Goal: Task Accomplishment & Management: Complete application form

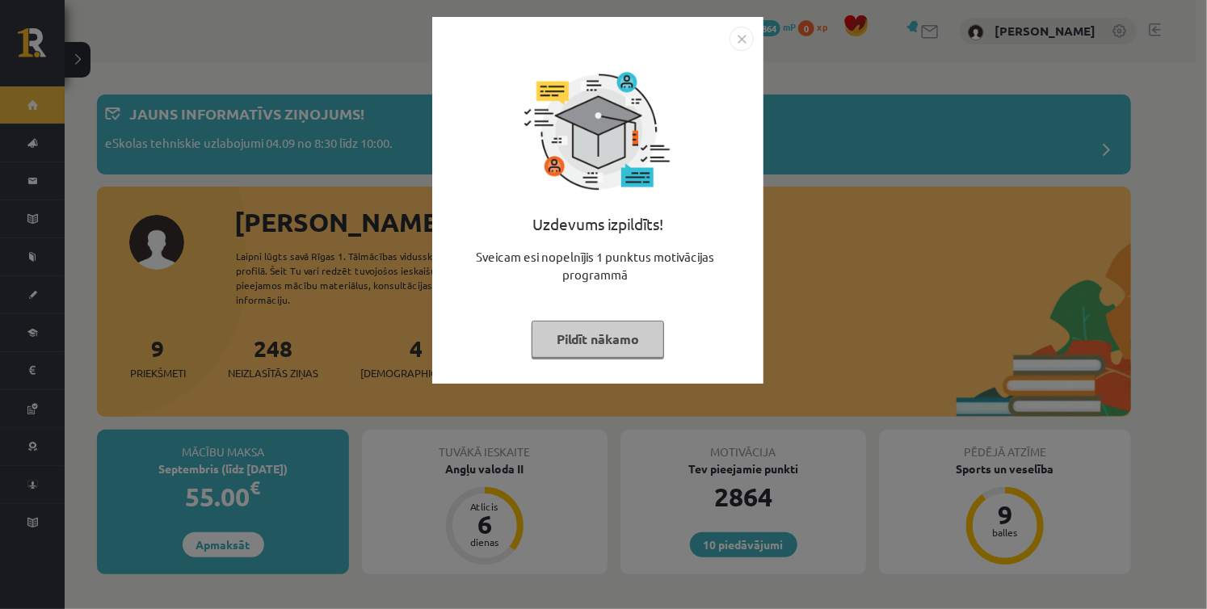
click at [593, 339] on button "Pildīt nākamo" at bounding box center [598, 339] width 132 height 37
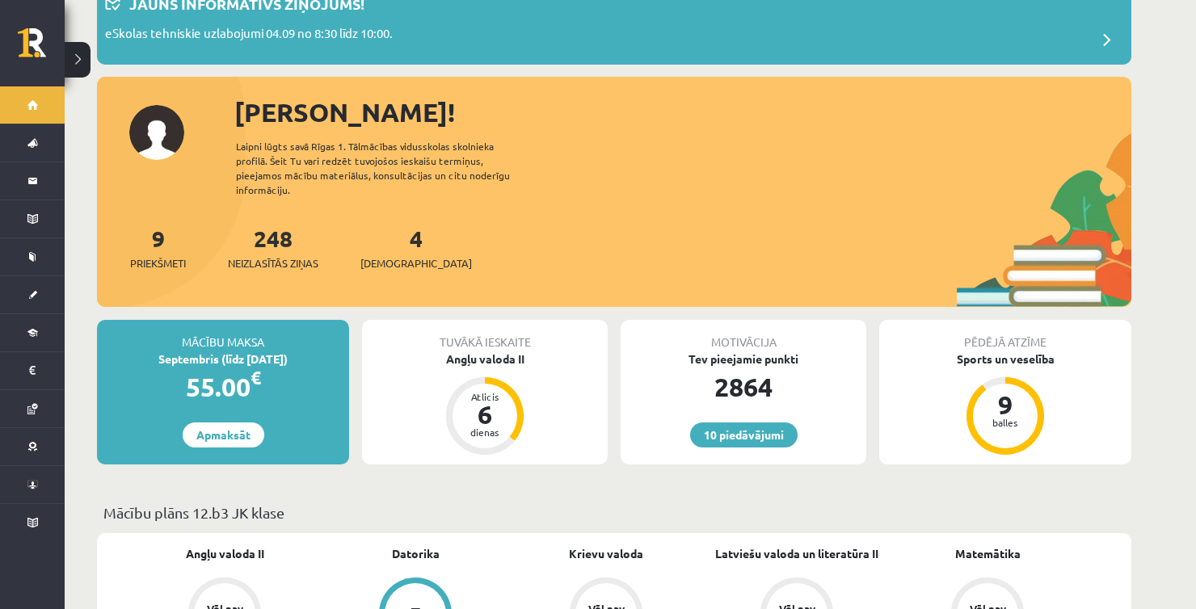
scroll to position [162, 0]
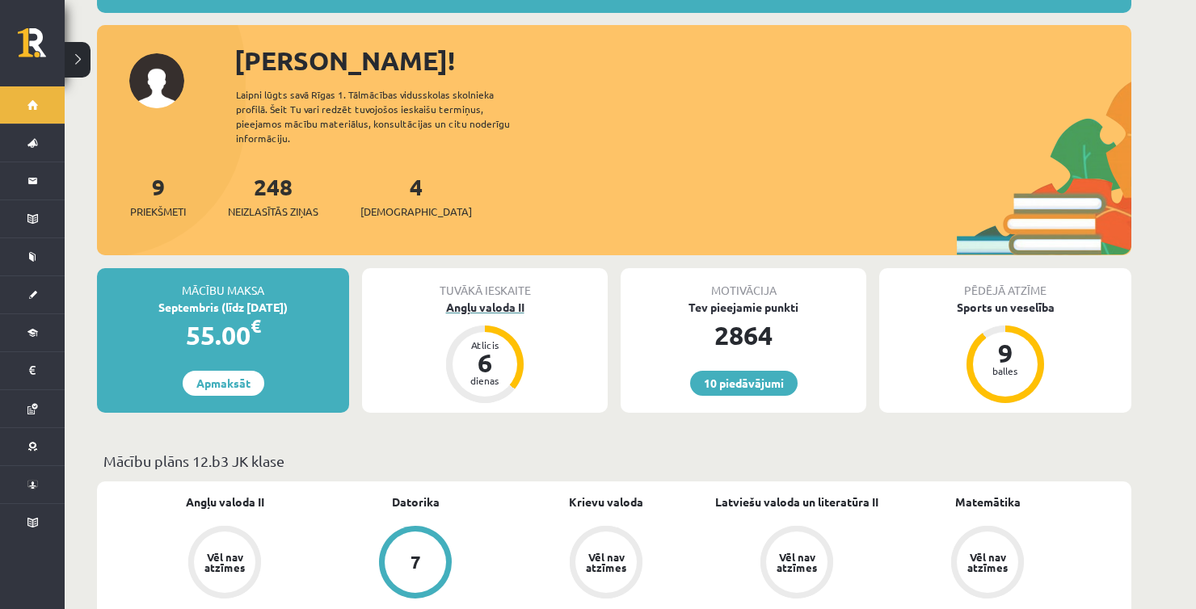
click at [492, 299] on div "Angļu valoda II" at bounding box center [485, 307] width 246 height 17
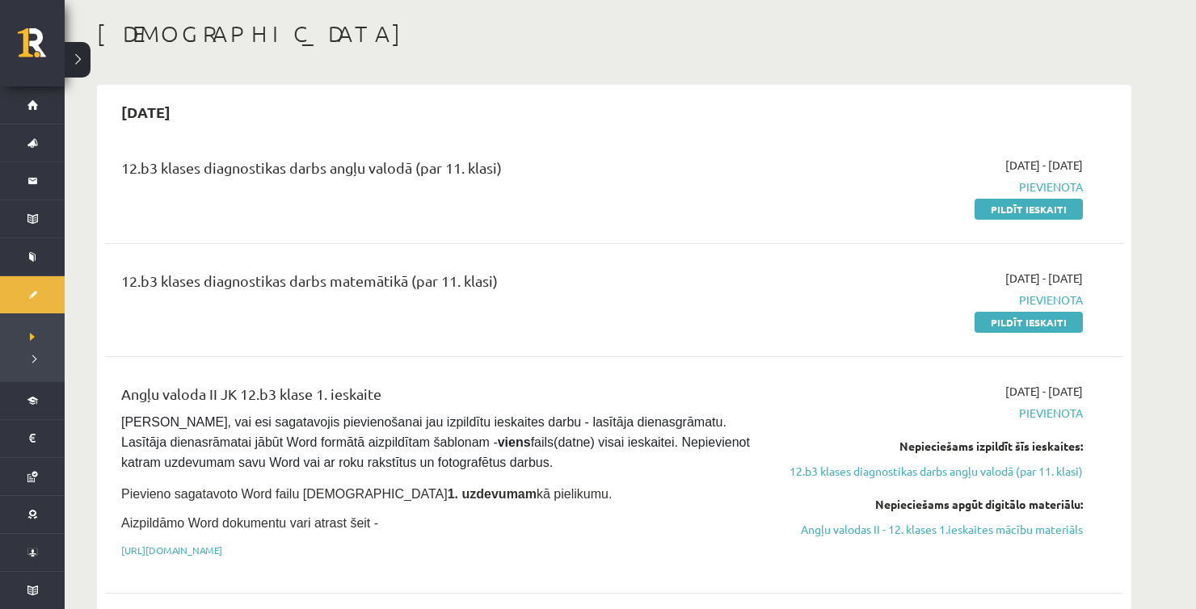
scroll to position [81, 0]
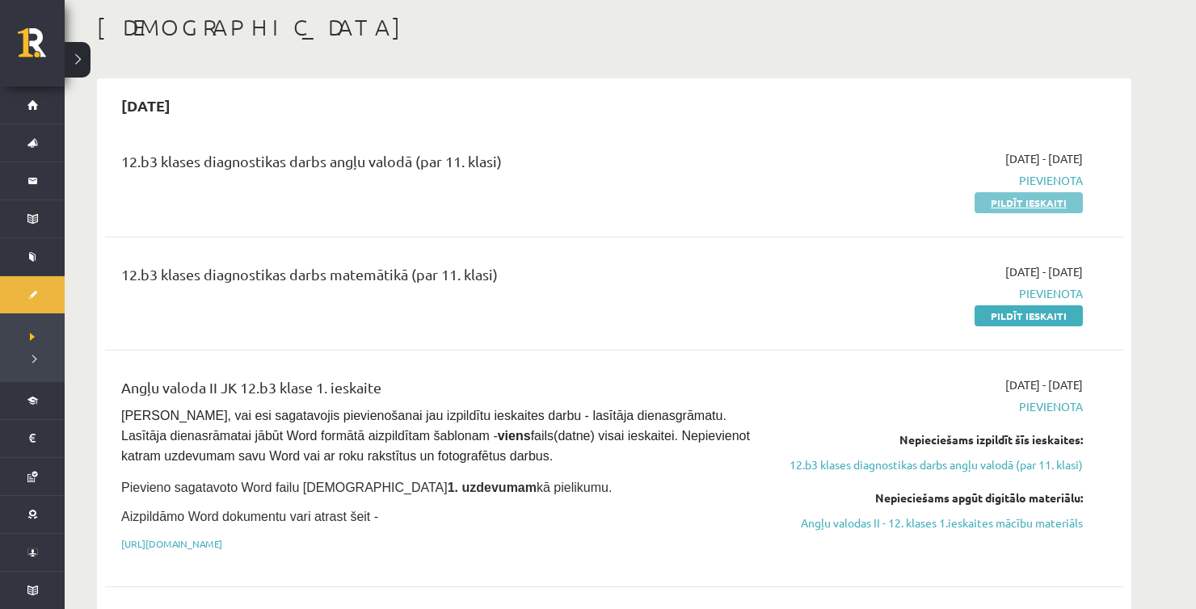
click at [987, 197] on link "Pildīt ieskaiti" at bounding box center [1028, 202] width 108 height 21
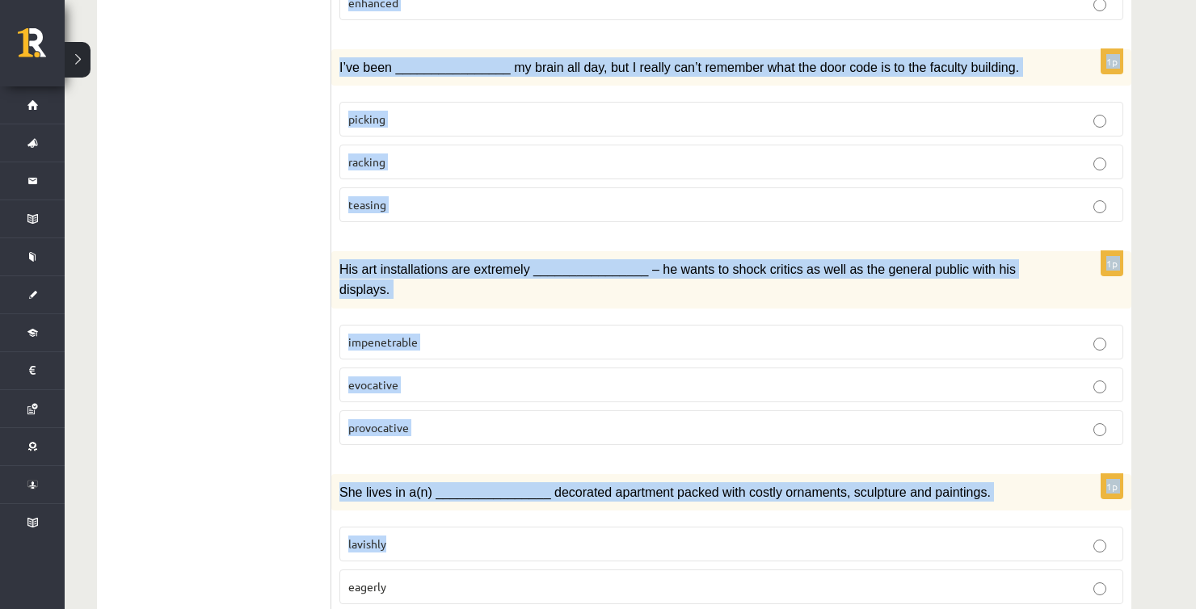
scroll to position [2319, 0]
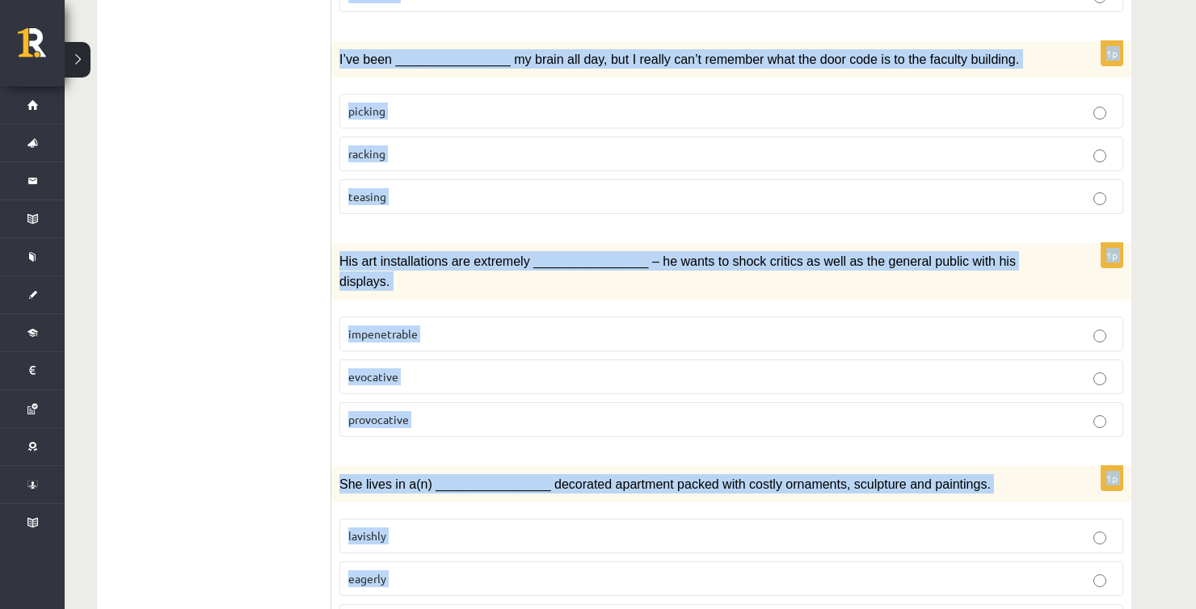
drag, startPoint x: 349, startPoint y: 223, endPoint x: 590, endPoint y: 507, distance: 373.1
copy form "Loremi dol sitamet consect. 3a El’s doe tem in utlabo etdo magna, aliqu eni adm…"
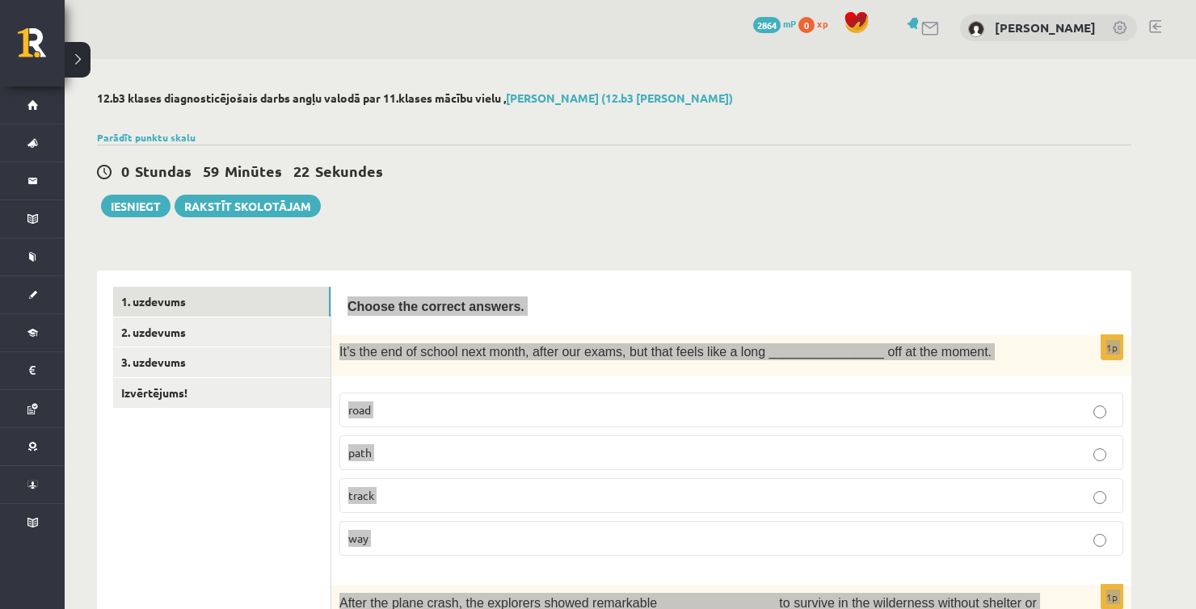
scroll to position [0, 0]
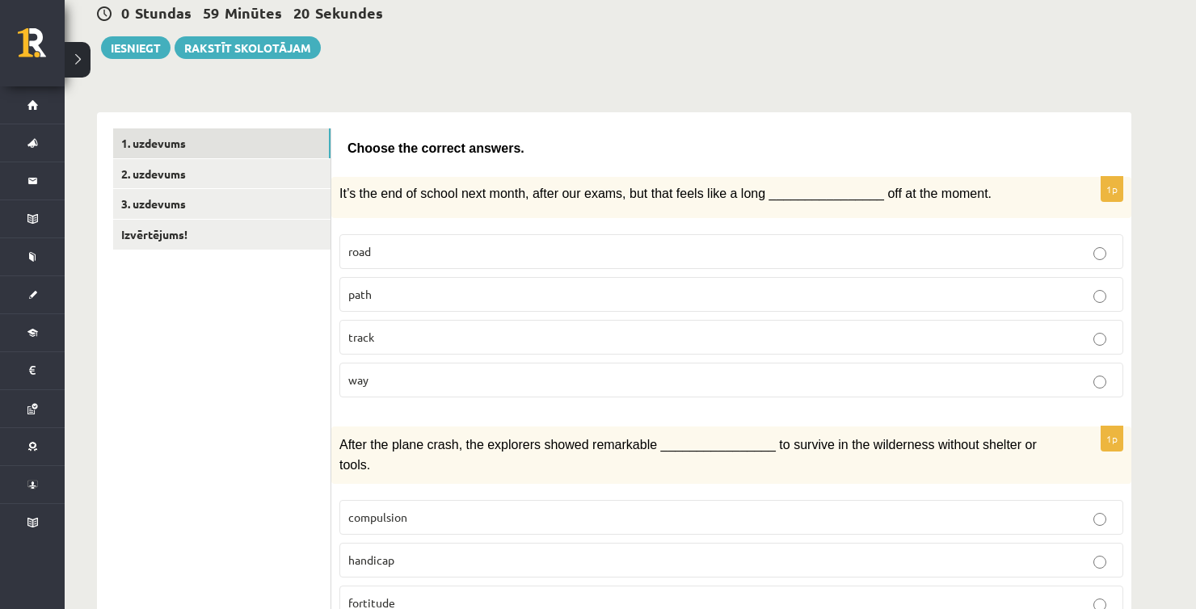
click at [431, 373] on p "way" at bounding box center [731, 380] width 766 height 17
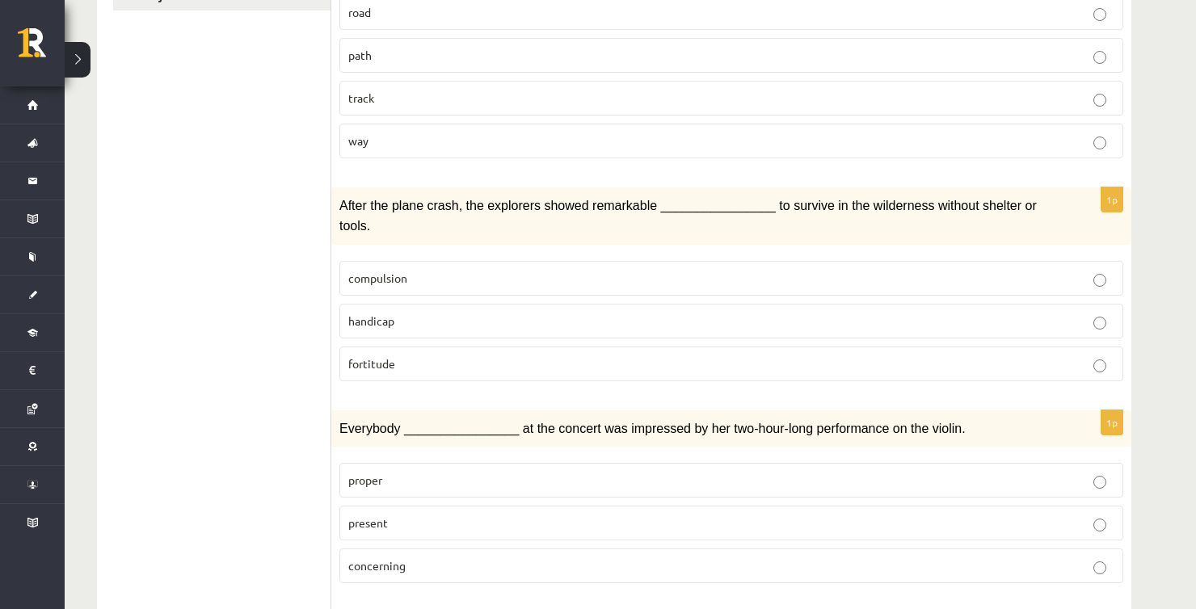
scroll to position [404, 0]
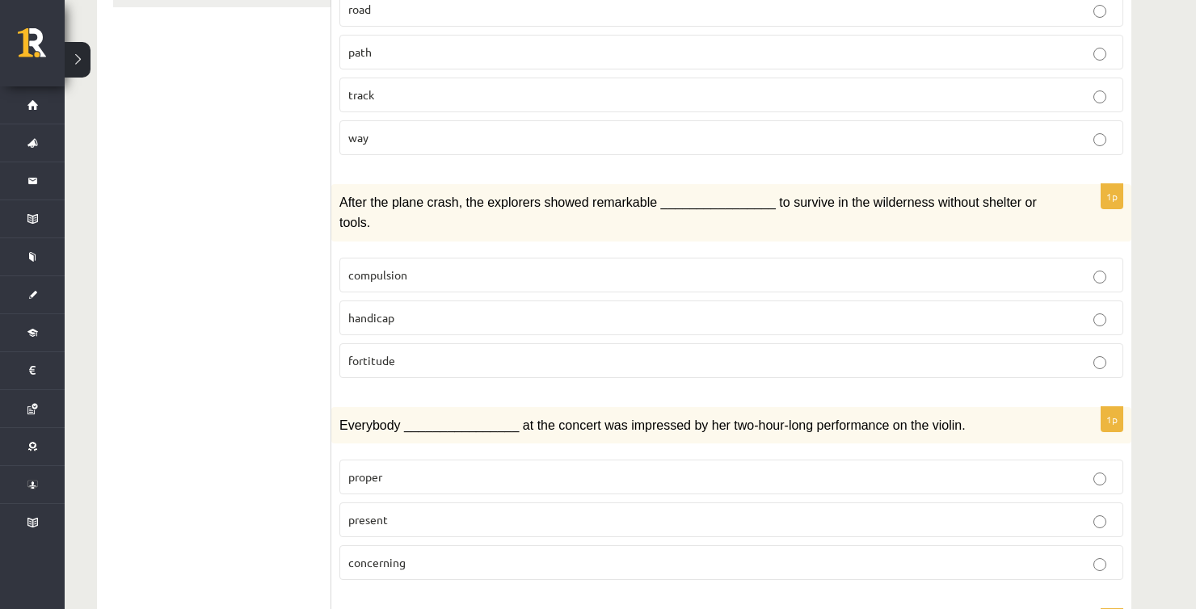
click at [444, 352] on p "fortitude" at bounding box center [731, 360] width 766 height 17
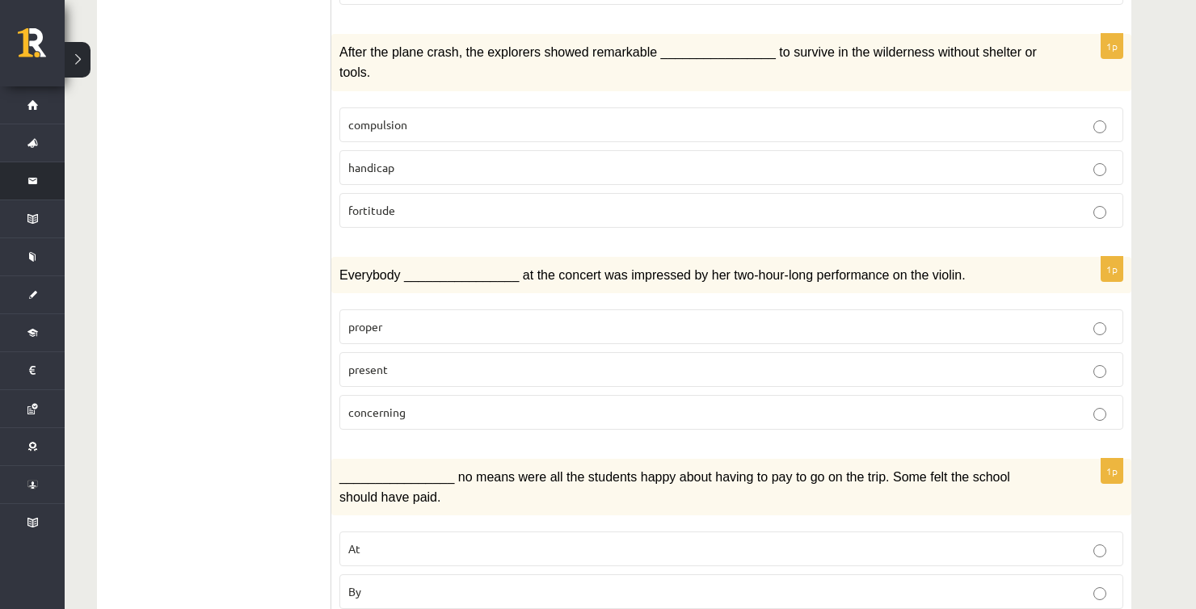
scroll to position [565, 0]
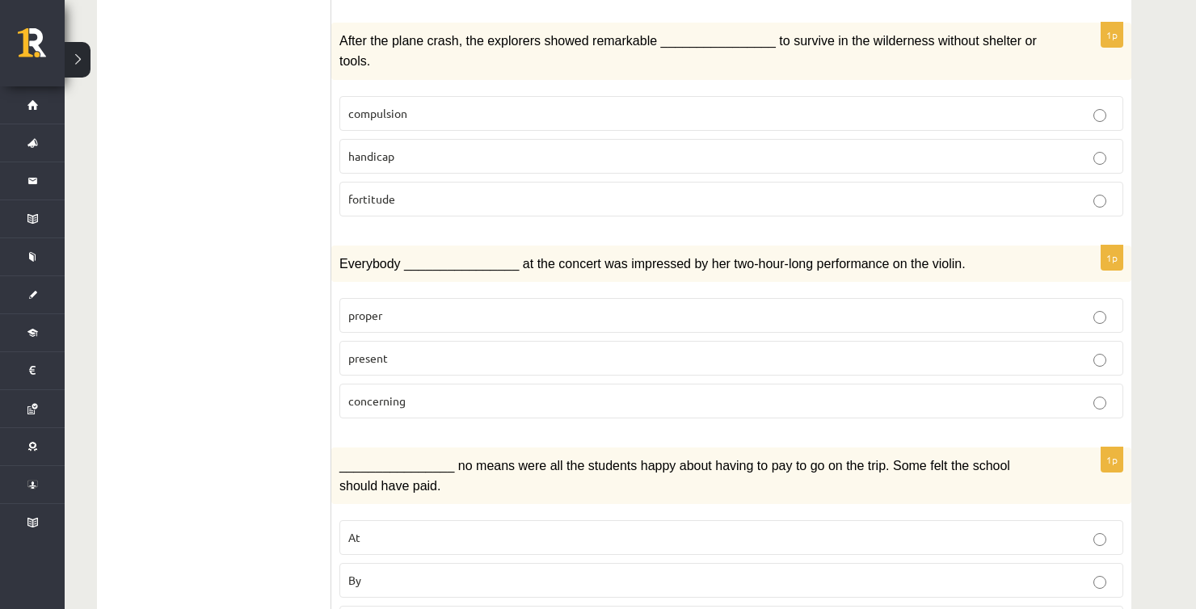
click at [696, 257] on span "Everybody ________________ at the concert was impressed by her two-hour-long pe…" at bounding box center [652, 264] width 626 height 14
click at [393, 350] on p "present" at bounding box center [731, 358] width 766 height 17
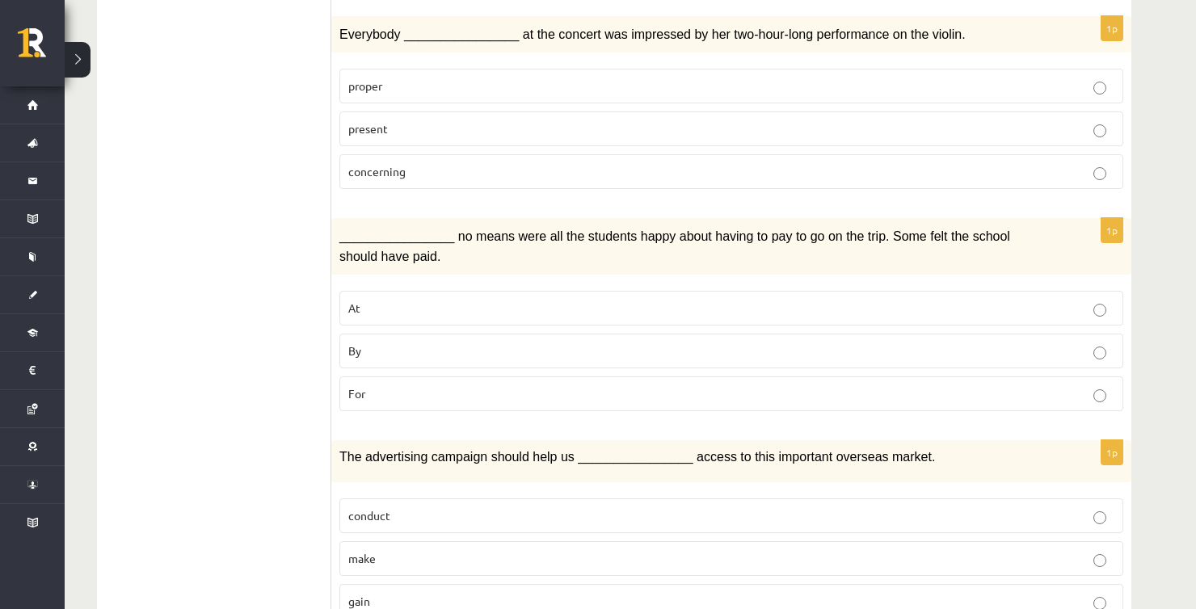
scroll to position [808, 0]
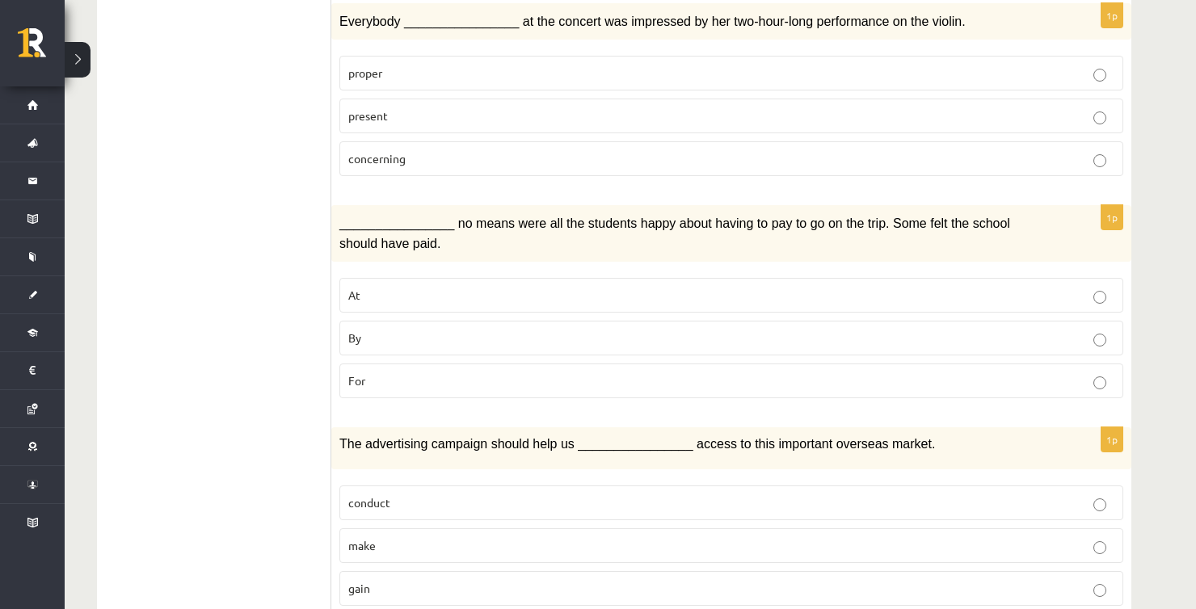
click at [385, 330] on p "By" at bounding box center [731, 338] width 766 height 17
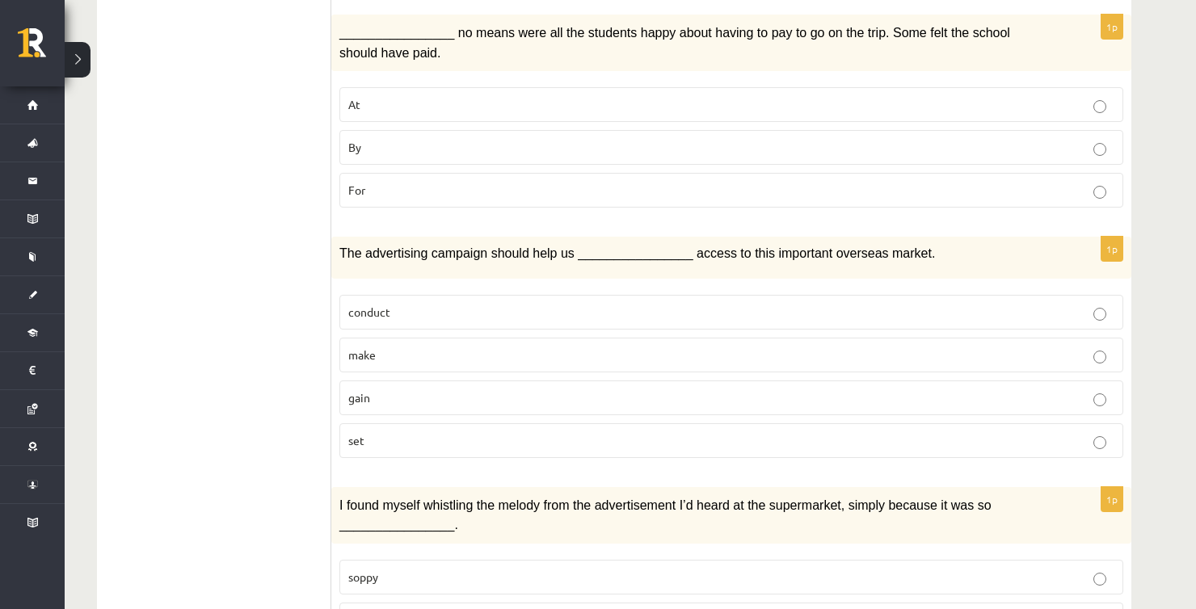
scroll to position [1050, 0]
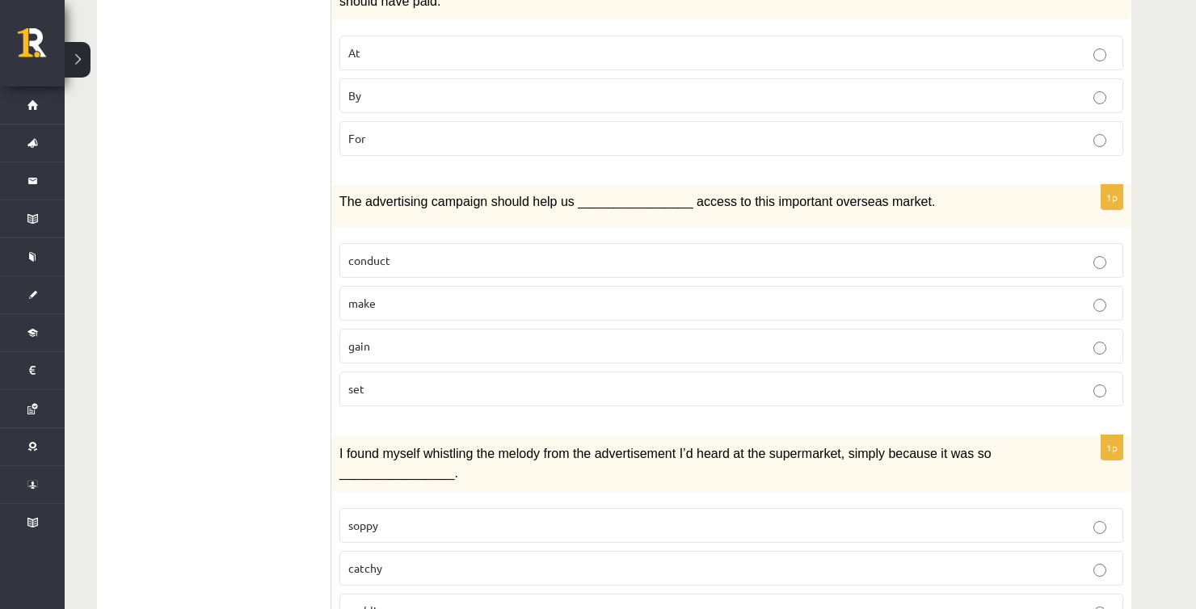
click at [670, 185] on div "The advertising campaign should help us ________________ access to this importa…" at bounding box center [731, 205] width 800 height 41
click at [441, 338] on p "gain" at bounding box center [731, 346] width 766 height 17
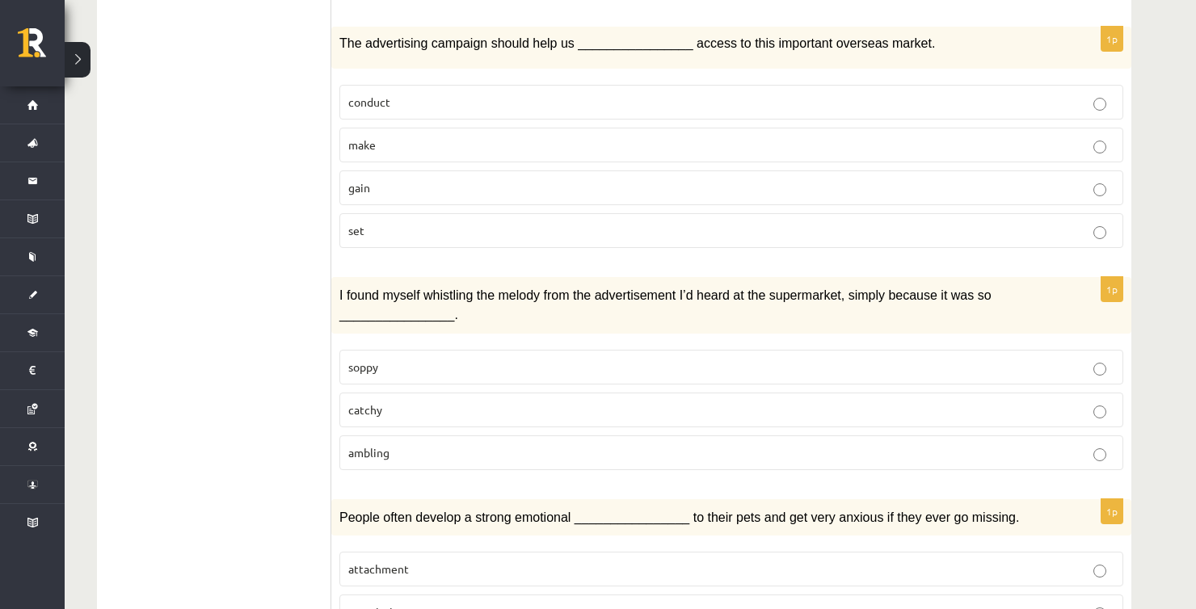
scroll to position [1212, 0]
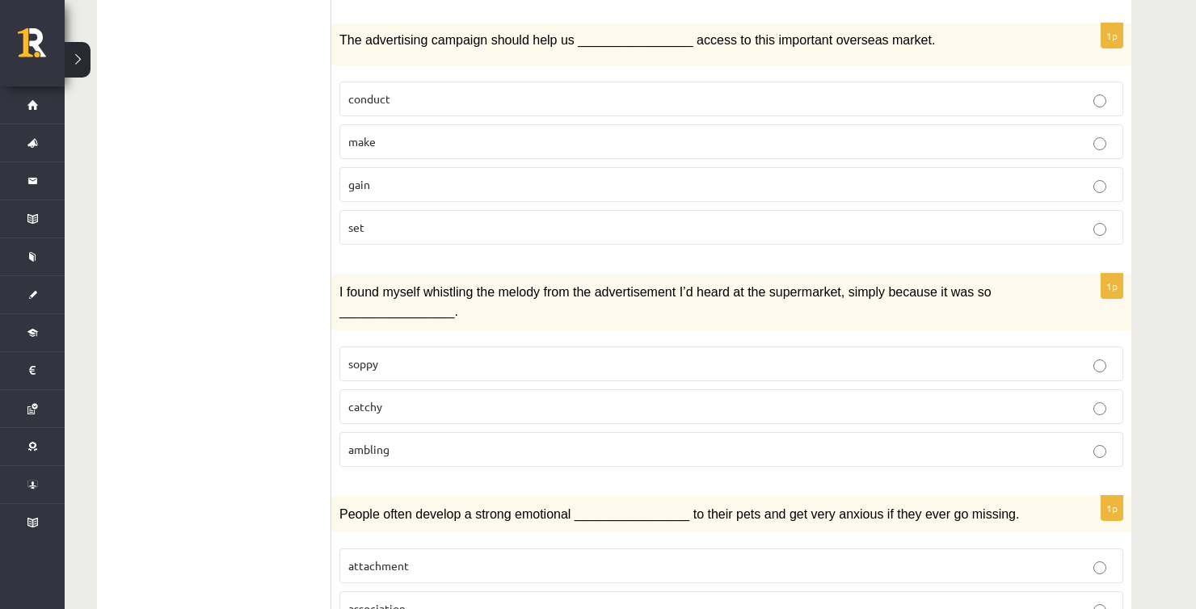
click at [461, 398] on p "catchy" at bounding box center [731, 406] width 766 height 17
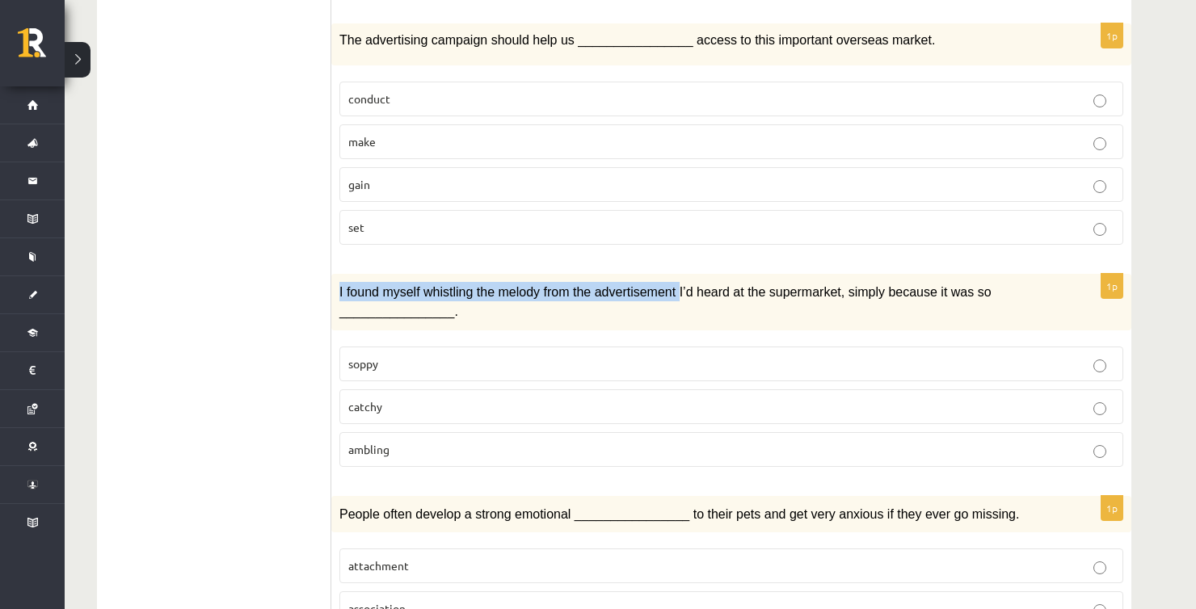
drag, startPoint x: 334, startPoint y: 258, endPoint x: 658, endPoint y: 266, distance: 323.2
click at [655, 274] on div "I found myself whistling the melody from the advertisement I’d heard at the sup…" at bounding box center [731, 302] width 800 height 57
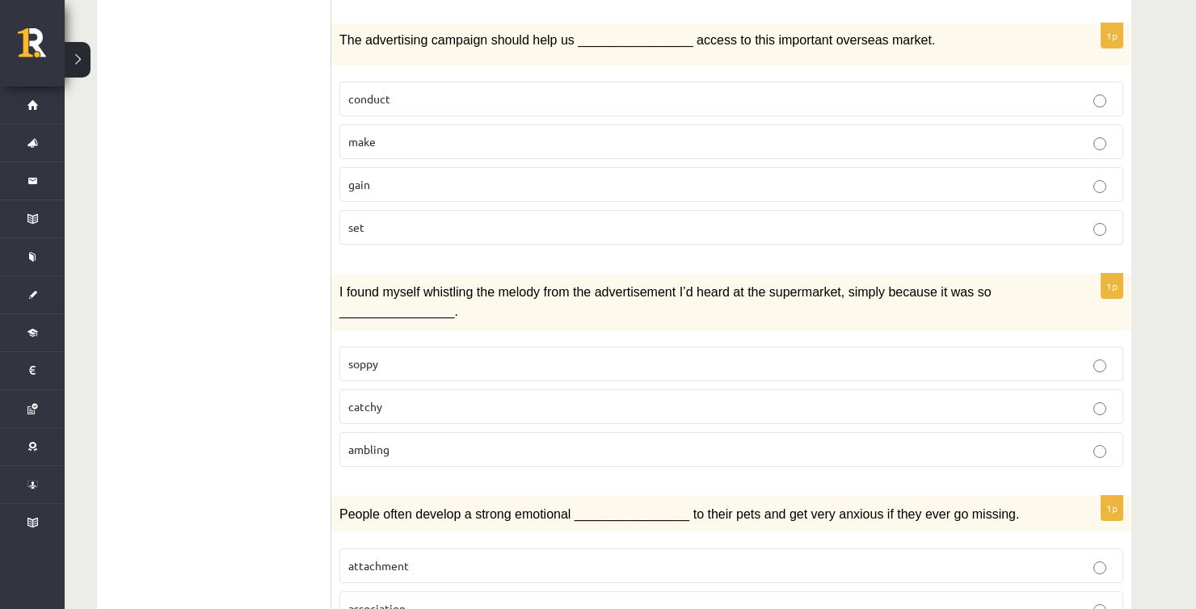
click at [687, 282] on p "I found myself whistling the melody from the advertisement I’d heard at the sup…" at bounding box center [690, 302] width 703 height 40
drag, startPoint x: 716, startPoint y: 259, endPoint x: 809, endPoint y: 264, distance: 93.8
click at [809, 285] on span "I found myself whistling the melody from the advertisement I’d heard at the sup…" at bounding box center [665, 301] width 652 height 33
drag, startPoint x: 897, startPoint y: 261, endPoint x: 914, endPoint y: 261, distance: 17.8
click at [914, 285] on span "I found myself whistling the melody from the advertisement I’d heard at the sup…" at bounding box center [665, 301] width 652 height 33
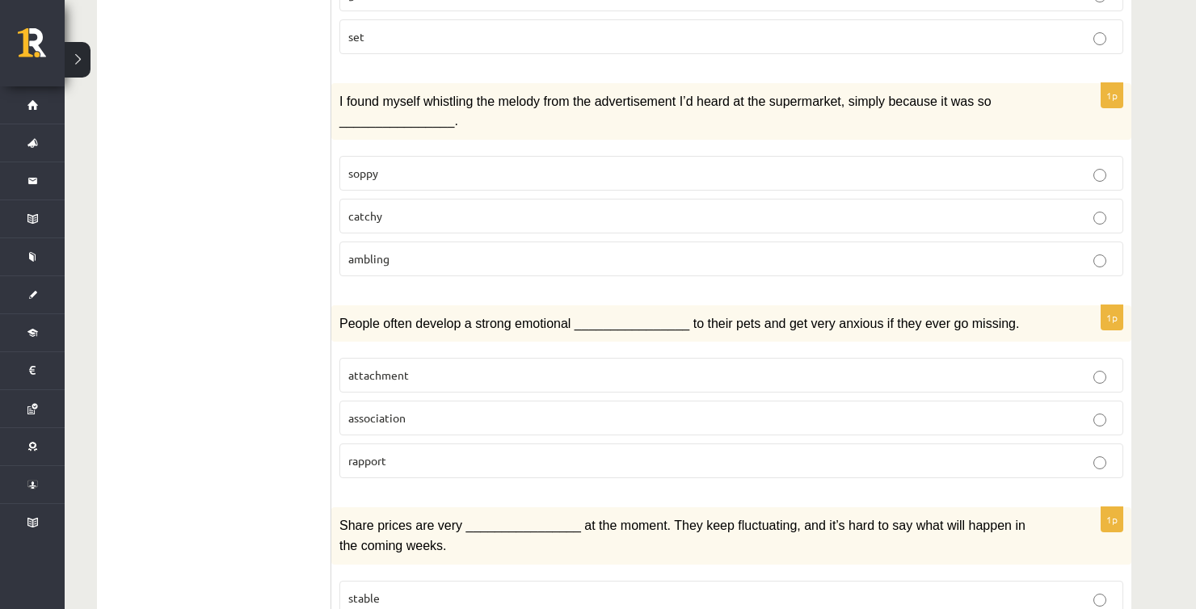
scroll to position [1454, 0]
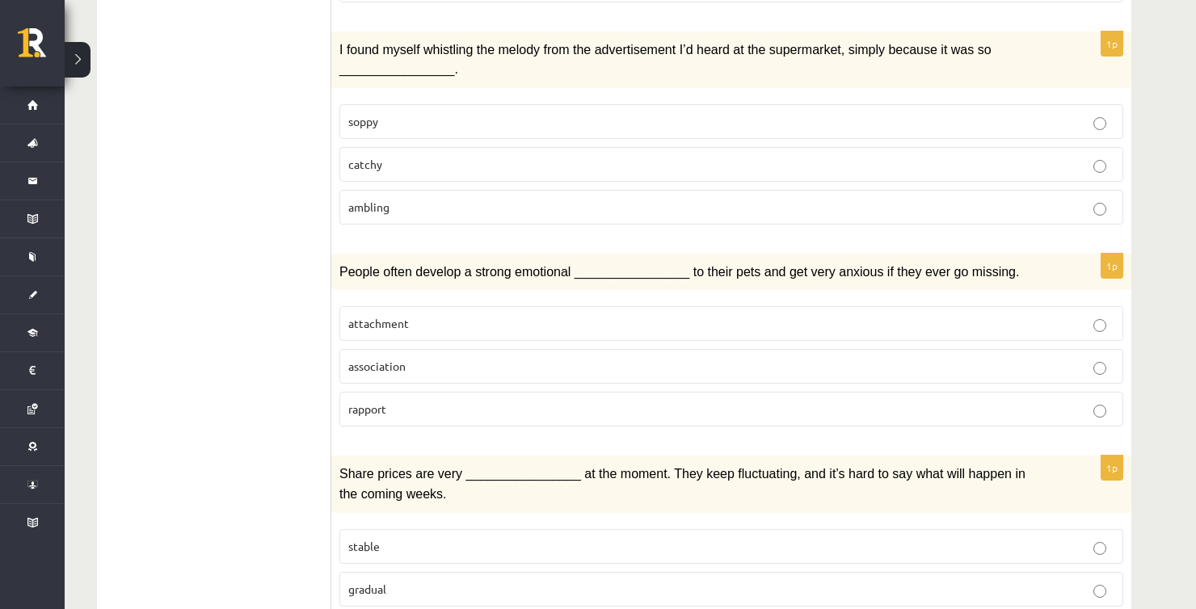
click at [609, 265] on span "People often develop a strong emotional ________________ to their pets and get …" at bounding box center [678, 272] width 679 height 14
click at [455, 315] on p "attachment" at bounding box center [731, 323] width 766 height 17
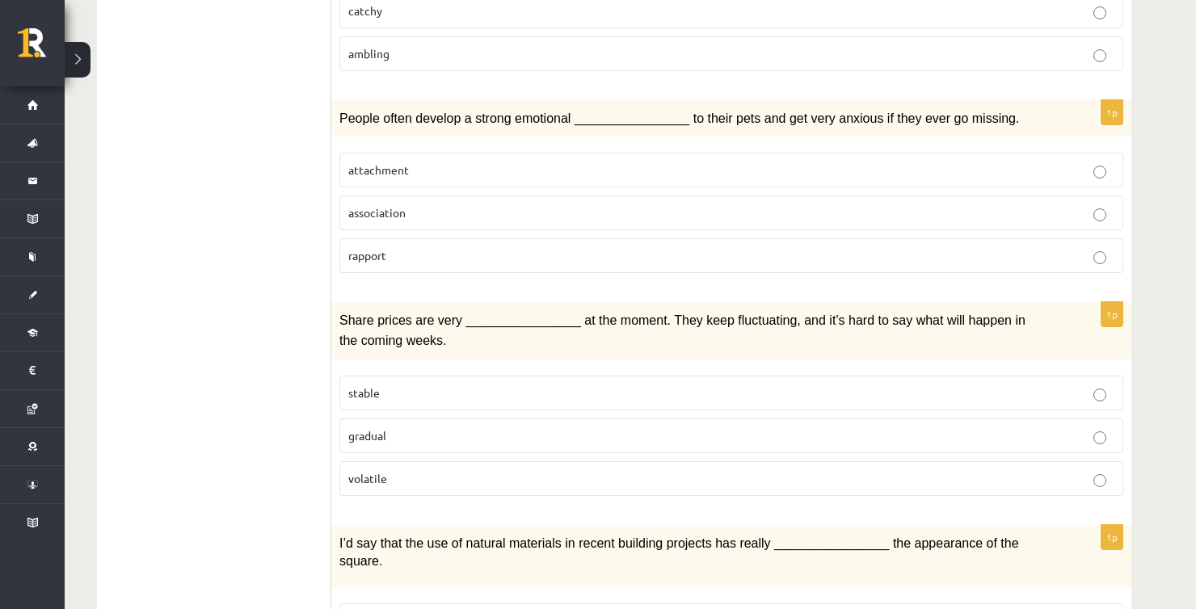
scroll to position [1616, 0]
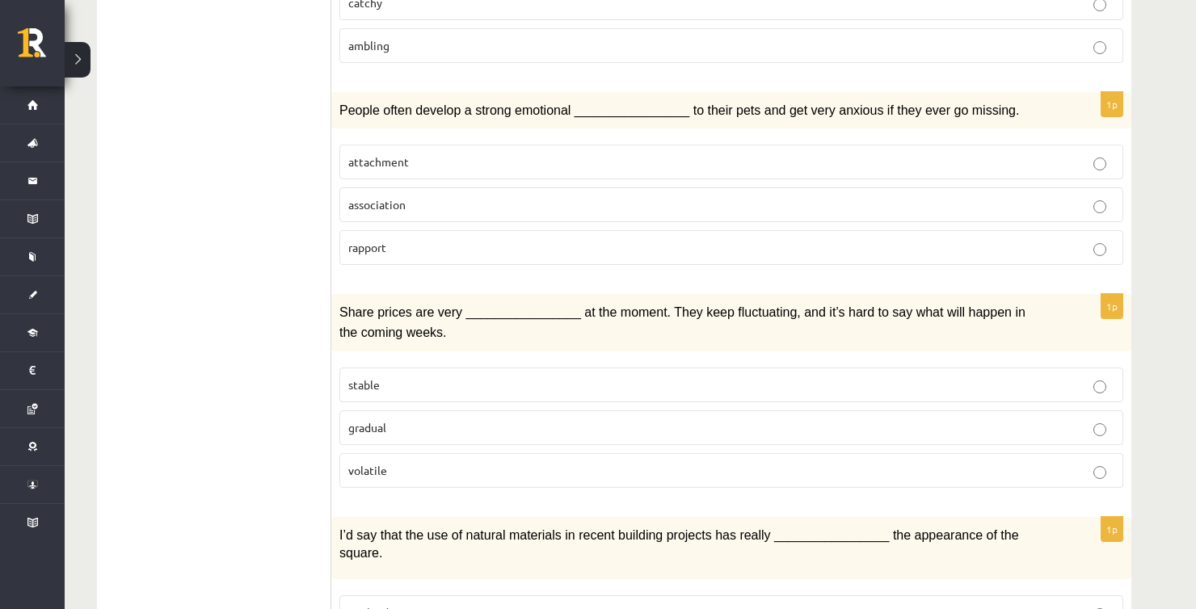
click at [659, 302] on p "Share prices are very ________________ at the moment. They keep fluctuating, an…" at bounding box center [690, 322] width 703 height 40
click at [454, 462] on p "volatile" at bounding box center [731, 470] width 766 height 17
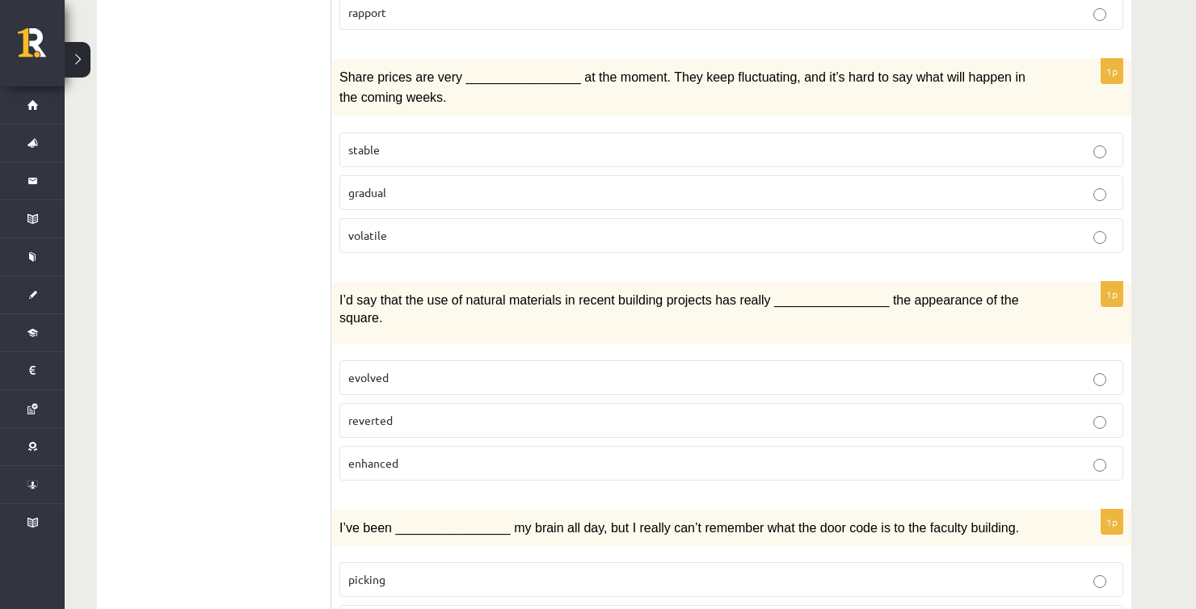
scroll to position [1858, 0]
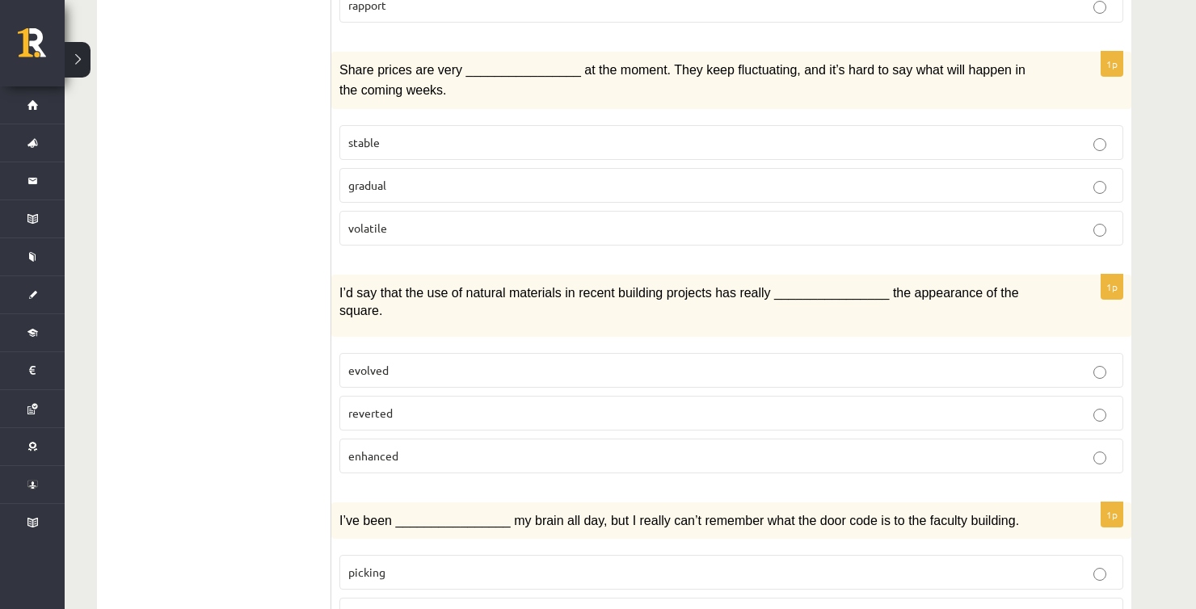
click at [653, 286] on span "I’d say that the use of natural materials in recent building projects has reall…" at bounding box center [678, 302] width 679 height 32
click at [435, 448] on p "enhanced" at bounding box center [731, 456] width 766 height 17
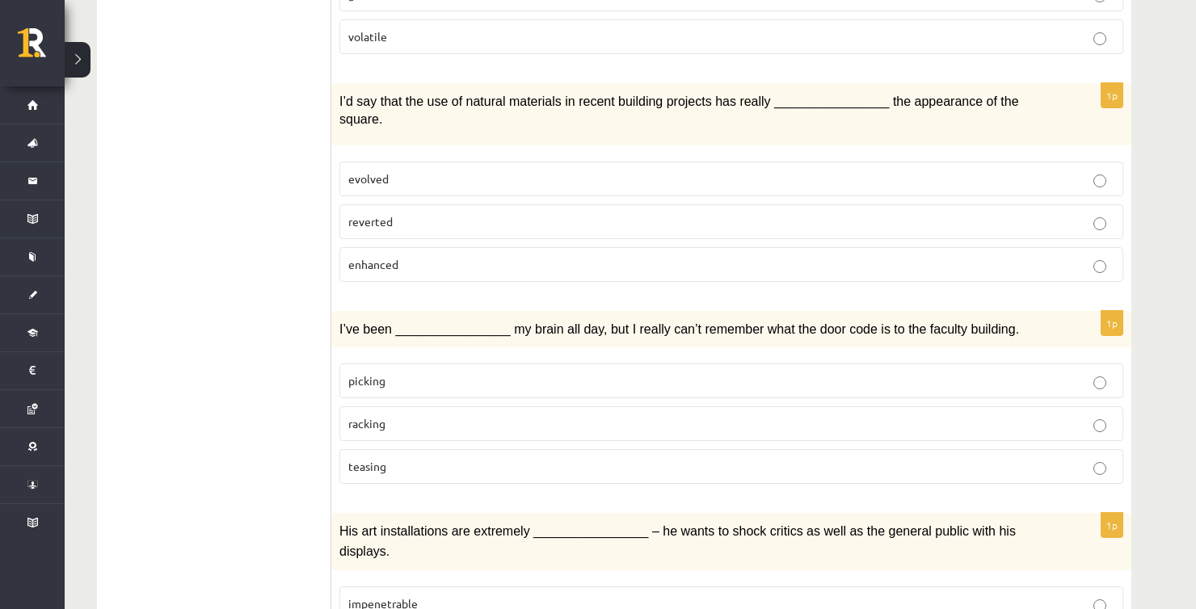
scroll to position [2100, 0]
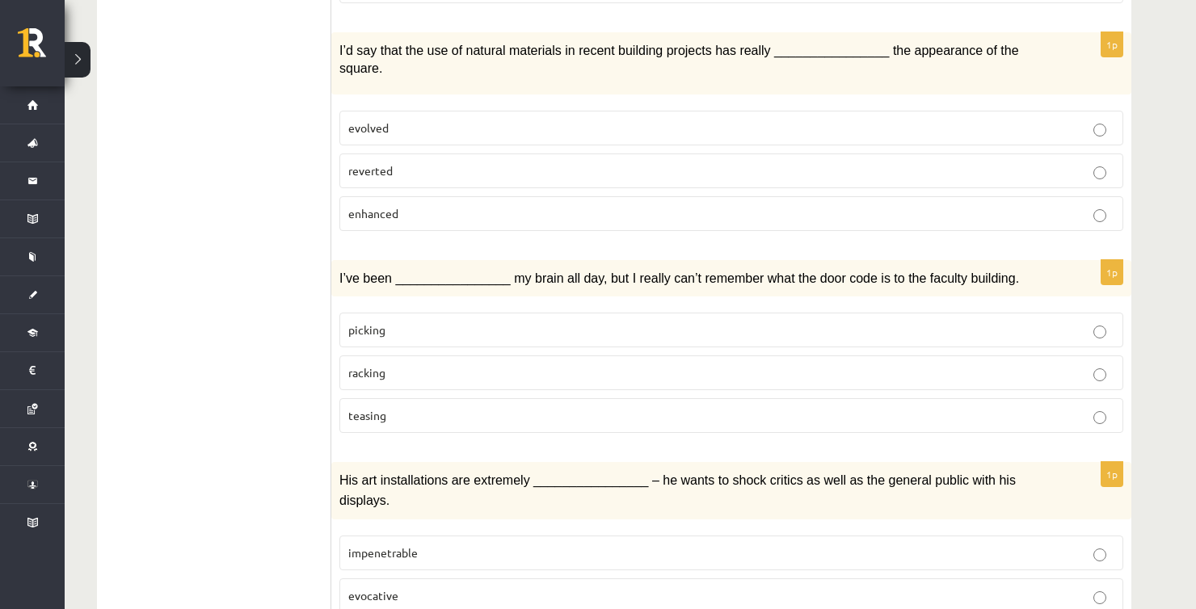
click at [667, 260] on div "I’ve been ________________ my brain all day, but I really can’t remember what t…" at bounding box center [731, 278] width 800 height 37
click at [447, 364] on p "racking" at bounding box center [731, 372] width 766 height 17
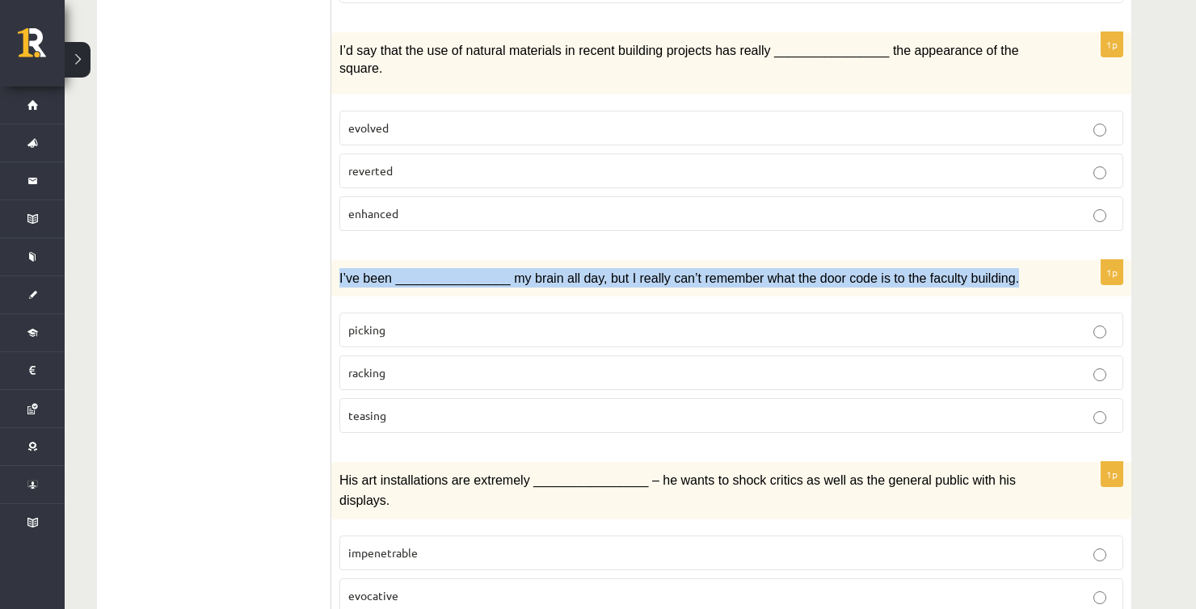
drag, startPoint x: 340, startPoint y: 209, endPoint x: 973, endPoint y: 203, distance: 633.3
click at [973, 260] on div "I’ve been ________________ my brain all day, but I really can’t remember what t…" at bounding box center [731, 278] width 800 height 37
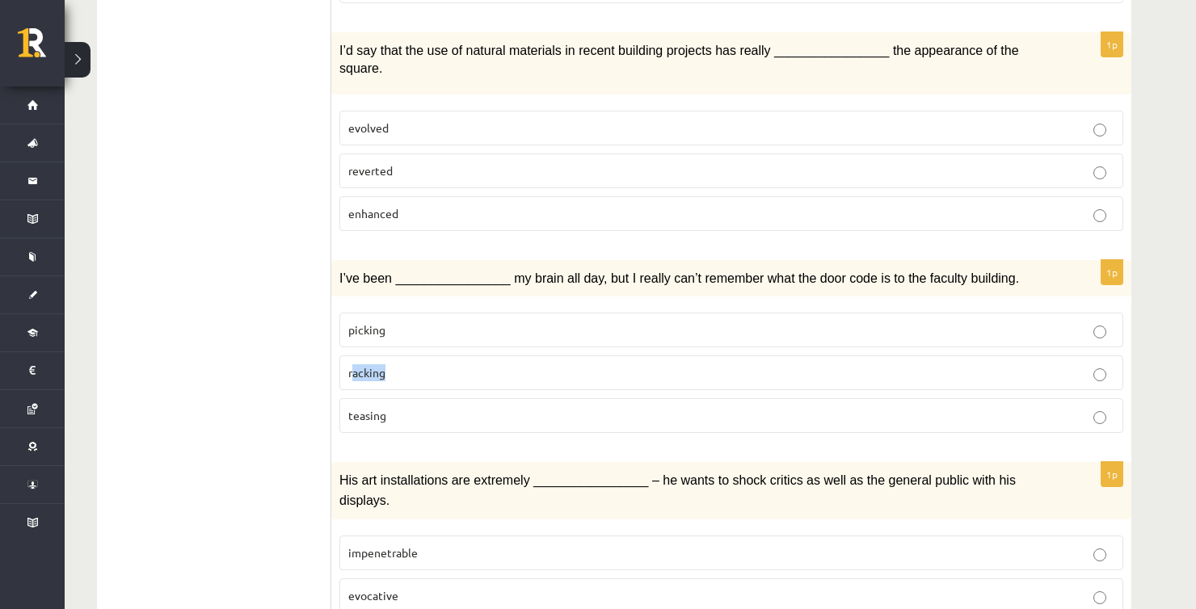
drag, startPoint x: 397, startPoint y: 306, endPoint x: 351, endPoint y: 303, distance: 46.2
click at [351, 364] on p "racking" at bounding box center [731, 372] width 766 height 17
click at [411, 364] on p "racking" at bounding box center [731, 372] width 766 height 17
drag, startPoint x: 402, startPoint y: 306, endPoint x: 347, endPoint y: 306, distance: 55.7
click at [347, 355] on label "racking" at bounding box center [731, 372] width 784 height 35
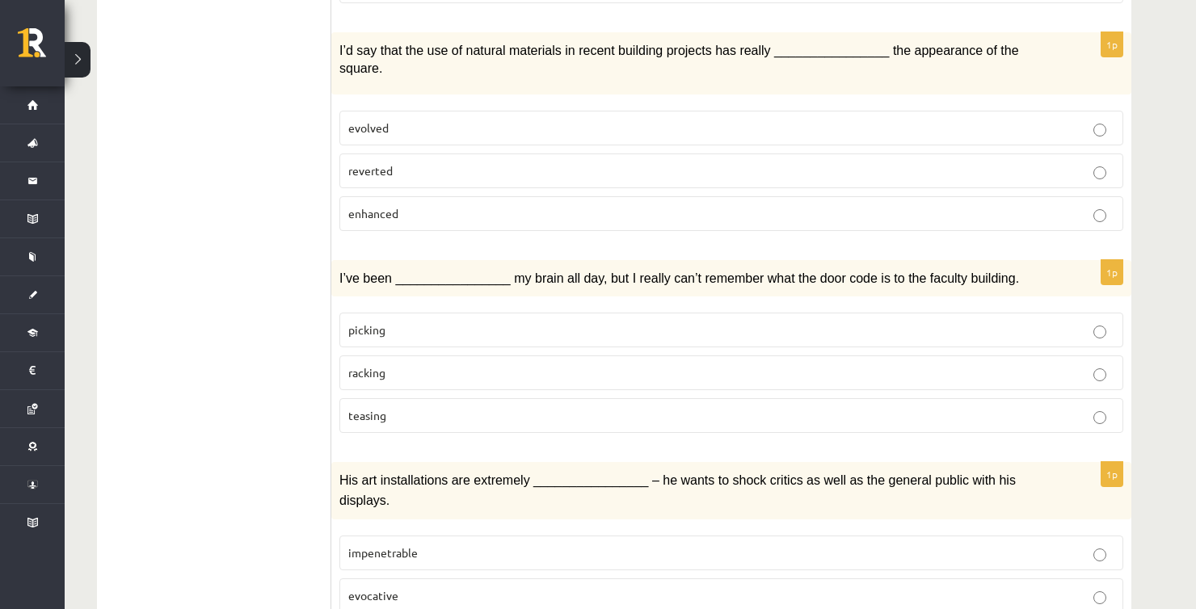
drag, startPoint x: 352, startPoint y: 309, endPoint x: 314, endPoint y: 287, distance: 44.2
drag, startPoint x: 345, startPoint y: 306, endPoint x: 391, endPoint y: 309, distance: 46.2
click at [391, 355] on label "racking" at bounding box center [731, 372] width 784 height 35
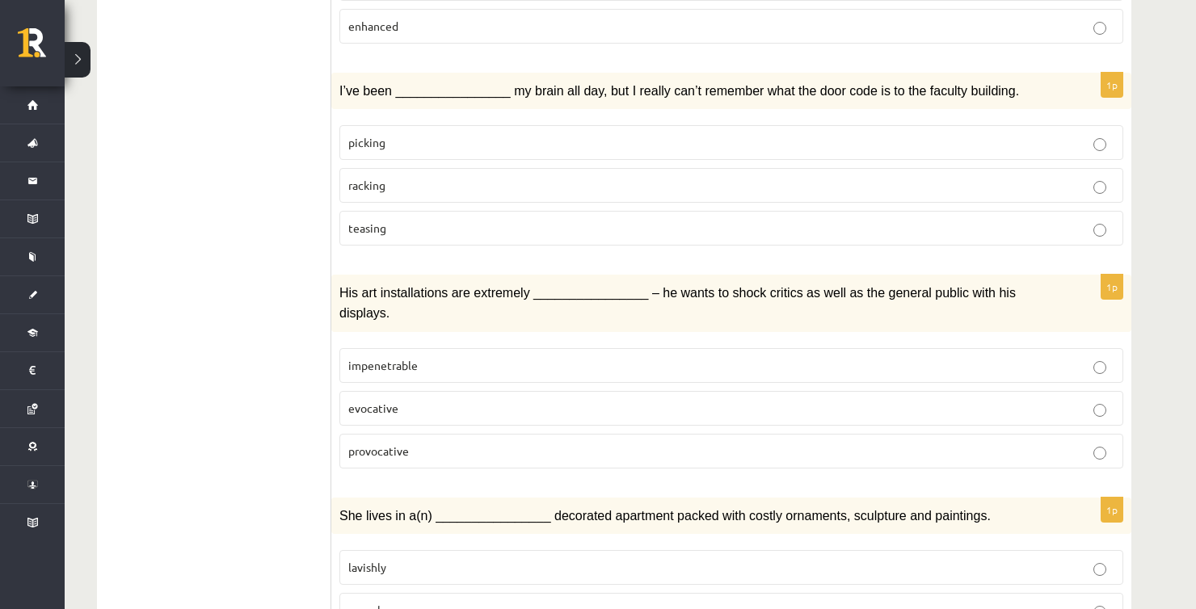
scroll to position [2319, 0]
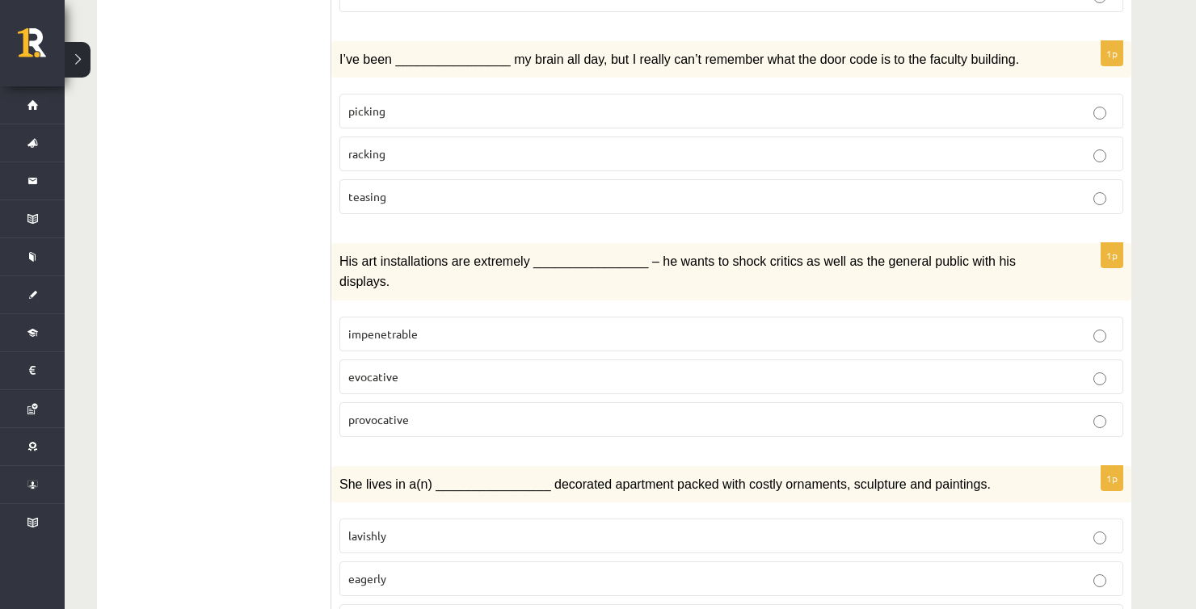
click at [667, 254] on span "His art installations are extremely ________________ – he wants to shock critic…" at bounding box center [677, 270] width 676 height 33
click at [395, 412] on span "provocative" at bounding box center [378, 419] width 61 height 15
drag, startPoint x: 423, startPoint y: 200, endPoint x: 526, endPoint y: 204, distance: 102.7
click at [526, 243] on div "His art installations are extremely ________________ – he wants to shock critic…" at bounding box center [731, 271] width 800 height 57
click at [637, 254] on span "His art installations are extremely ________________ – he wants to shock critic…" at bounding box center [677, 270] width 676 height 33
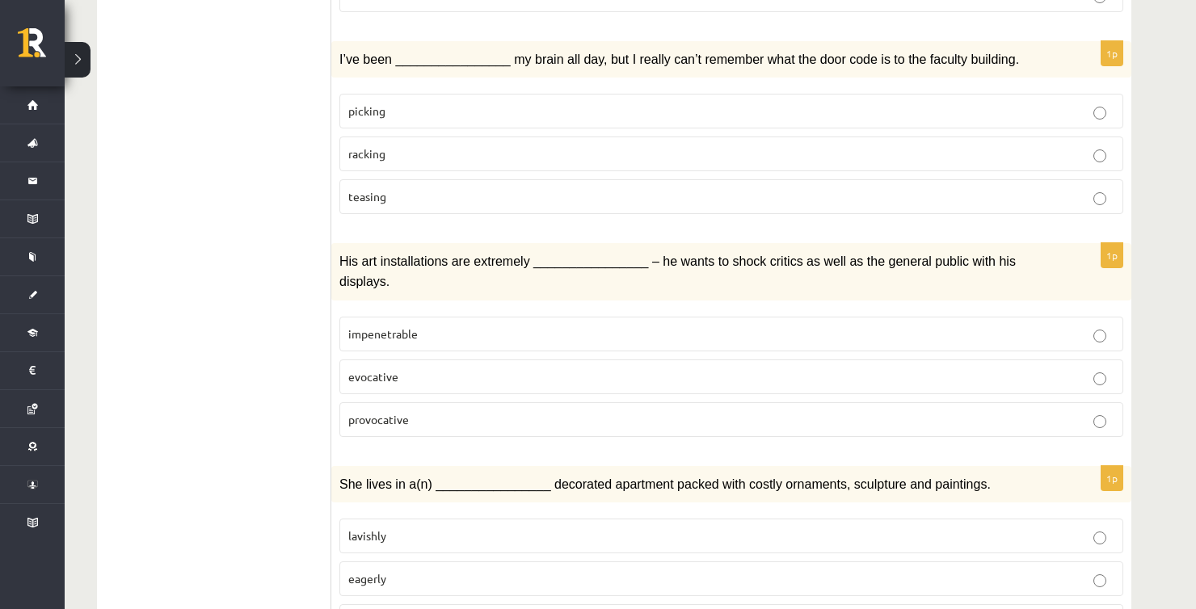
click at [403, 527] on p "lavishly" at bounding box center [731, 535] width 766 height 17
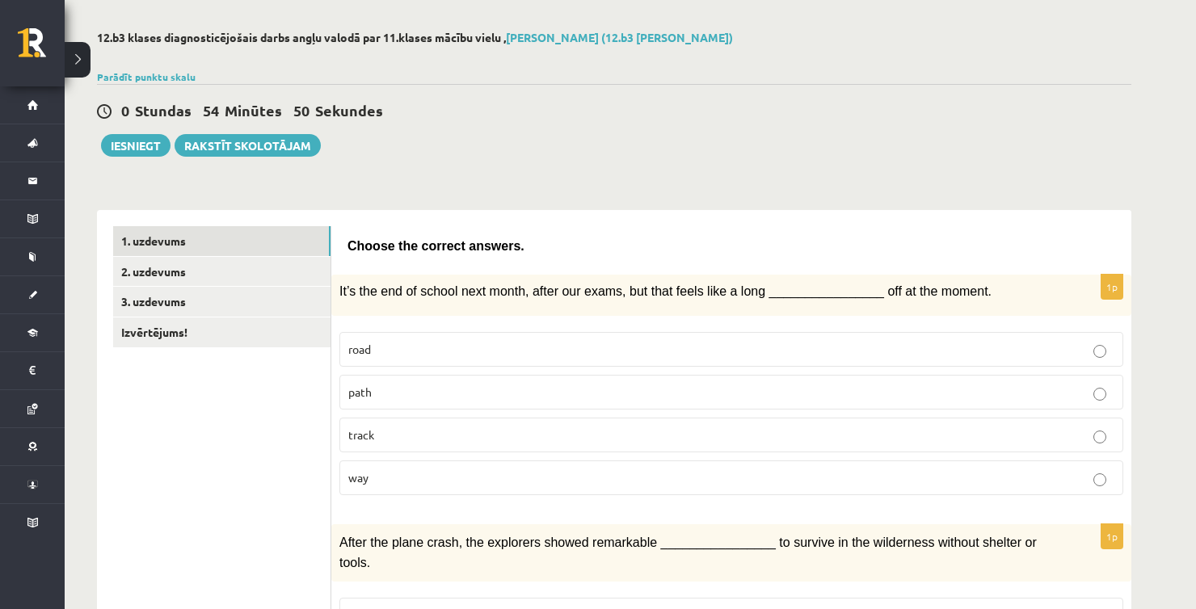
scroll to position [57, 0]
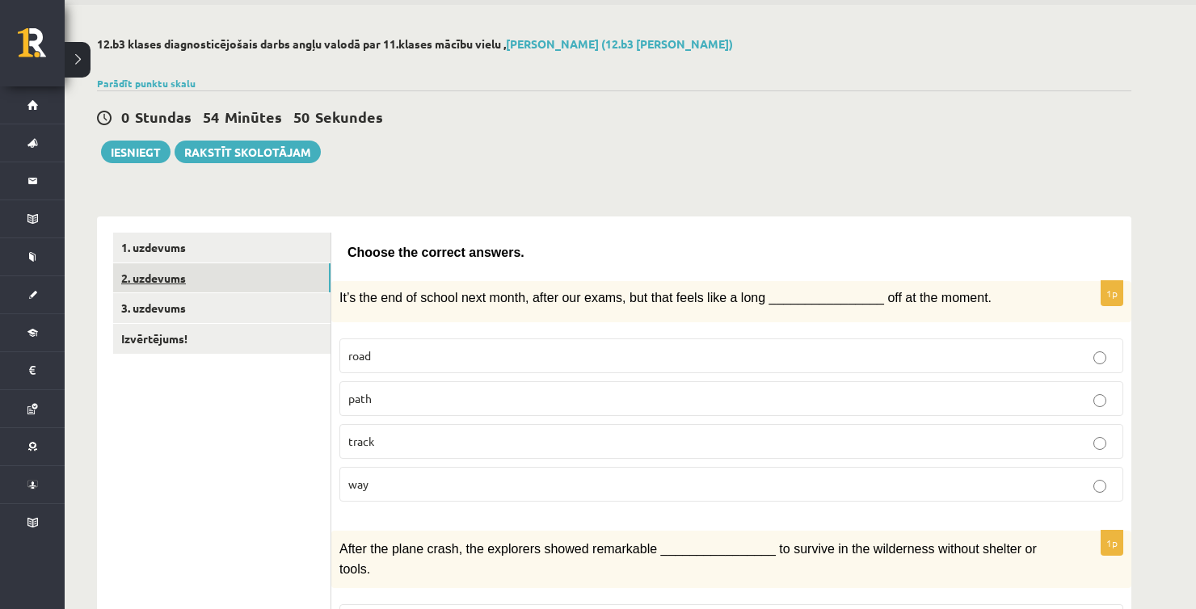
click at [231, 290] on link "2. uzdevums" at bounding box center [221, 278] width 217 height 30
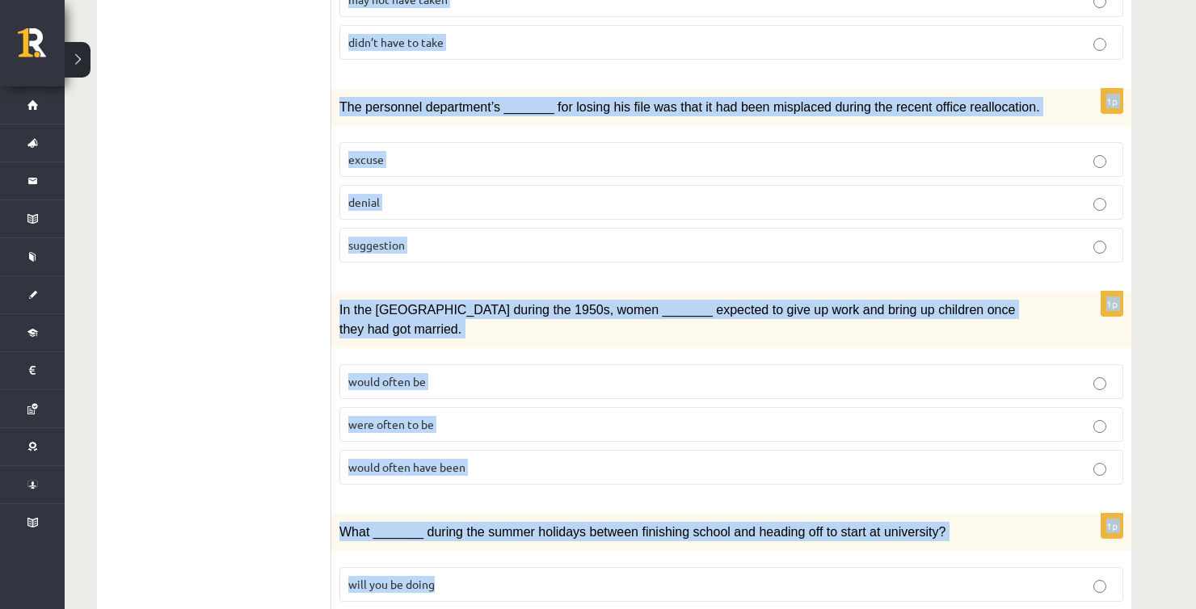
scroll to position [1759, 0]
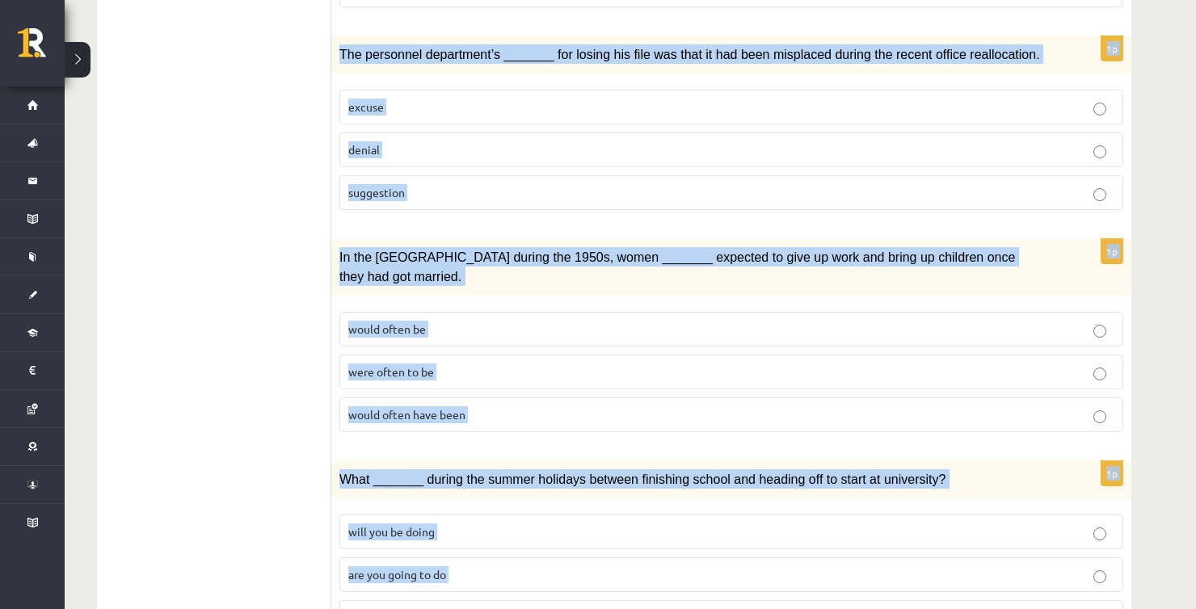
drag, startPoint x: 347, startPoint y: 245, endPoint x: 511, endPoint y: 513, distance: 314.8
copy form "Circle the form that cannot be used to complete the sentences. 1p _______ was w…"
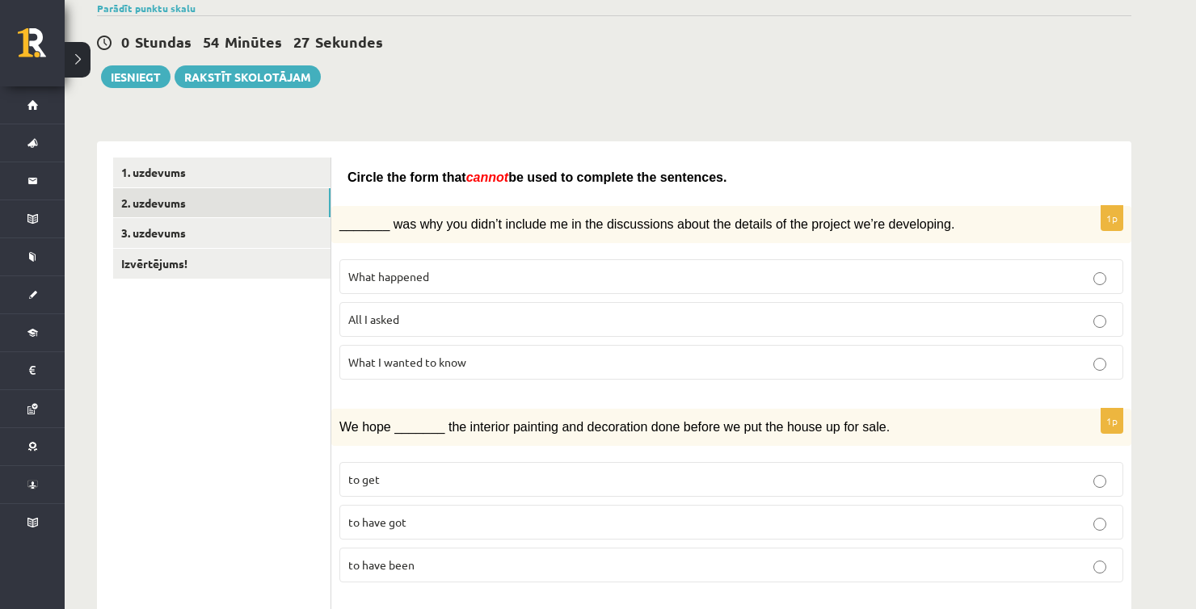
scroll to position [144, 0]
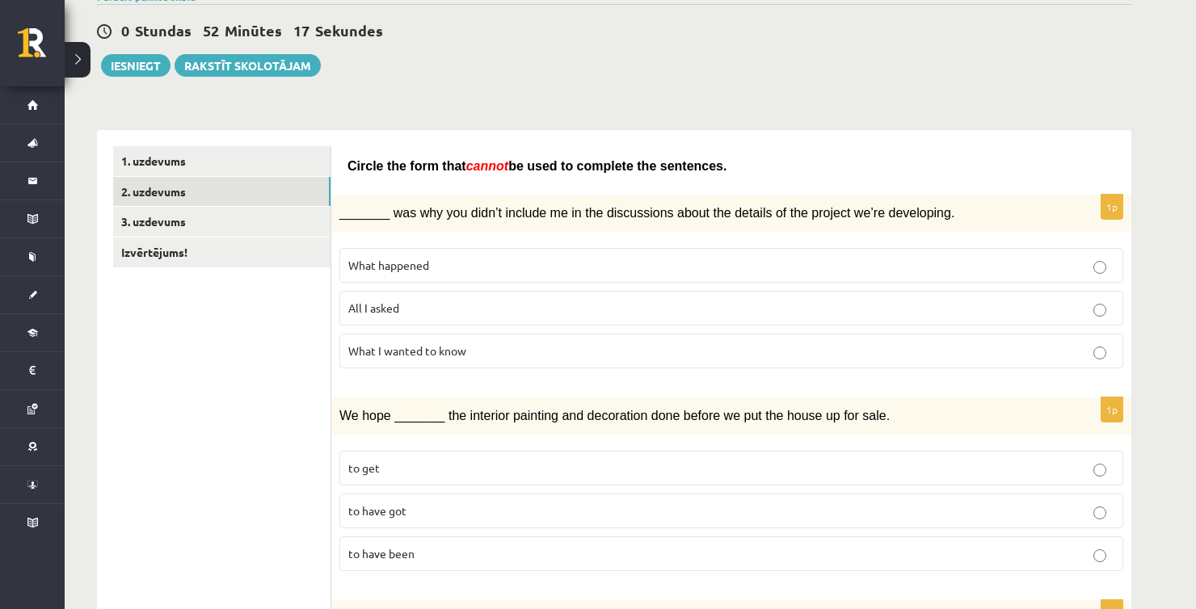
click at [405, 300] on p "All I asked" at bounding box center [731, 308] width 766 height 17
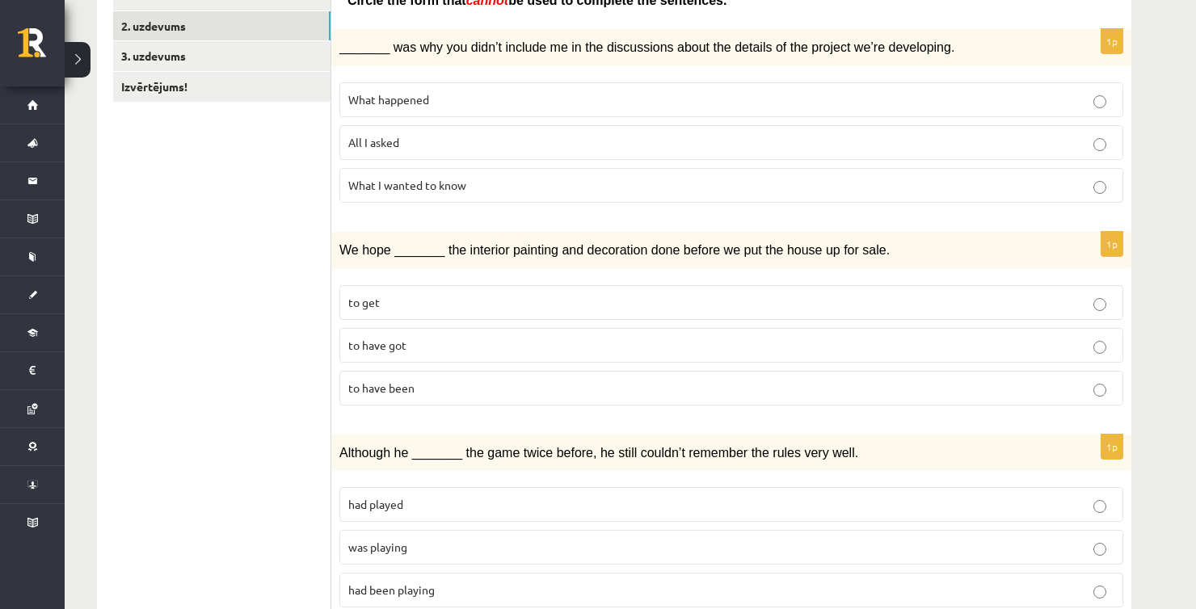
scroll to position [386, 0]
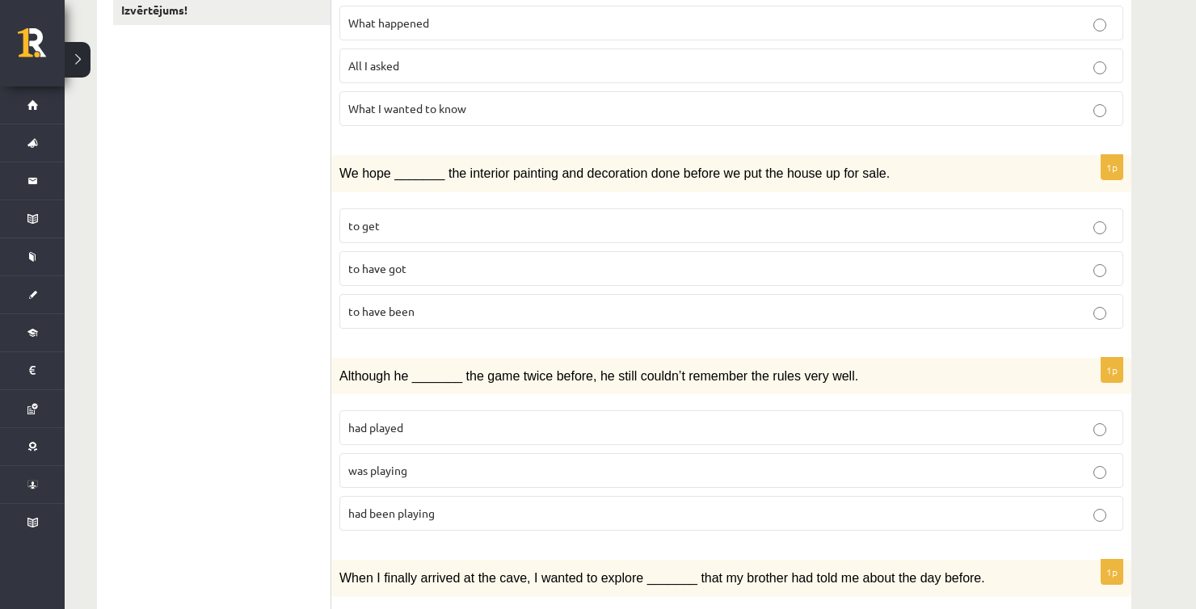
click at [695, 180] on div "We hope _______ the interior painting and decoration done before we put the hou…" at bounding box center [731, 173] width 800 height 37
click at [394, 307] on span "to have been" at bounding box center [381, 311] width 66 height 15
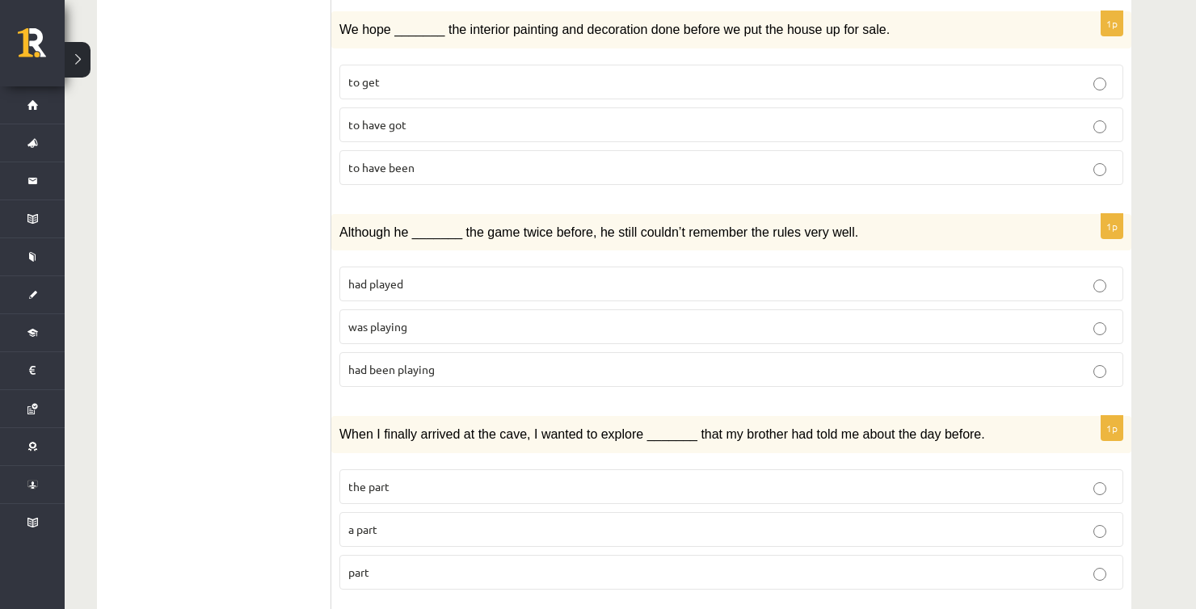
scroll to position [548, 0]
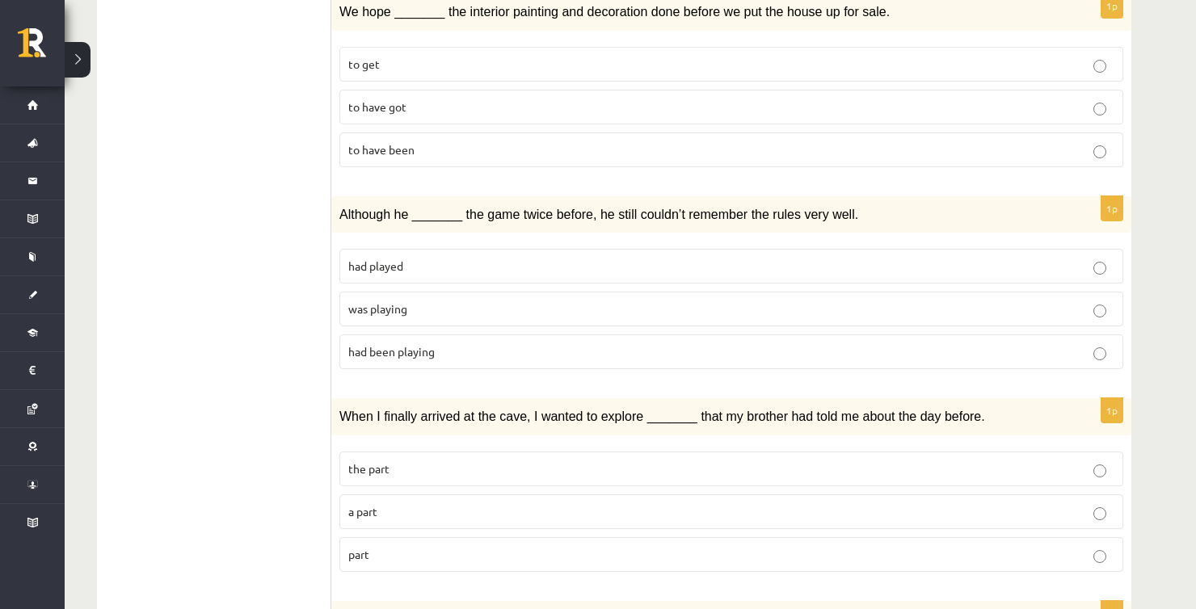
click at [728, 204] on p "Although he _______ the game twice before, he still couldn’t remember the rules…" at bounding box center [690, 213] width 703 height 19
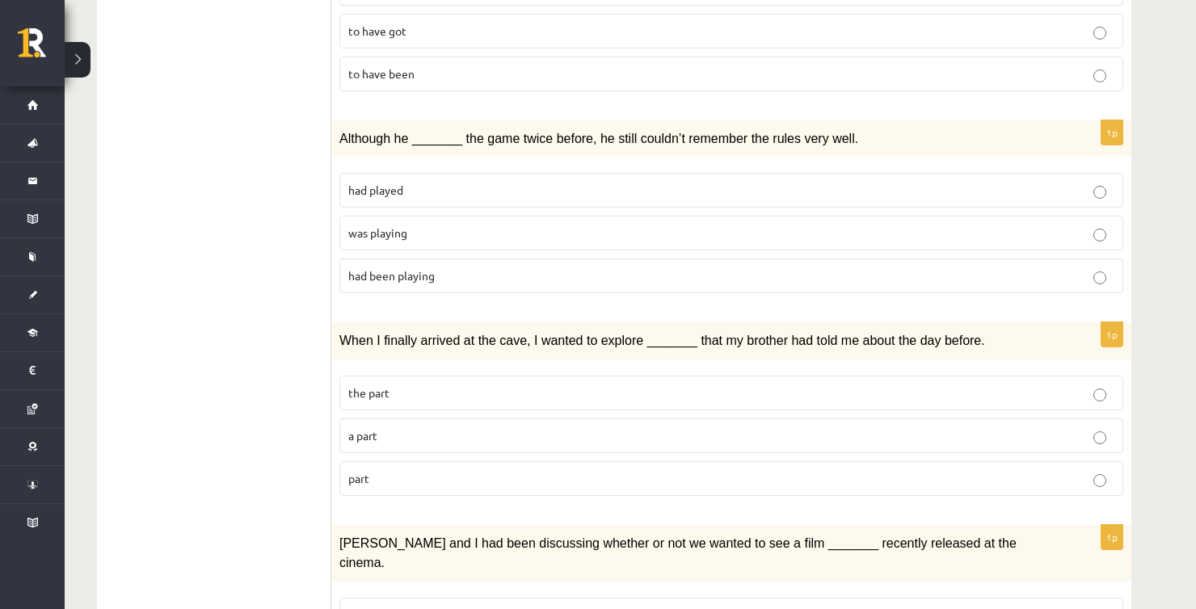
scroll to position [628, 0]
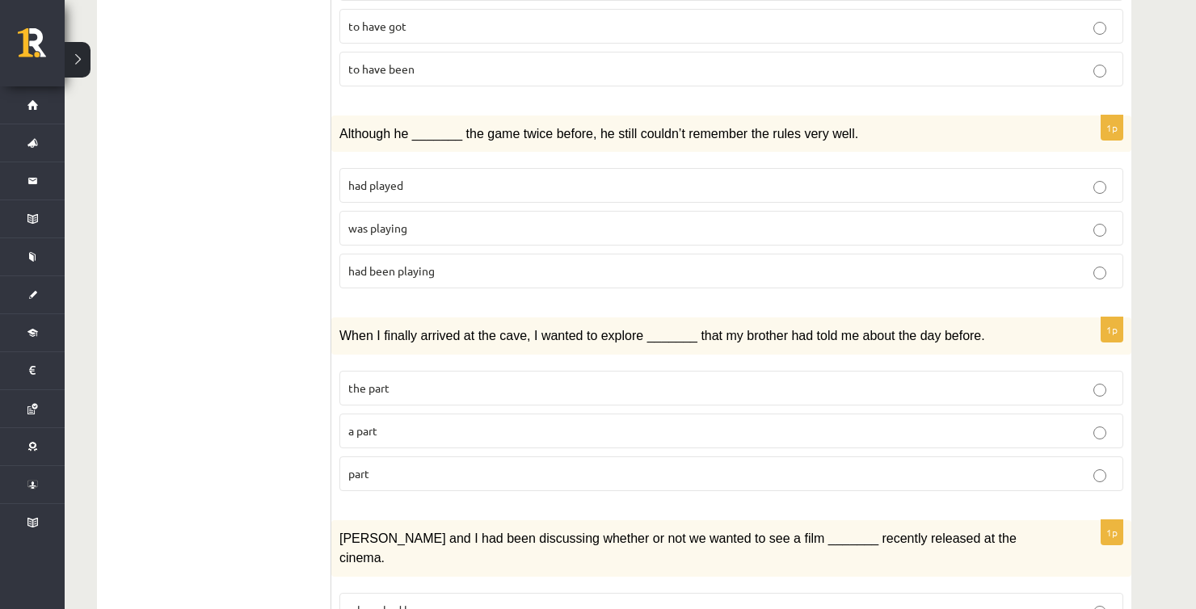
click at [654, 127] on span "Although he _______ the game twice before, he still couldn’t remember the rules…" at bounding box center [598, 134] width 519 height 14
click at [423, 224] on p "was playing" at bounding box center [731, 228] width 766 height 17
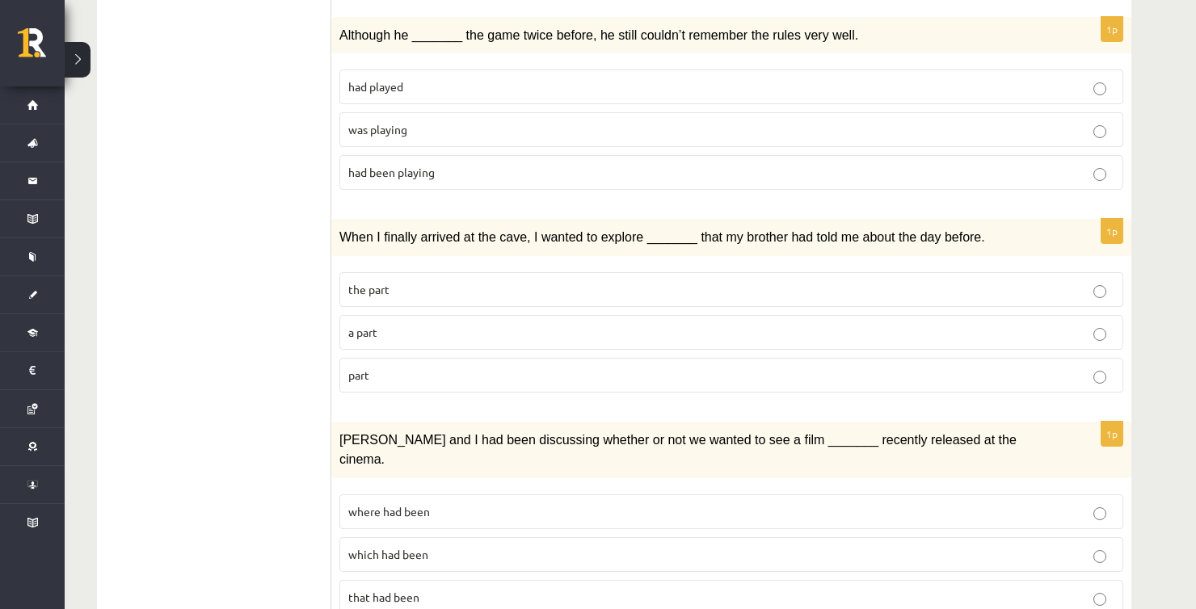
scroll to position [790, 0]
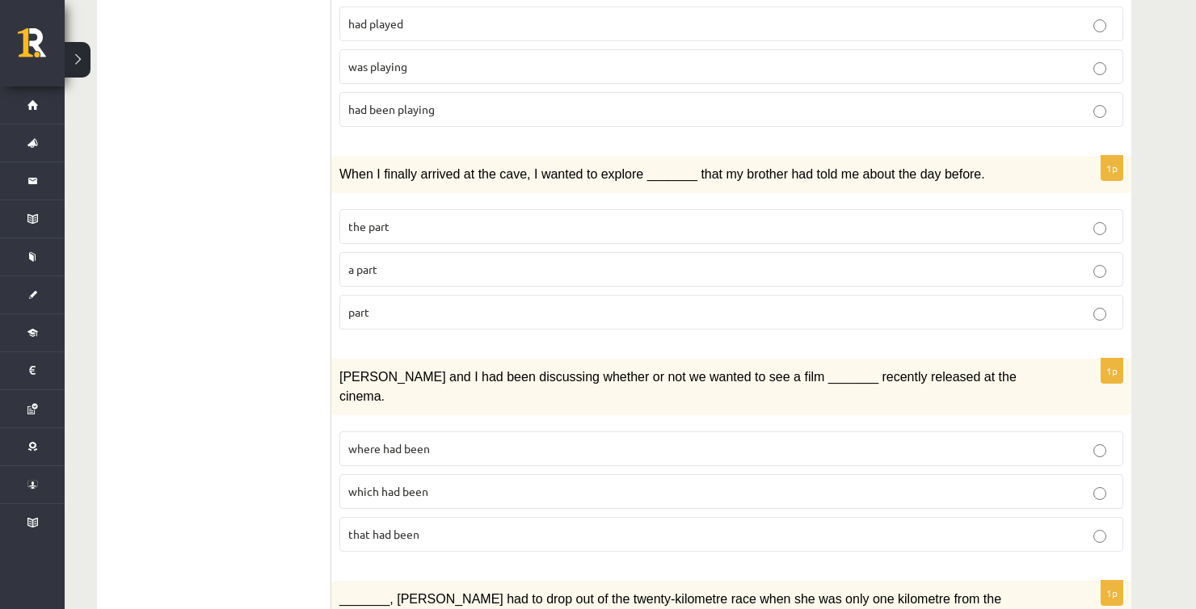
click at [649, 167] on span "When I finally arrived at the cave, I wanted to explore _______ that my brother…" at bounding box center [661, 174] width 645 height 14
click at [385, 304] on p "part" at bounding box center [731, 312] width 766 height 17
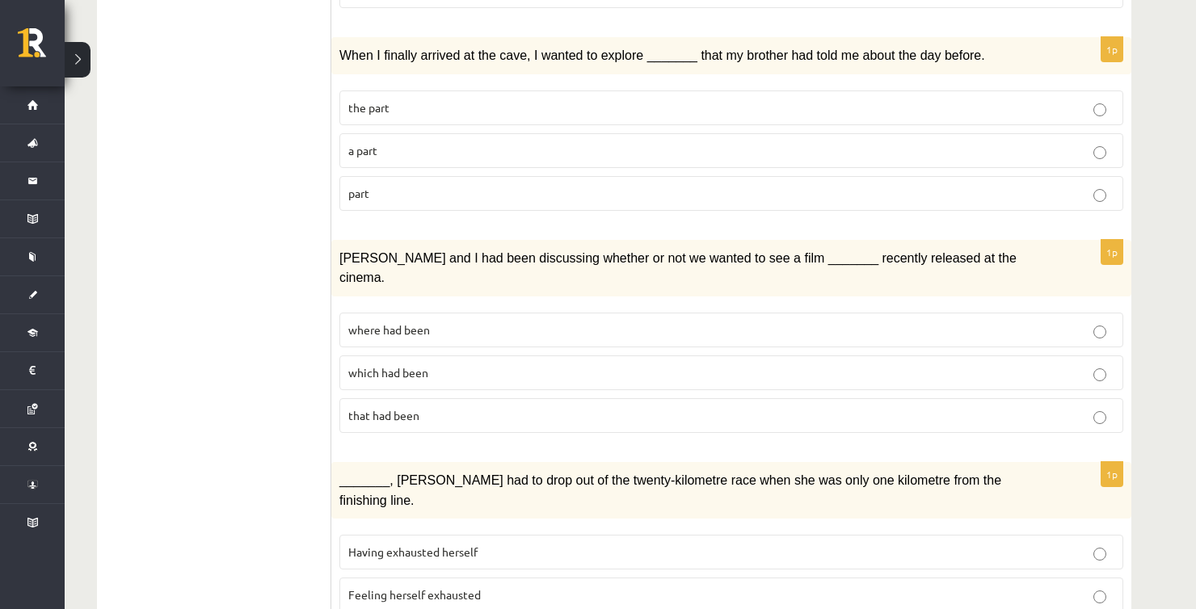
scroll to position [952, 0]
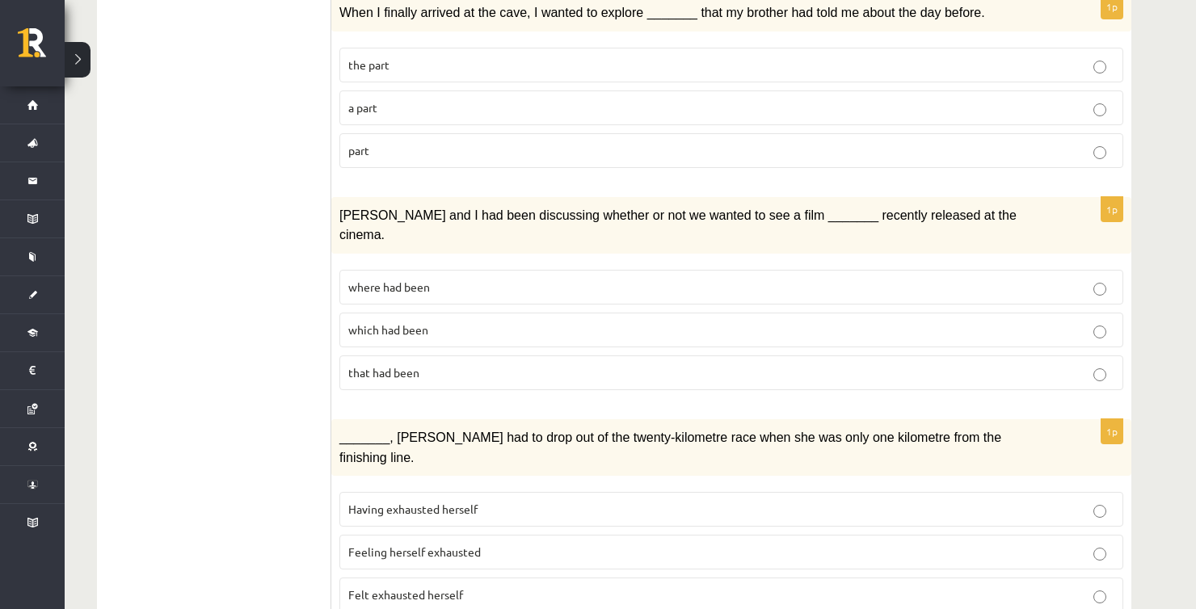
click at [705, 216] on div "Clara and I had been discussing whether or not we wanted to see a film _______ …" at bounding box center [731, 225] width 800 height 57
click at [425, 279] on p "where had been" at bounding box center [731, 287] width 766 height 17
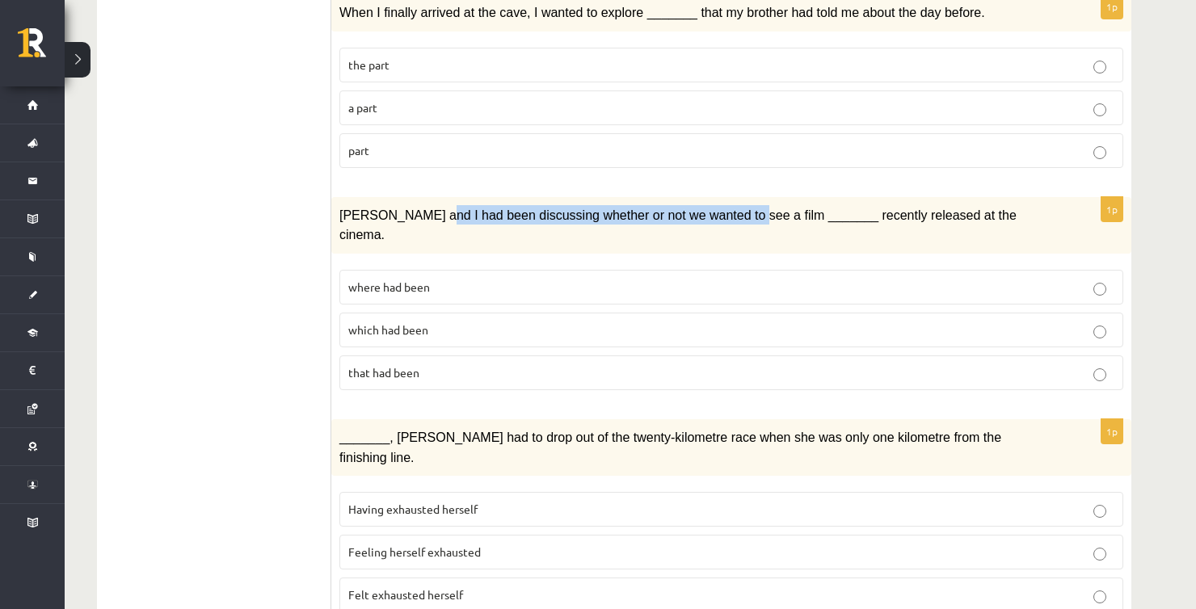
drag, startPoint x: 418, startPoint y: 203, endPoint x: 700, endPoint y: 212, distance: 281.3
click at [700, 212] on div "Clara and I had been discussing whether or not we wanted to see a film _______ …" at bounding box center [731, 225] width 800 height 57
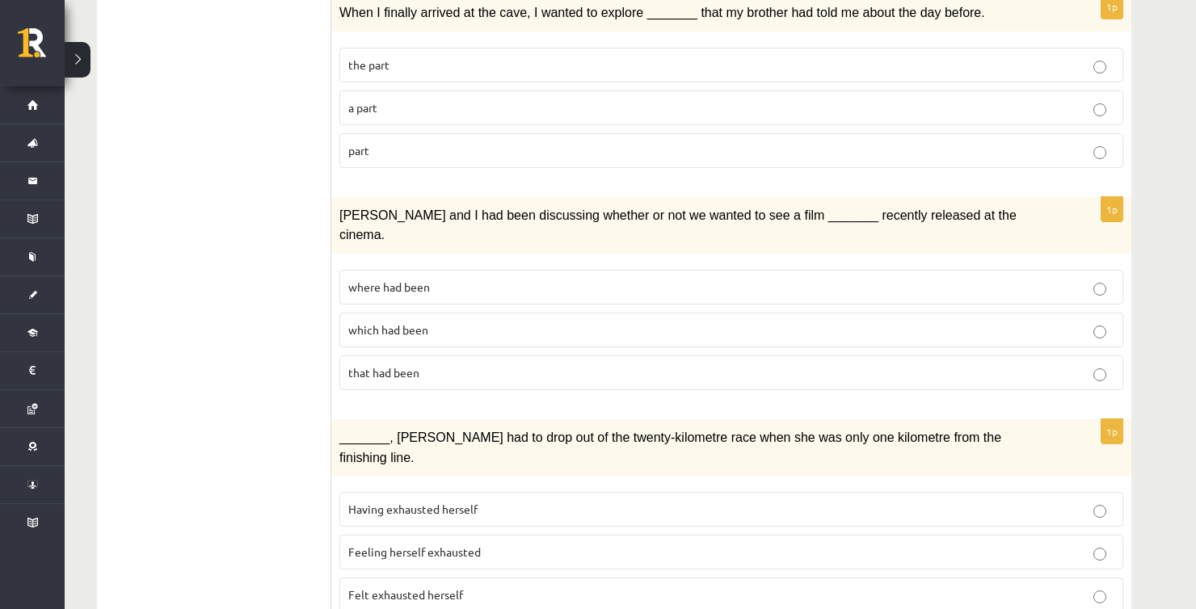
click at [721, 218] on div "Clara and I had been discussing whether or not we wanted to see a film _______ …" at bounding box center [731, 225] width 800 height 57
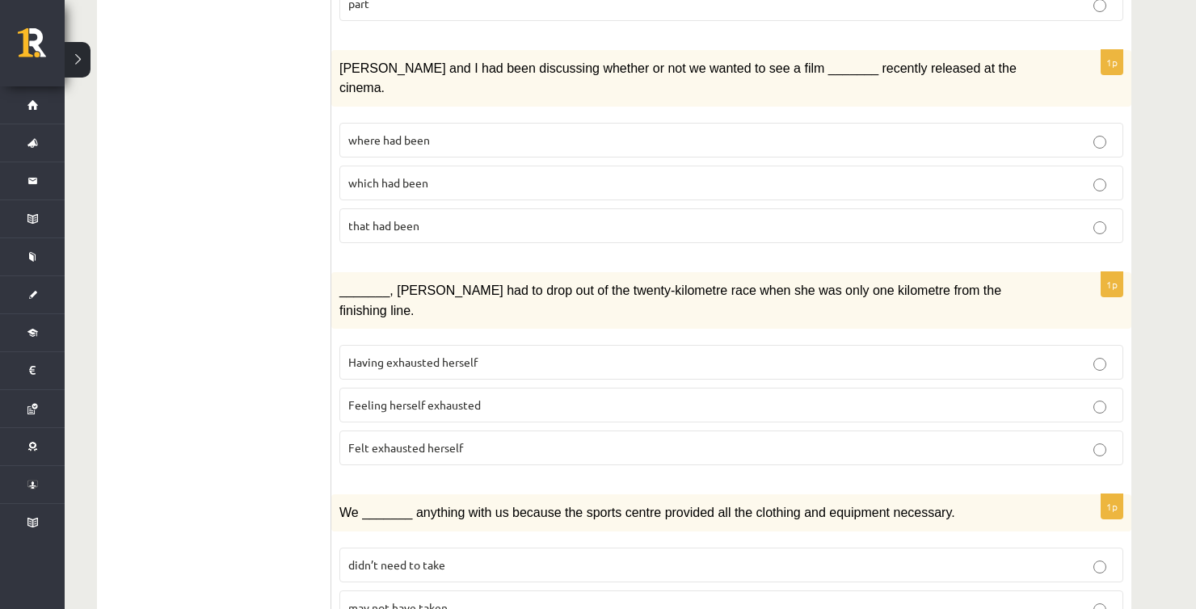
scroll to position [1113, 0]
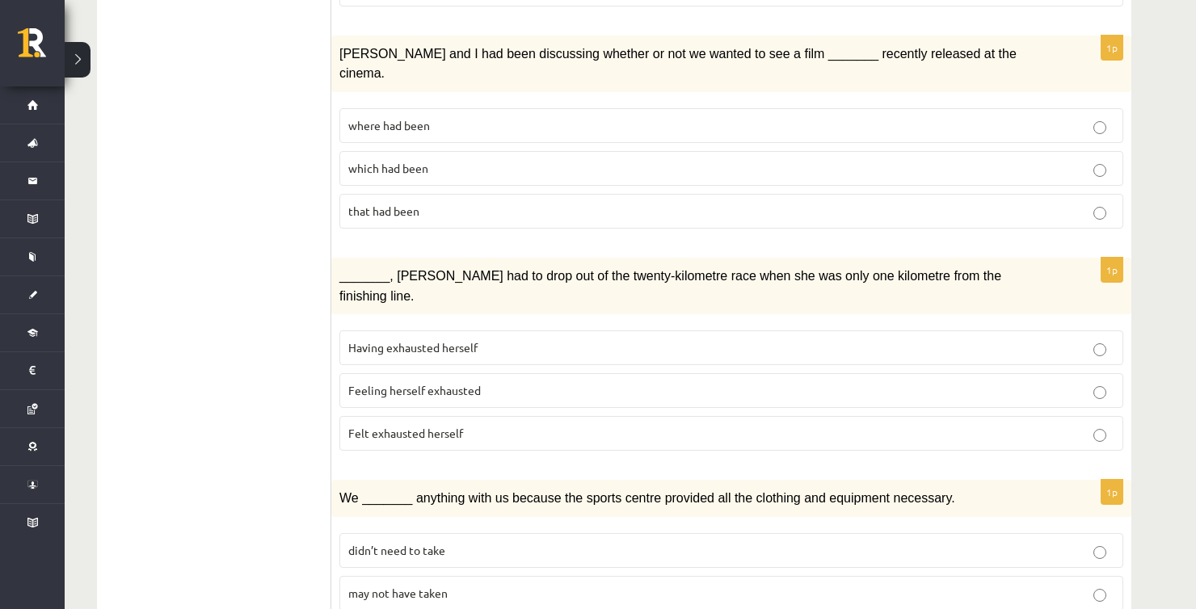
click at [653, 269] on span "_______, Judy had to drop out of the twenty-kilometre race when she was only on…" at bounding box center [670, 285] width 662 height 33
click at [616, 269] on span "_______, Judy had to drop out of the twenty-kilometre race when she was only on…" at bounding box center [670, 285] width 662 height 33
click at [462, 426] on span "Felt exhausted herself" at bounding box center [405, 433] width 115 height 15
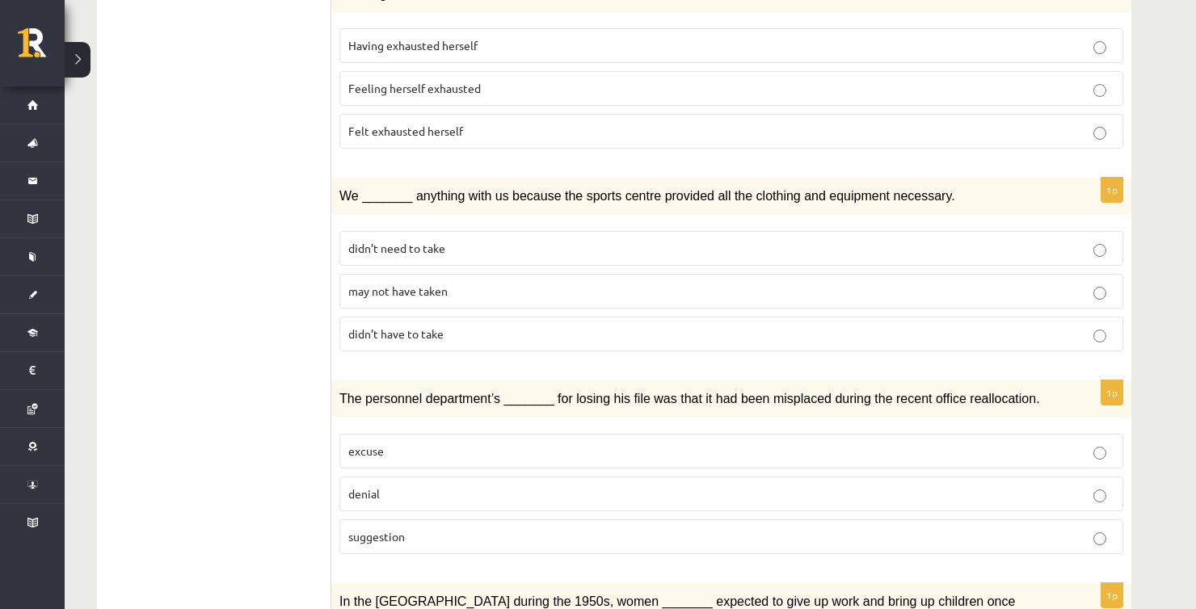
scroll to position [1436, 0]
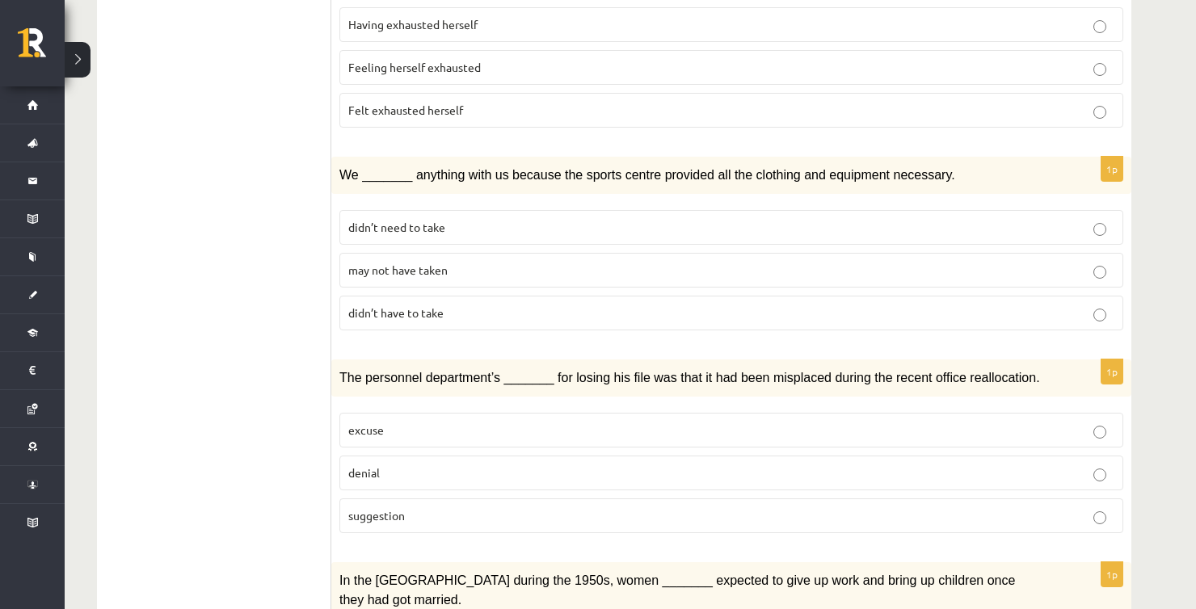
click at [622, 168] on span "We _______ anything with us because the sports centre provided all the clothing…" at bounding box center [647, 175] width 616 height 14
click at [368, 263] on span "may not have taken" at bounding box center [397, 270] width 99 height 15
click at [648, 157] on div "We _______ anything with us because the sports centre provided all the clothing…" at bounding box center [731, 175] width 800 height 37
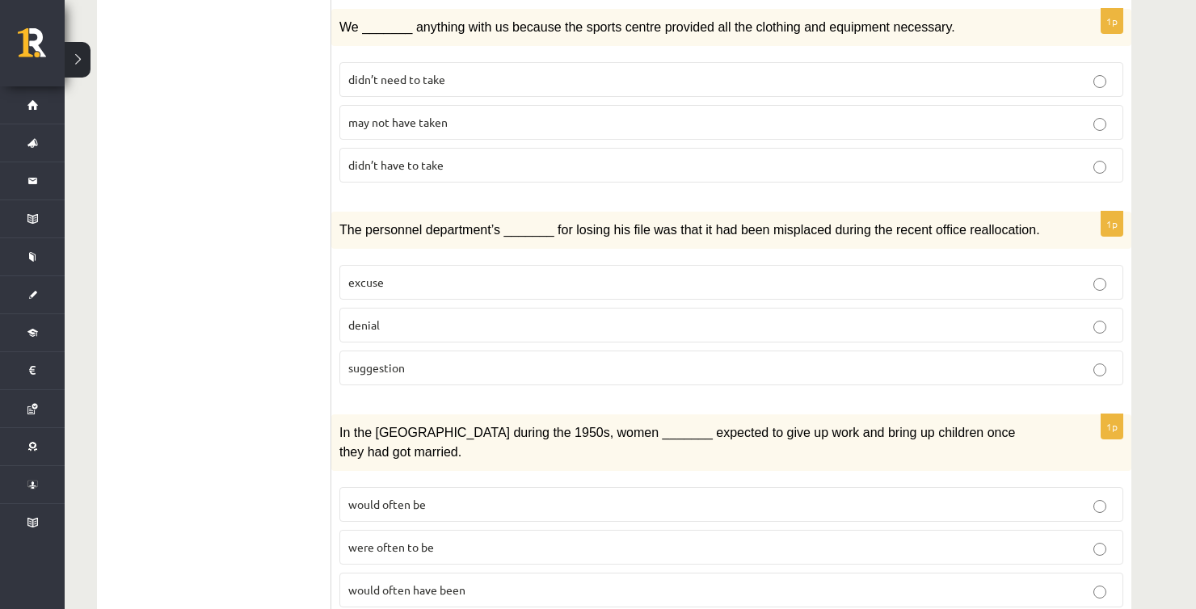
scroll to position [1598, 0]
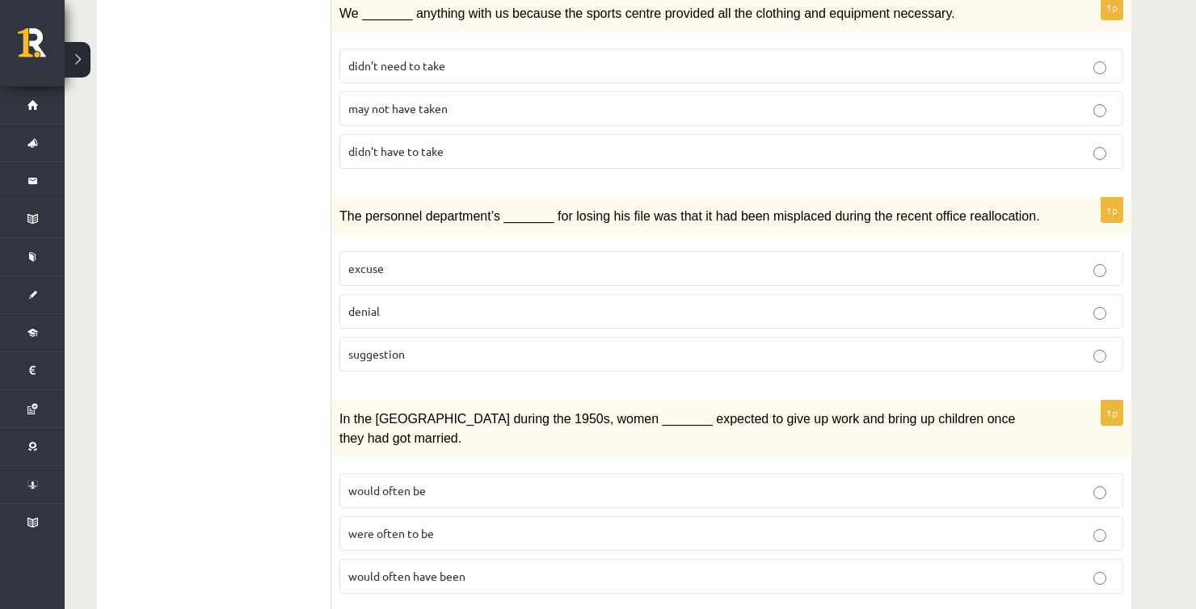
click at [393, 303] on p "denial" at bounding box center [731, 311] width 766 height 17
click at [738, 401] on div "In the USA during the 1950s, women _______ expected to give up work and bring u…" at bounding box center [731, 429] width 800 height 57
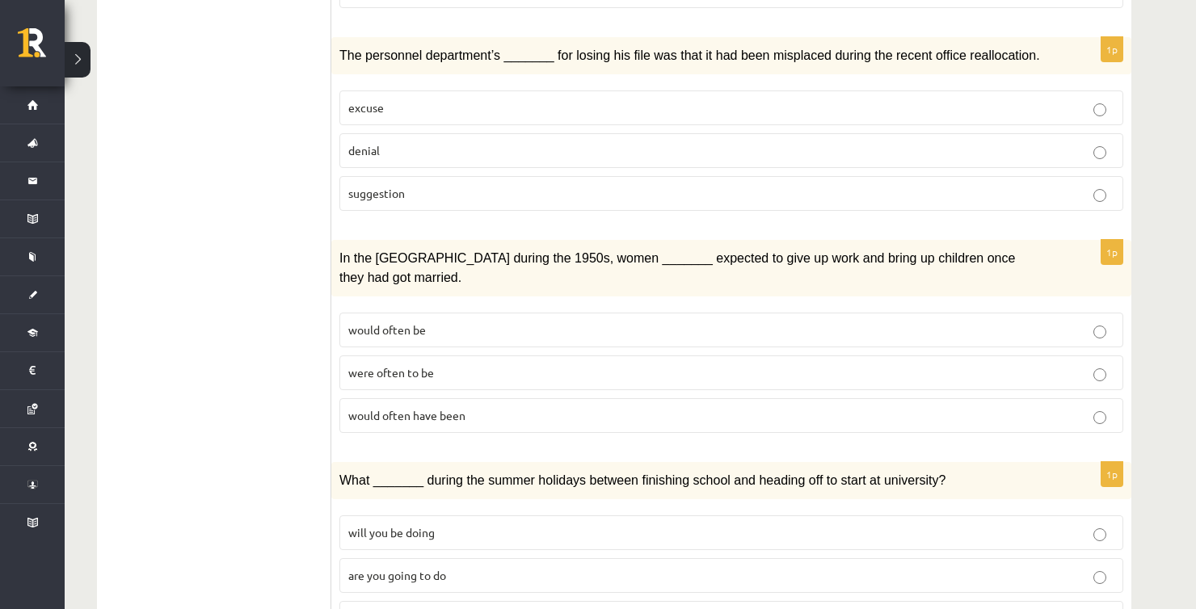
scroll to position [1759, 0]
click at [428, 321] on p "would often be" at bounding box center [731, 329] width 766 height 17
click at [615, 239] on div "In the USA during the 1950s, women _______ expected to give up work and bring u…" at bounding box center [731, 267] width 800 height 57
click at [460, 407] on span "would often have been" at bounding box center [406, 414] width 117 height 15
click at [700, 250] on span "In the USA during the 1950s, women _______ expected to give up work and bring u…" at bounding box center [676, 266] width 675 height 33
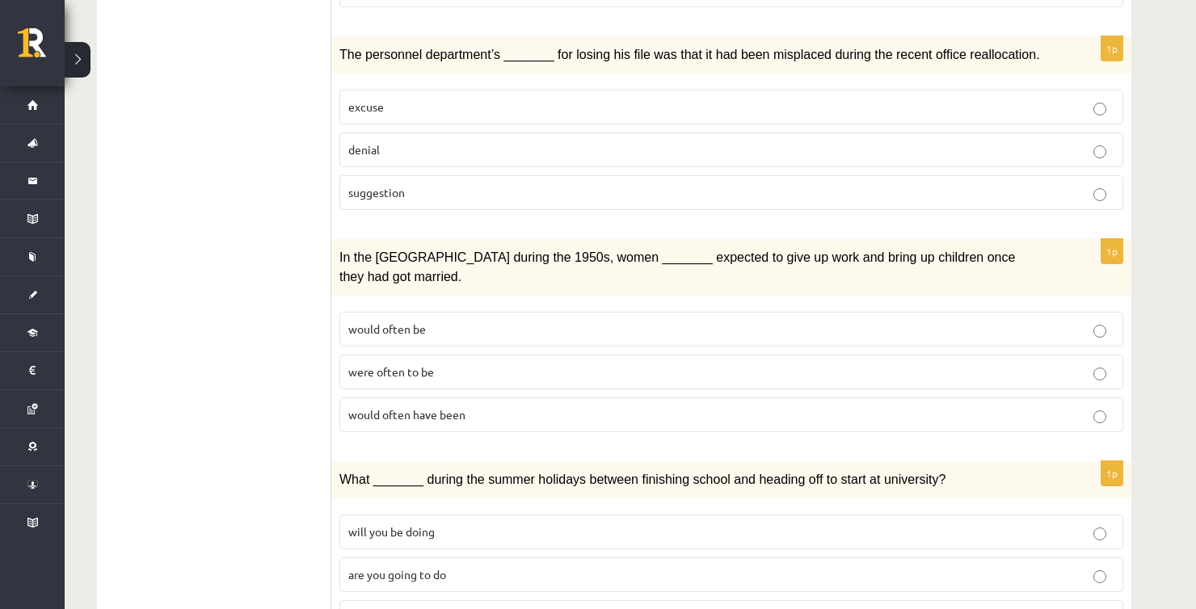
click at [498, 608] on p "will you have been doing" at bounding box center [731, 617] width 766 height 17
click at [590, 239] on div "In the USA during the 1950s, women _______ expected to give up work and bring u…" at bounding box center [731, 267] width 800 height 57
click at [602, 239] on div "In the USA during the 1950s, women _______ expected to give up work and bring u…" at bounding box center [731, 267] width 800 height 57
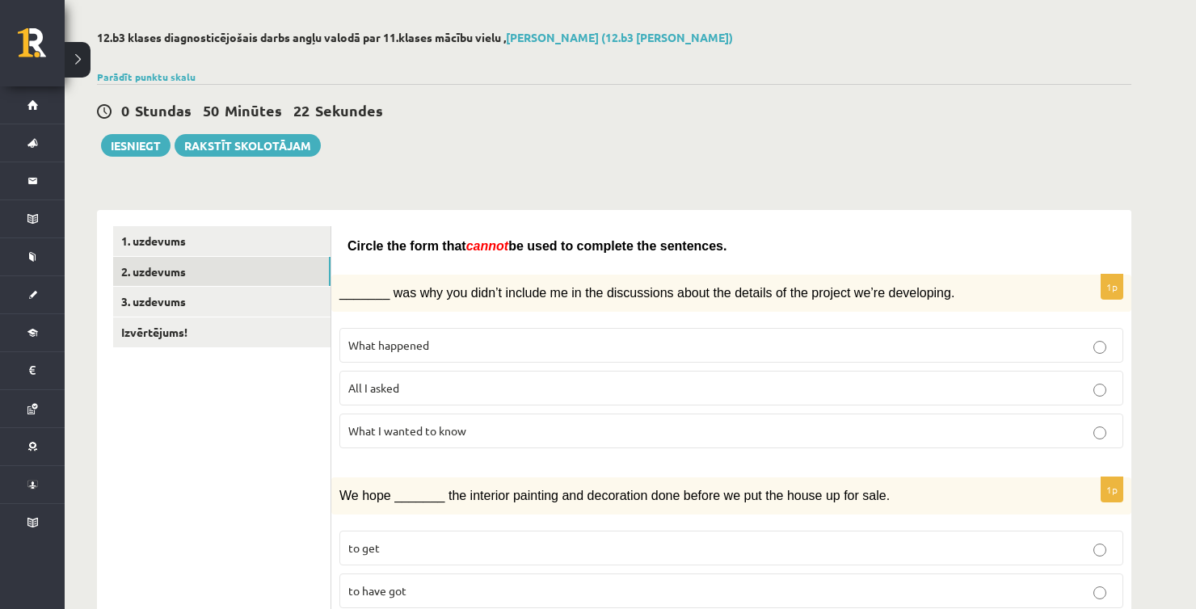
scroll to position [162, 0]
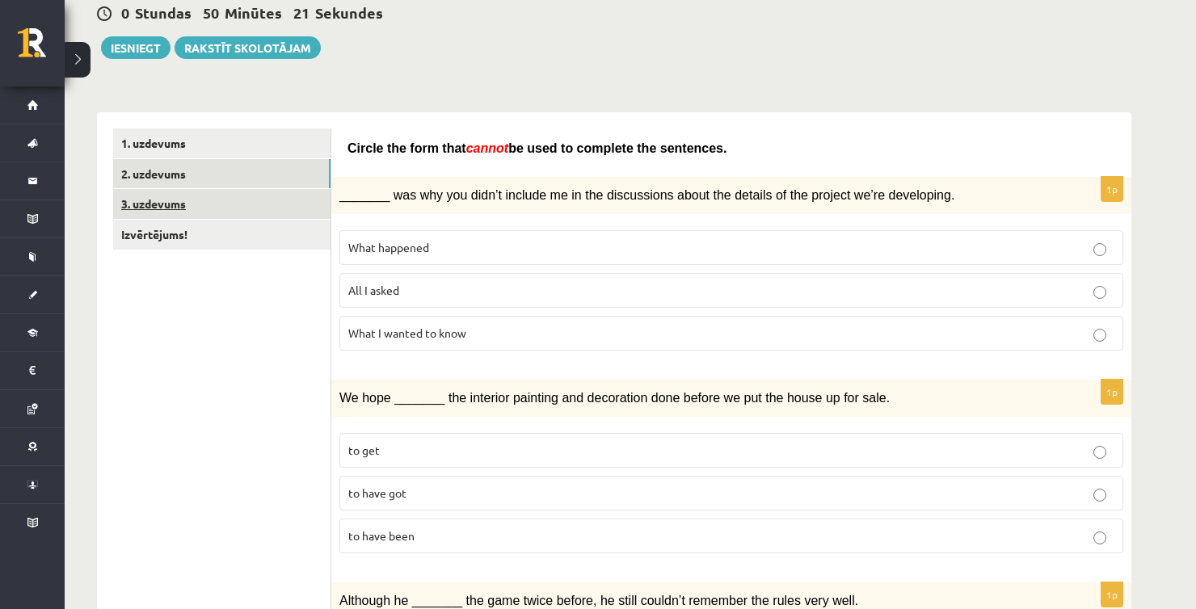
click at [166, 214] on link "3. uzdevums" at bounding box center [221, 204] width 217 height 30
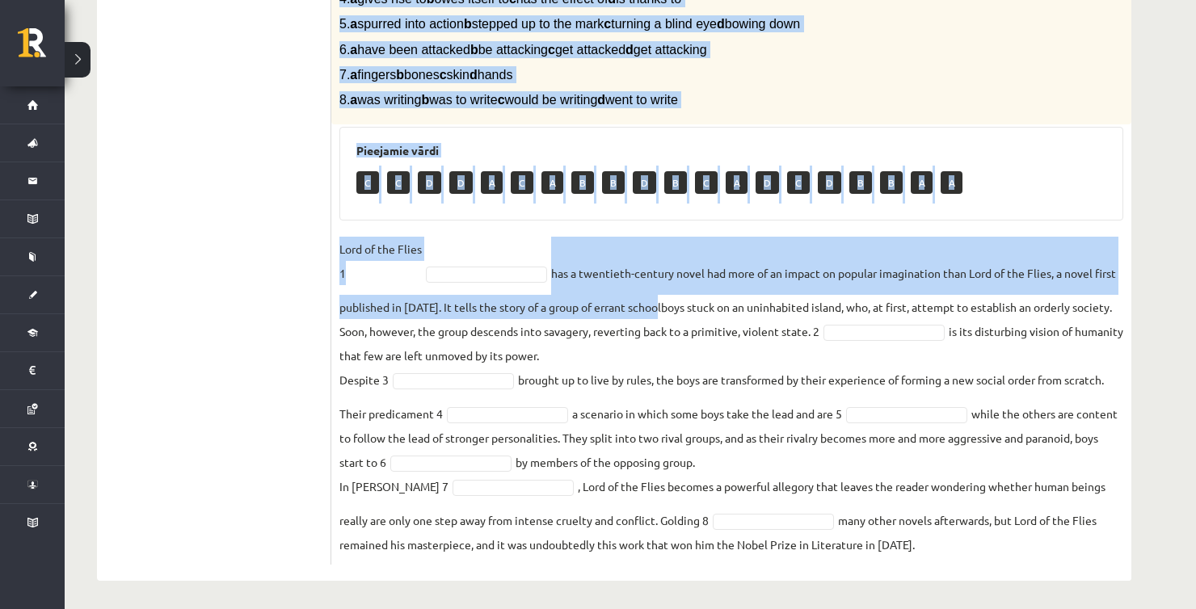
scroll to position [452, 0]
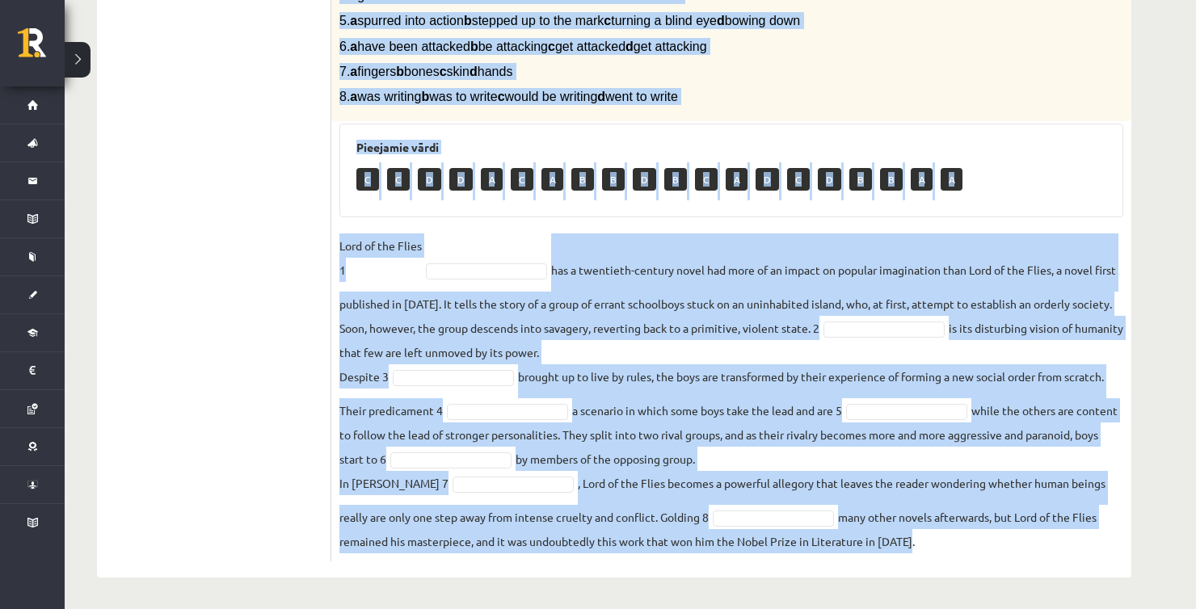
drag, startPoint x: 339, startPoint y: 77, endPoint x: 960, endPoint y: 550, distance: 781.0
click at [960, 550] on div "8p Complete the text with the correct words (a–d). 1. a No sooner b Rarely c On…" at bounding box center [731, 208] width 800 height 708
copy div "Complete the text with the correct words (a–d). 1. a No sooner b Rarely c Only …"
click at [998, 91] on p "8. a was writing b was to write c would be writing d went to write" at bounding box center [690, 96] width 703 height 17
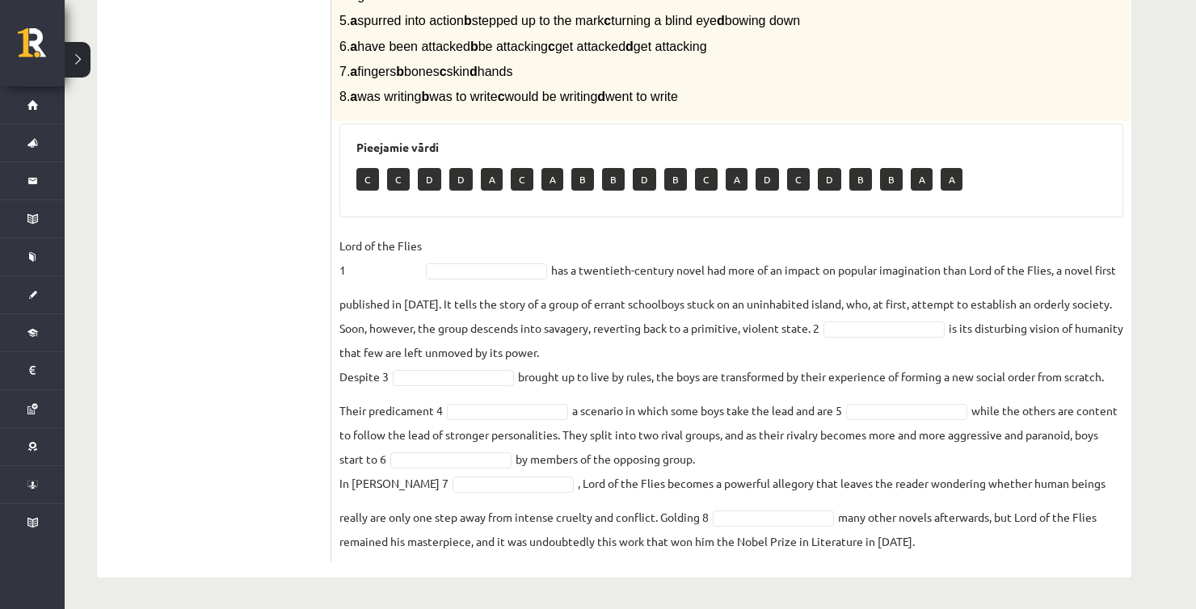
click at [463, 283] on fieldset "Lord of the Flies 1 has a twentieth-century novel had more of an impact on popu…" at bounding box center [731, 393] width 784 height 320
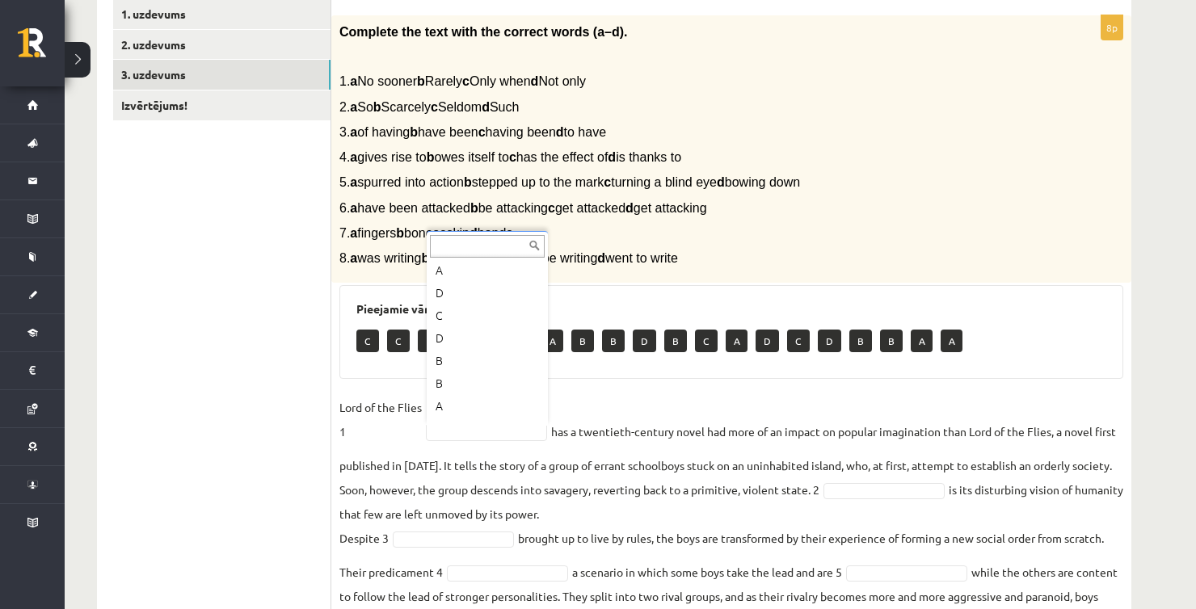
scroll to position [313, 0]
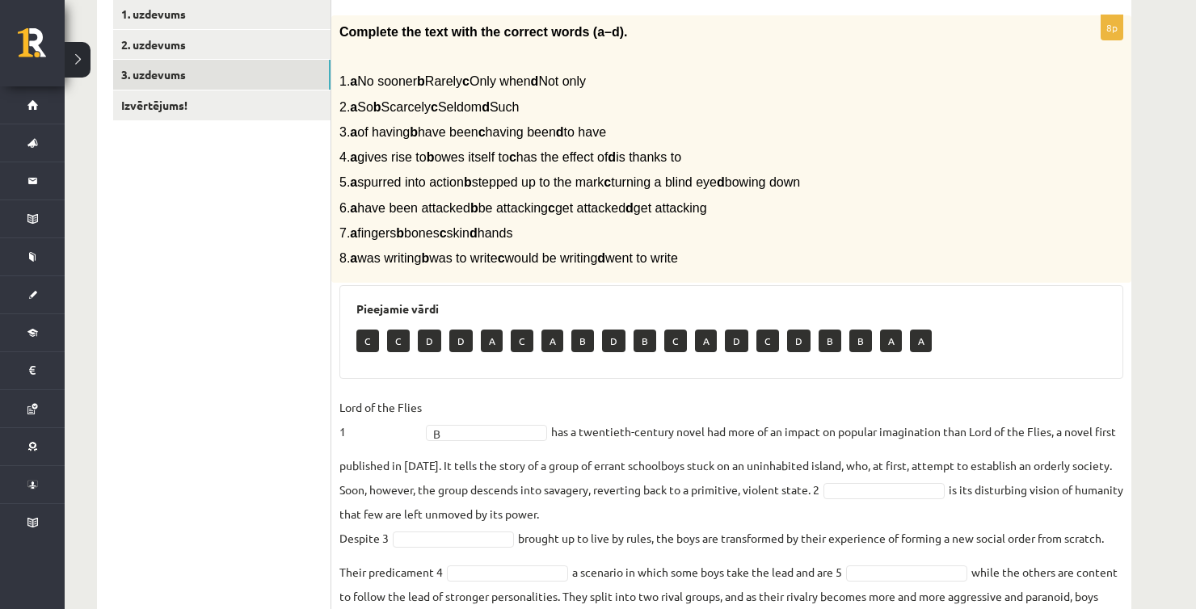
drag, startPoint x: 822, startPoint y: 154, endPoint x: 829, endPoint y: 137, distance: 18.9
click at [826, 145] on div "Complete the text with the correct words (a–d). 1. a No sooner b Rarely c Only …" at bounding box center [731, 149] width 800 height 268
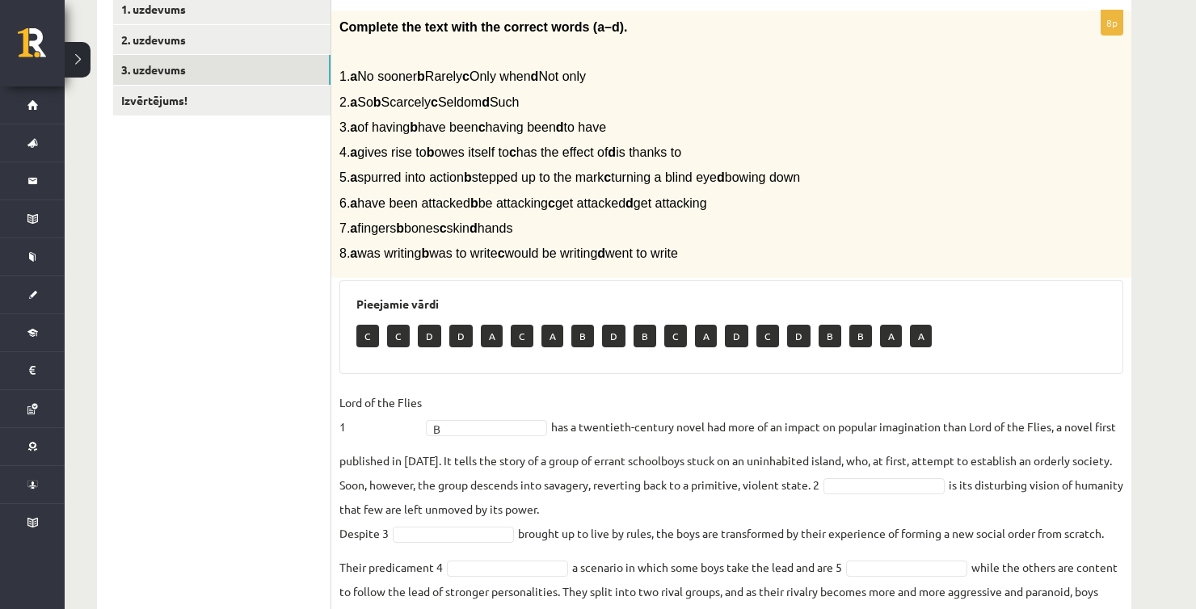
scroll to position [291, 0]
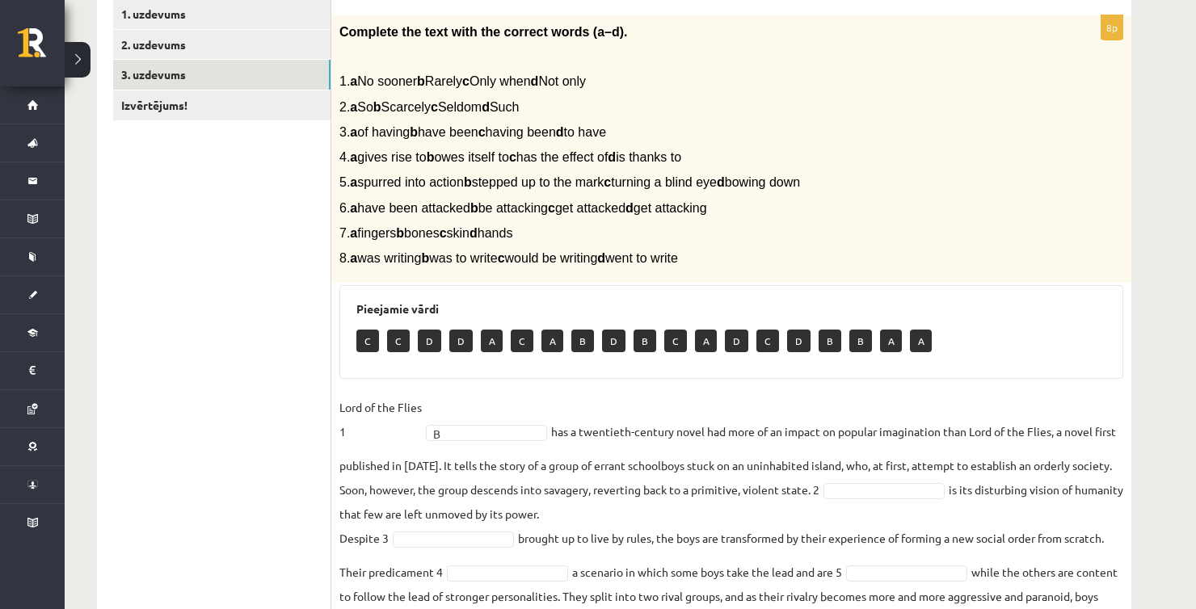
click at [932, 218] on div "Complete the text with the correct words (a–d). 1. a No sooner b Rarely c Only …" at bounding box center [731, 149] width 800 height 268
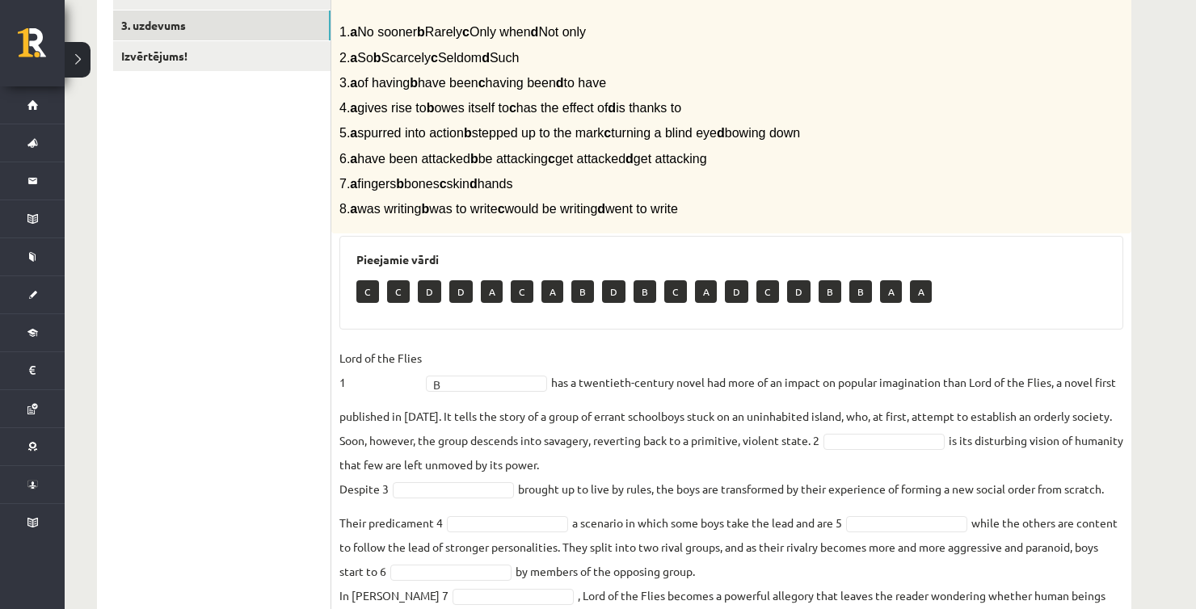
scroll to position [372, 0]
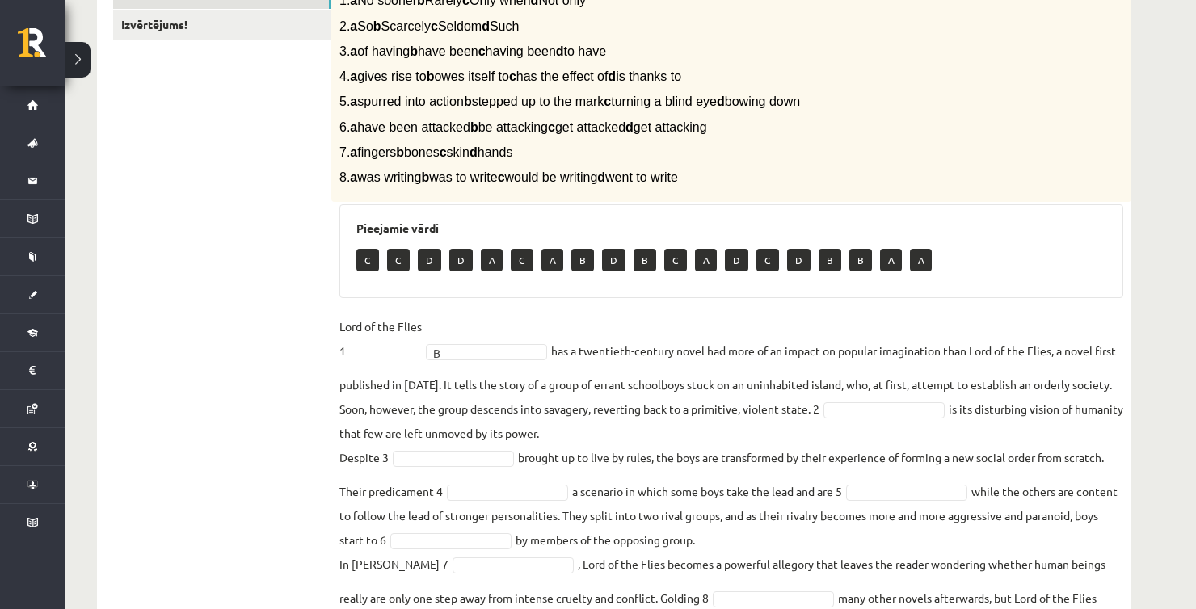
click at [914, 400] on fieldset "Lord of the Flies 1 B * has a twentieth-century novel had more of an impact on …" at bounding box center [731, 474] width 784 height 320
click at [897, 204] on div "Pieejamie vārdi C C D A C A B D B C A D C D B B A A" at bounding box center [731, 251] width 784 height 94
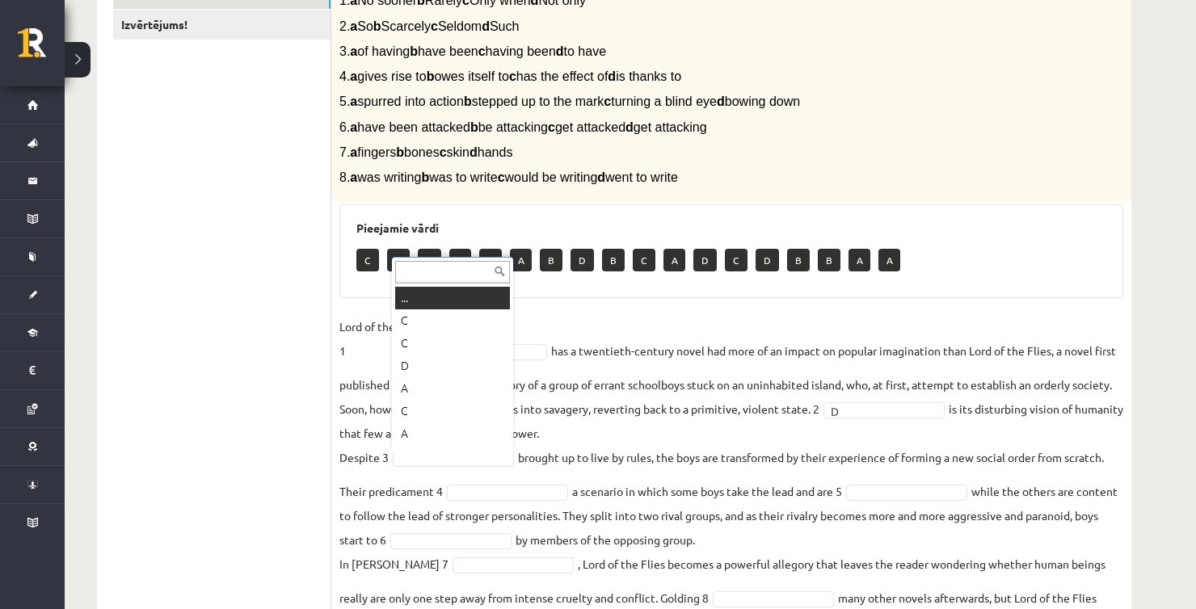
scroll to position [19, 0]
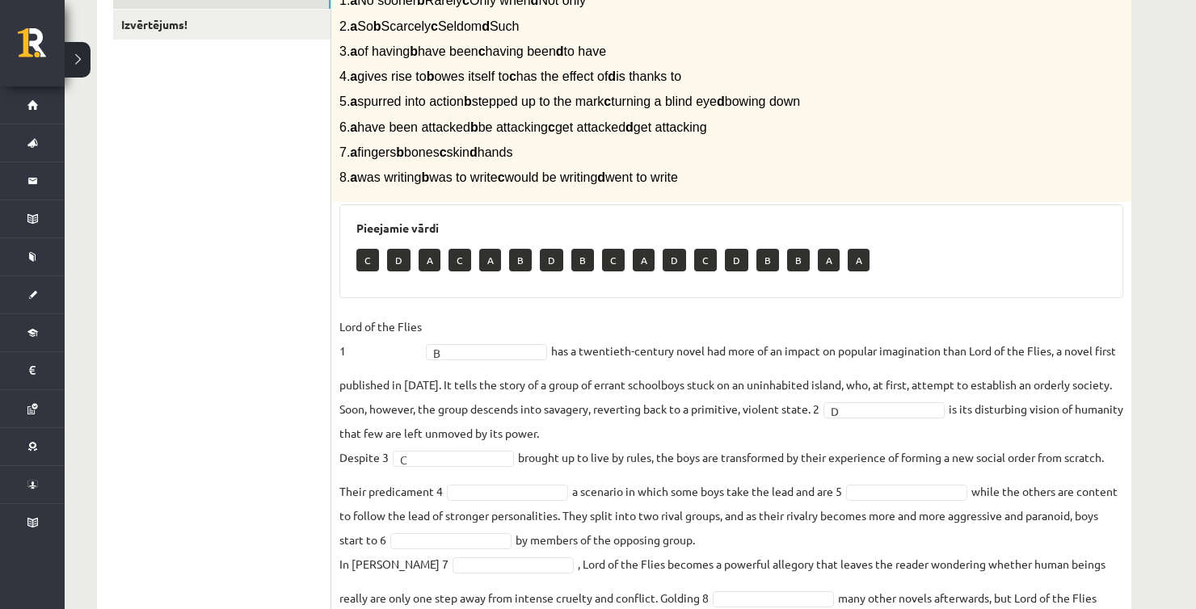
click at [934, 164] on div "Complete the text with the correct words (a–d). 1. a No sooner b Rarely c Only …" at bounding box center [731, 69] width 800 height 268
click at [1078, 194] on div "Complete the text with the correct words (a–d). 1. a No sooner b Rarely c Only …" at bounding box center [731, 69] width 800 height 268
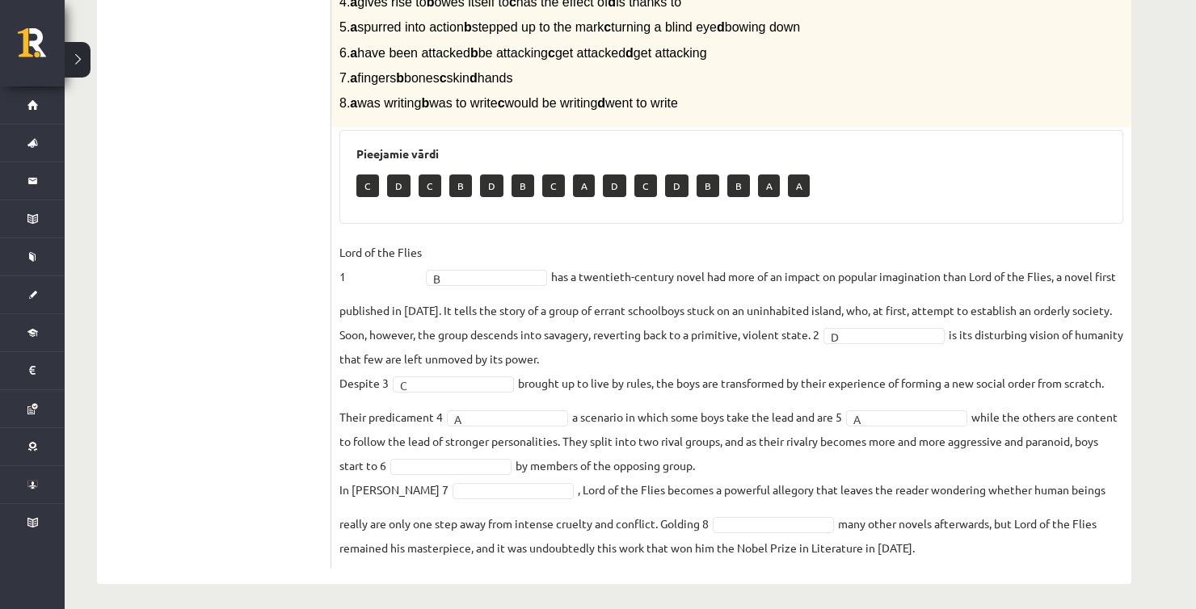
scroll to position [452, 0]
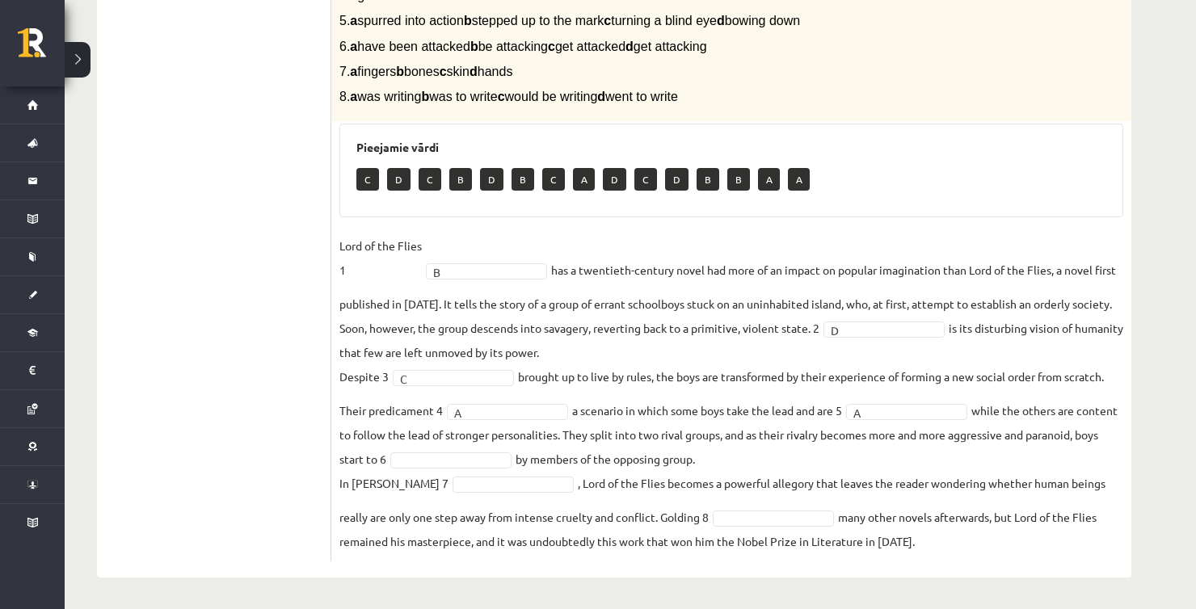
click at [848, 278] on fieldset "Lord of the Flies 1 B * has a twentieth-century novel had more of an impact on …" at bounding box center [731, 393] width 784 height 320
click at [990, 75] on p "7. a fingers b bones c skin d hands" at bounding box center [690, 71] width 703 height 17
click at [1024, 95] on p "8. a was writing b was to write c would be writing d went to write" at bounding box center [690, 96] width 703 height 17
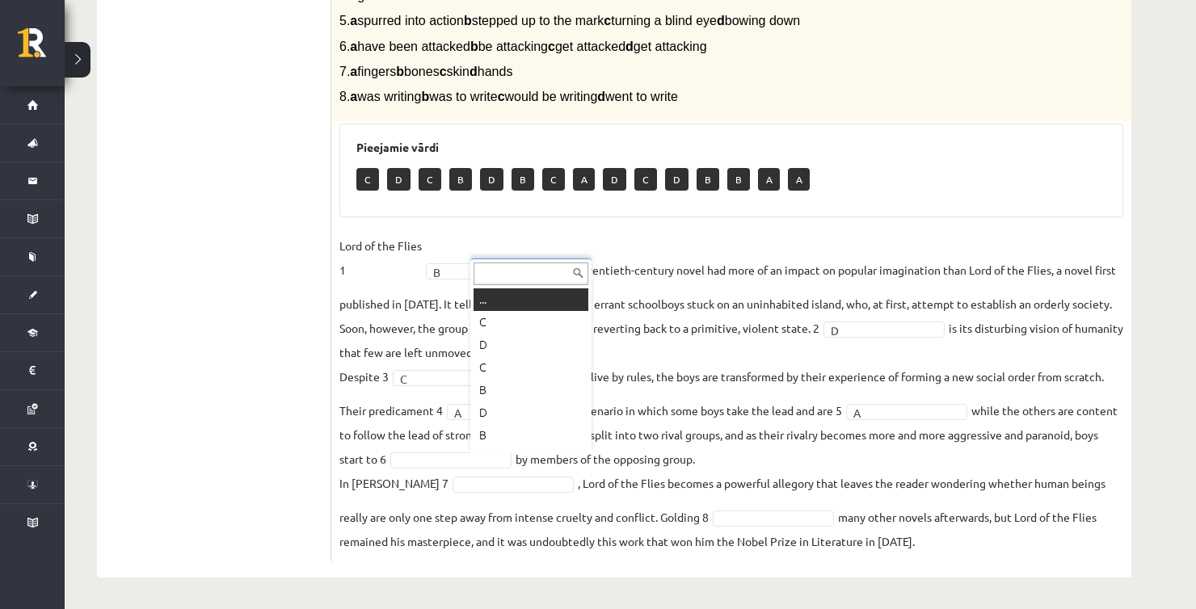
scroll to position [19, 0]
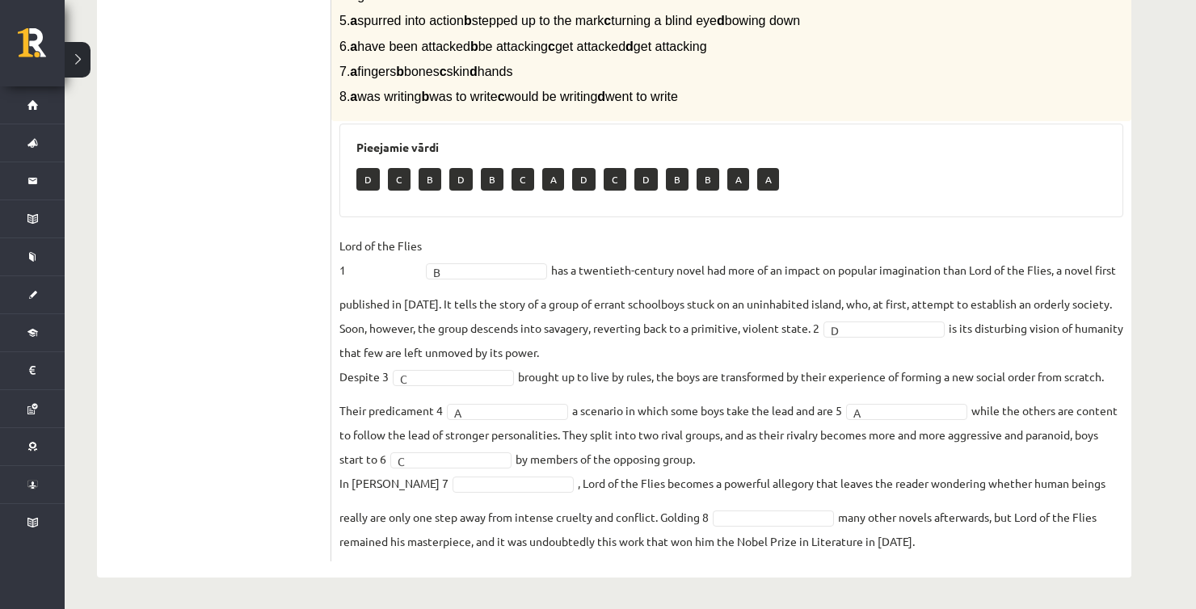
click at [968, 132] on div "Pieejamie vārdi D C B D B C A D C D B B A A" at bounding box center [731, 171] width 784 height 94
click at [887, 141] on h3 "Pieejamie vārdi" at bounding box center [731, 148] width 750 height 14
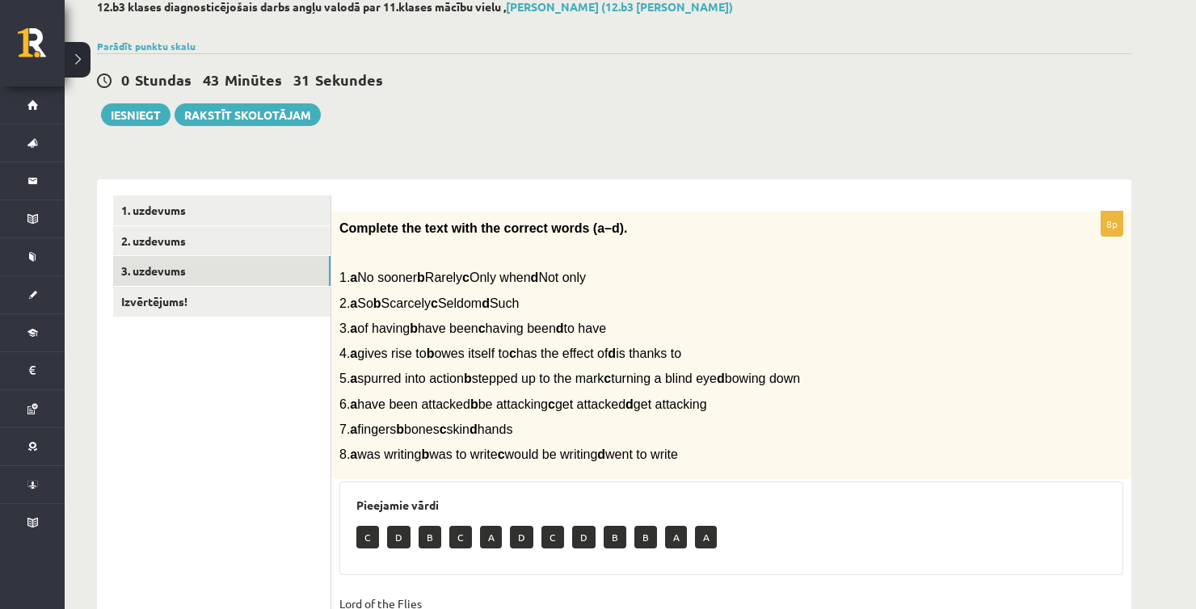
scroll to position [0, 0]
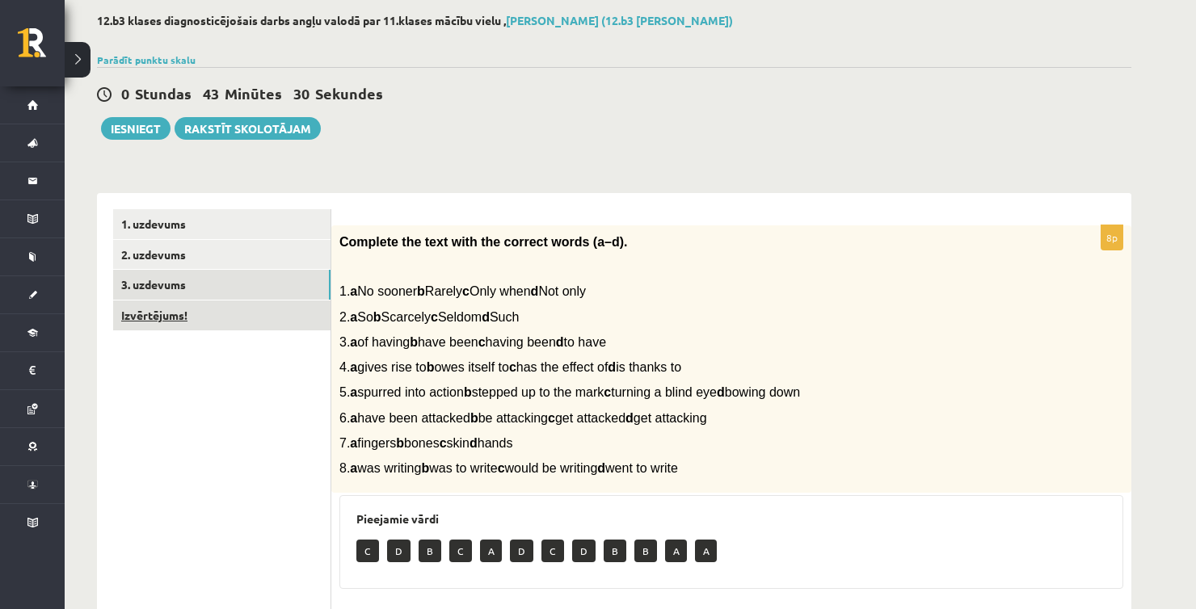
click at [264, 322] on link "Izvērtējums!" at bounding box center [221, 315] width 217 height 30
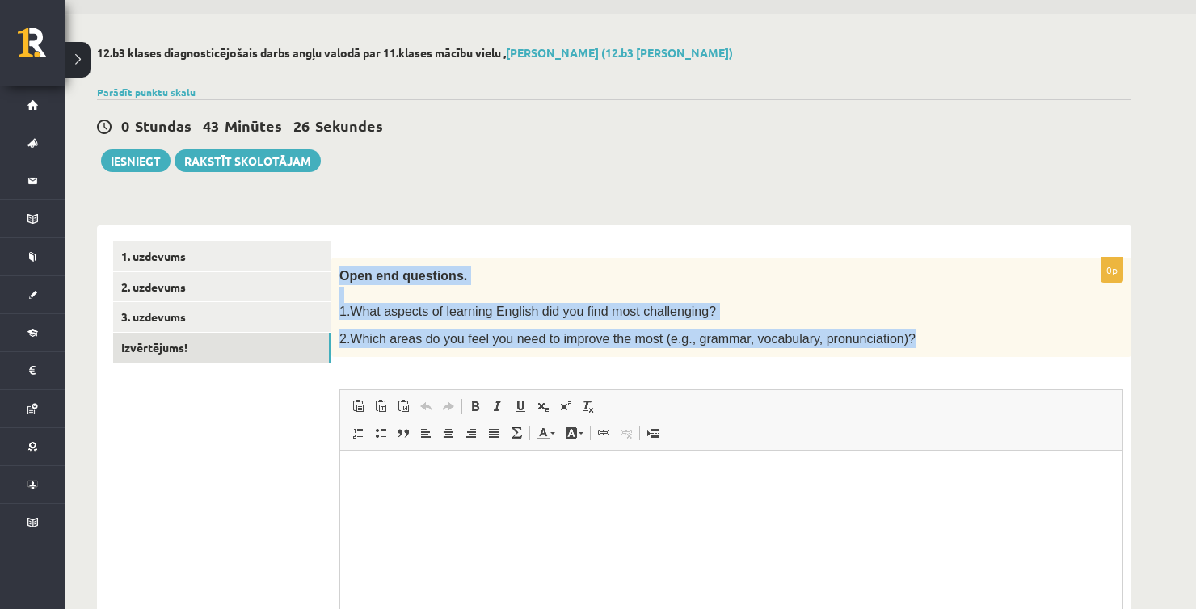
drag, startPoint x: 338, startPoint y: 272, endPoint x: 909, endPoint y: 342, distance: 575.3
click at [909, 342] on div "Open end questions. 1.What aspects of learning English did you find most challe…" at bounding box center [731, 308] width 800 height 100
copy div "Open end questions. 1.What aspects of learning English did you find most challe…"
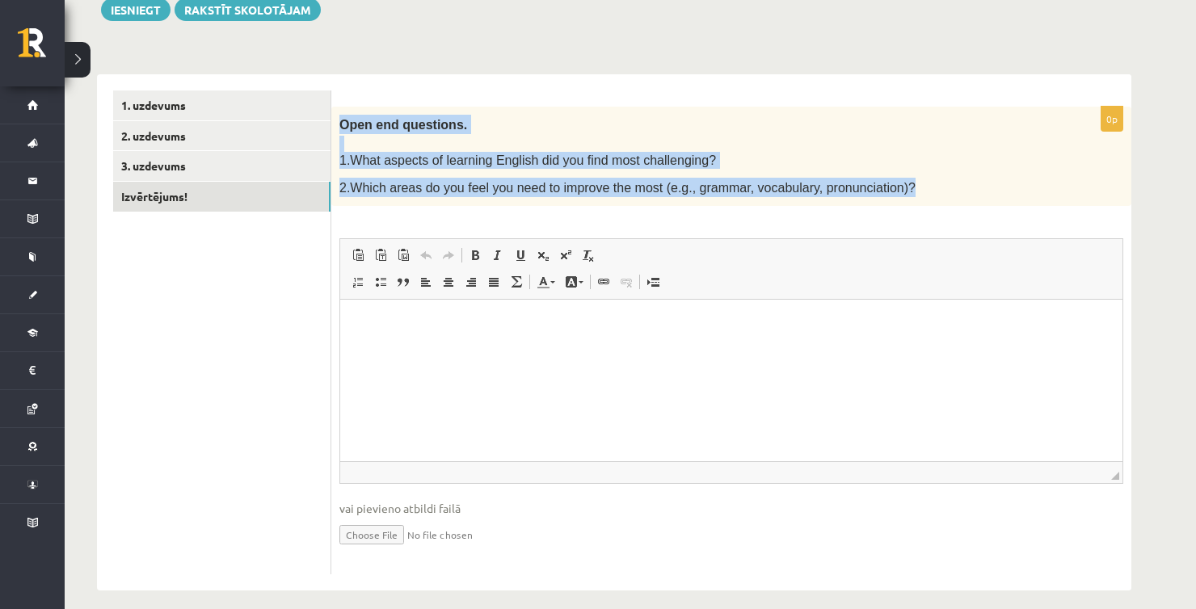
scroll to position [209, 0]
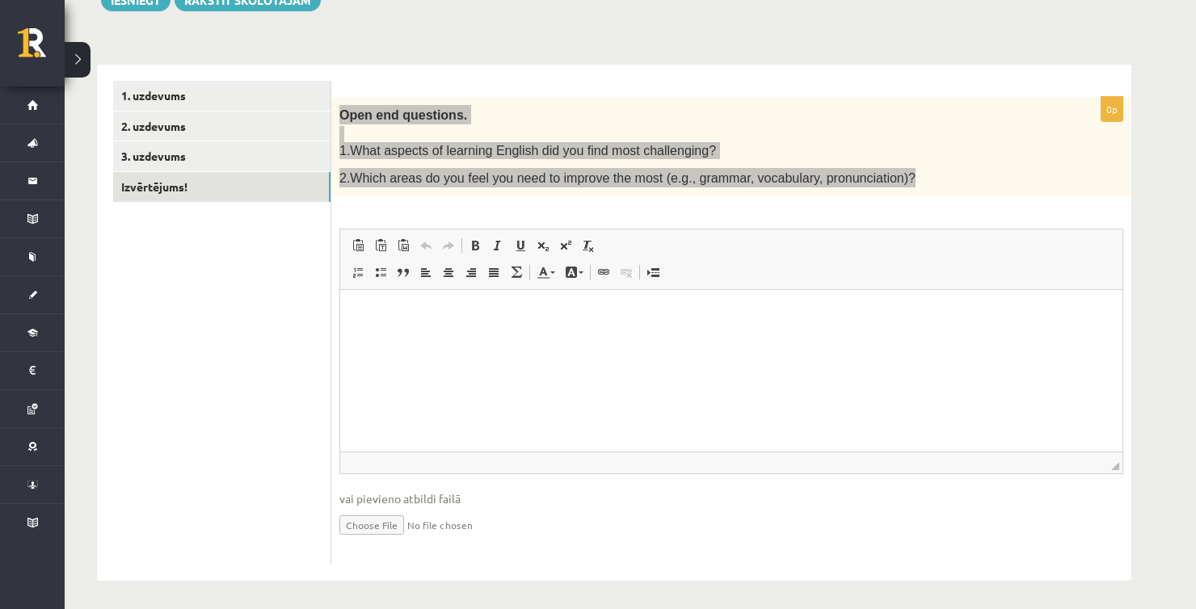
click at [522, 339] on html at bounding box center [731, 314] width 782 height 49
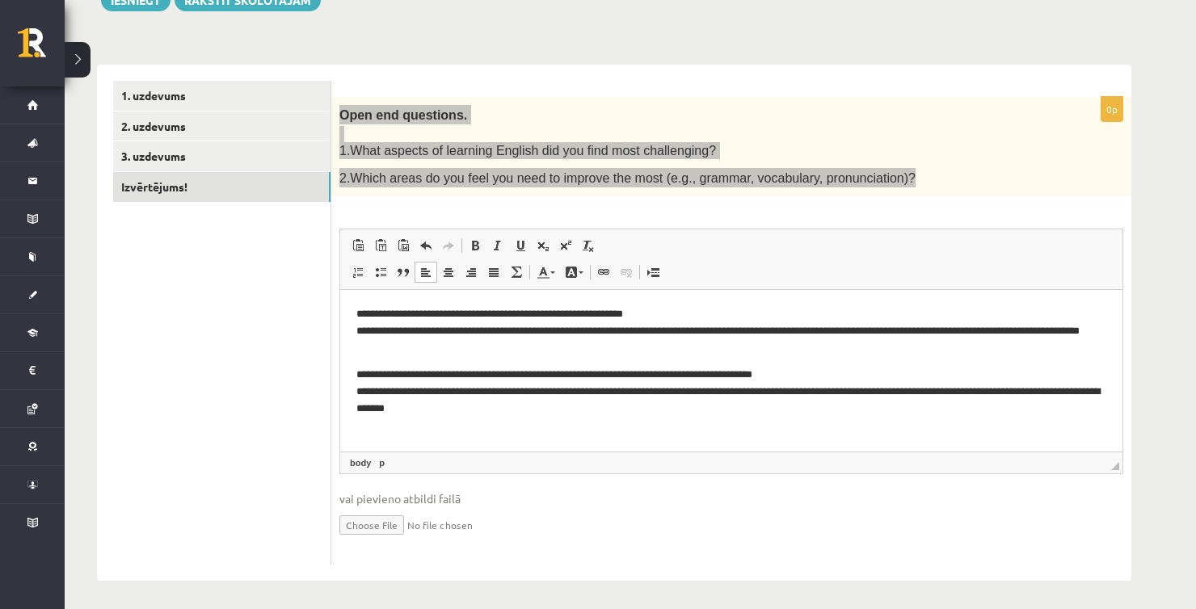
click at [416, 351] on p "**********" at bounding box center [731, 331] width 750 height 50
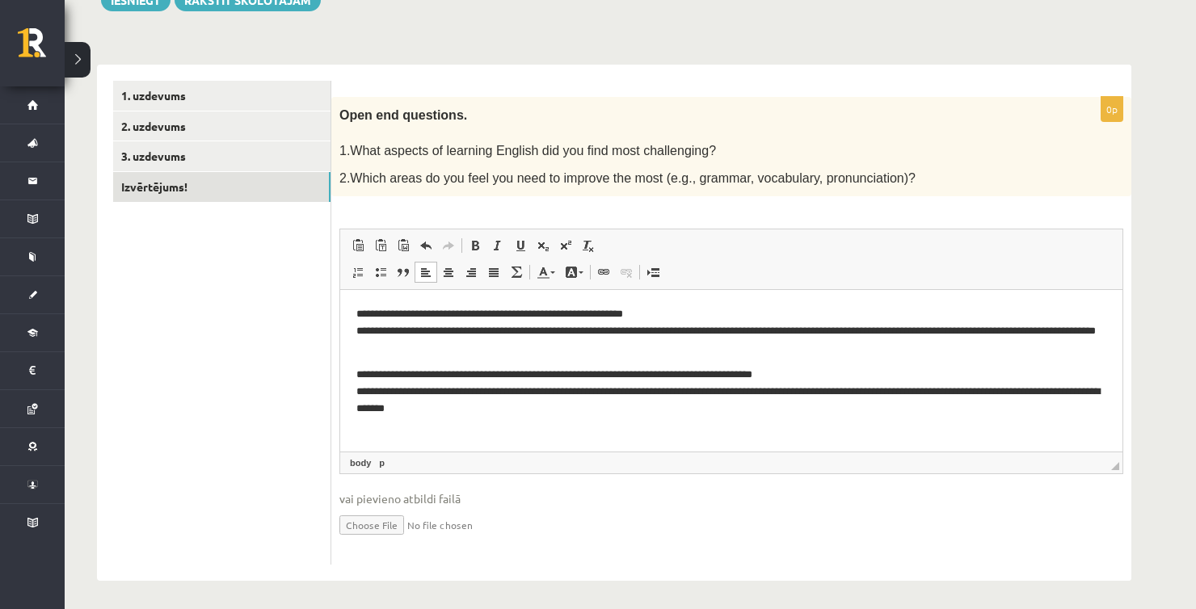
click at [772, 561] on div "**********" at bounding box center [731, 323] width 800 height 517
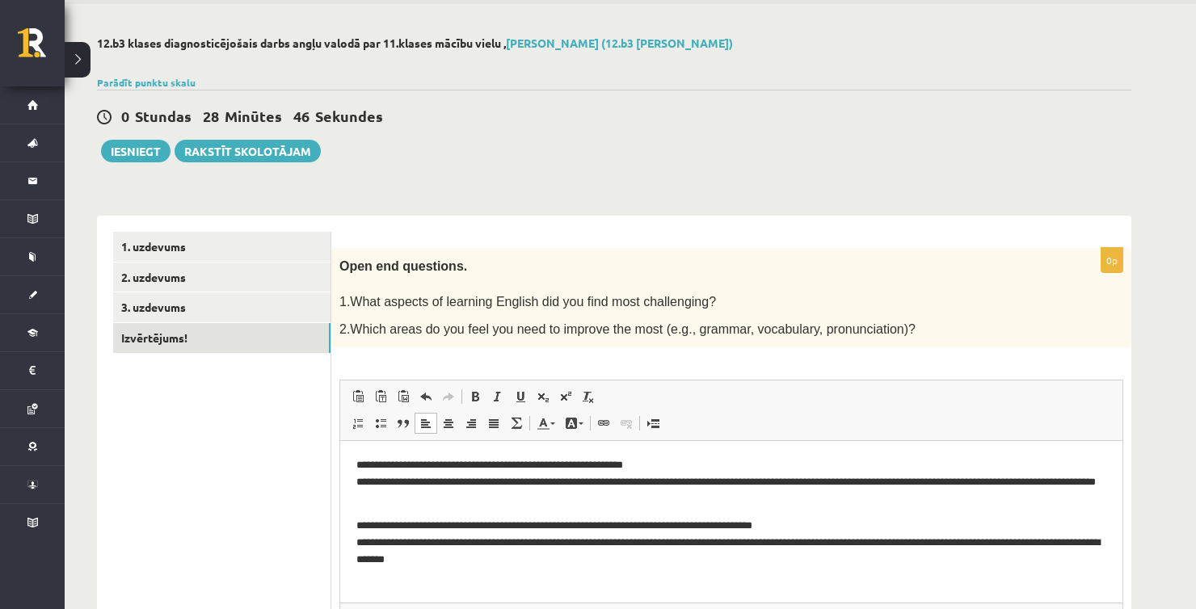
scroll to position [48, 0]
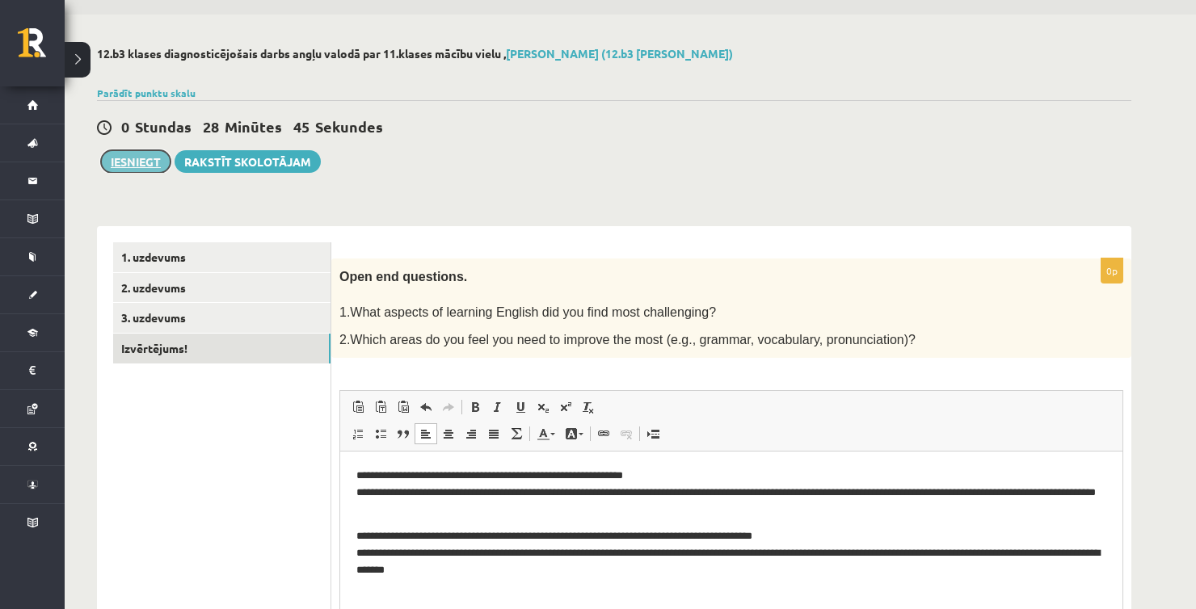
click at [111, 164] on button "Iesniegt" at bounding box center [135, 161] width 69 height 23
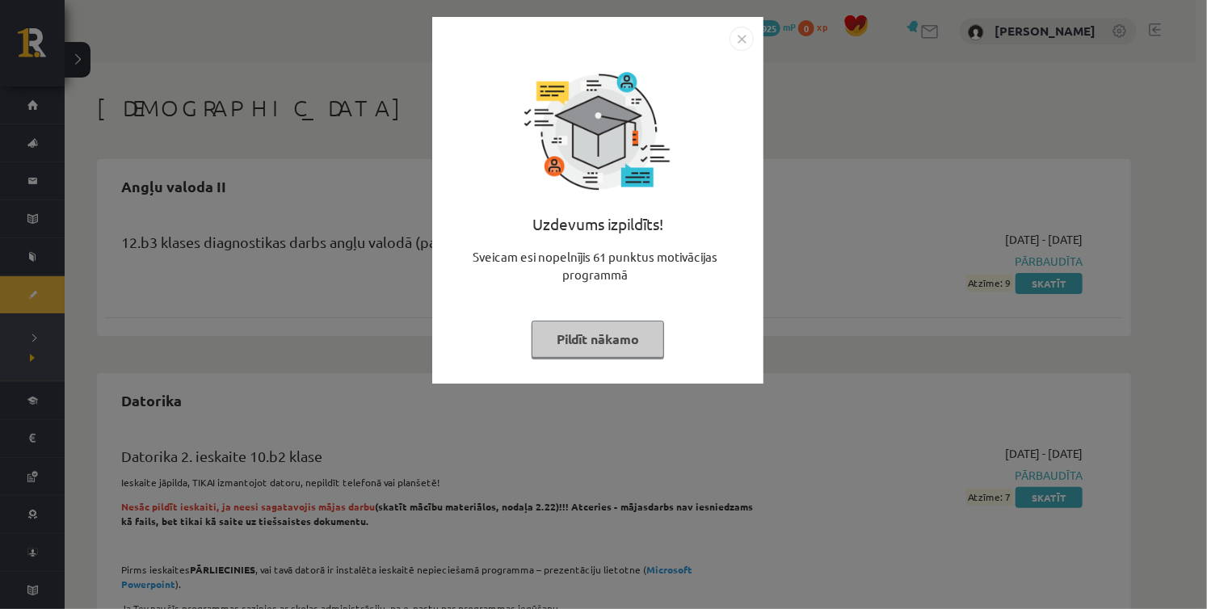
click at [563, 351] on button "Pildīt nākamo" at bounding box center [598, 339] width 132 height 37
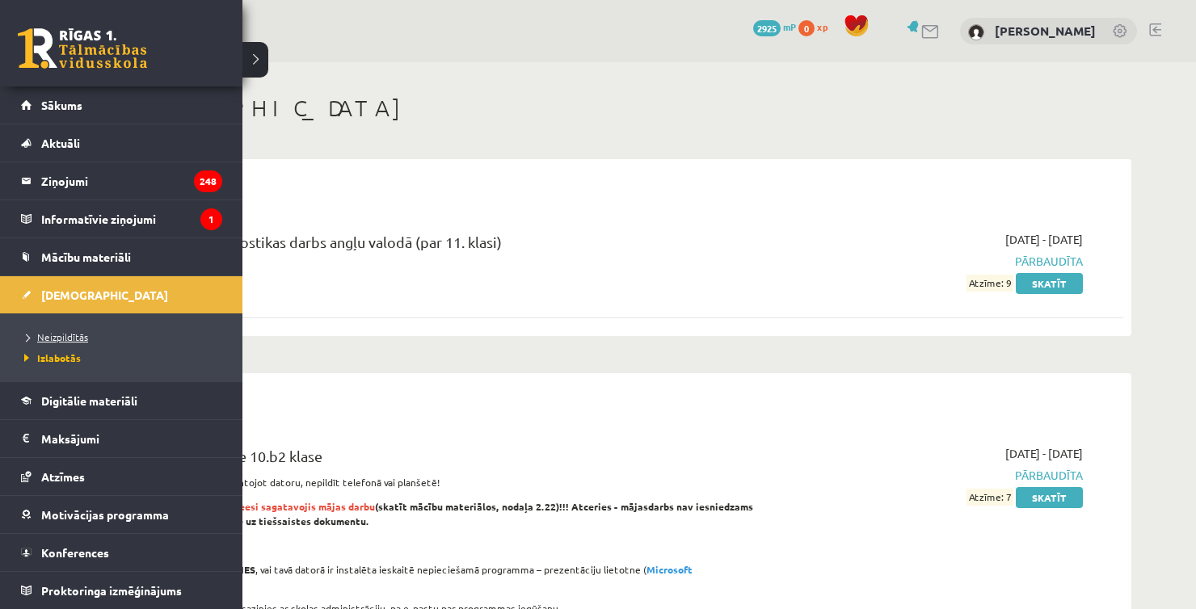
click at [66, 340] on span "Neizpildītās" at bounding box center [54, 336] width 68 height 13
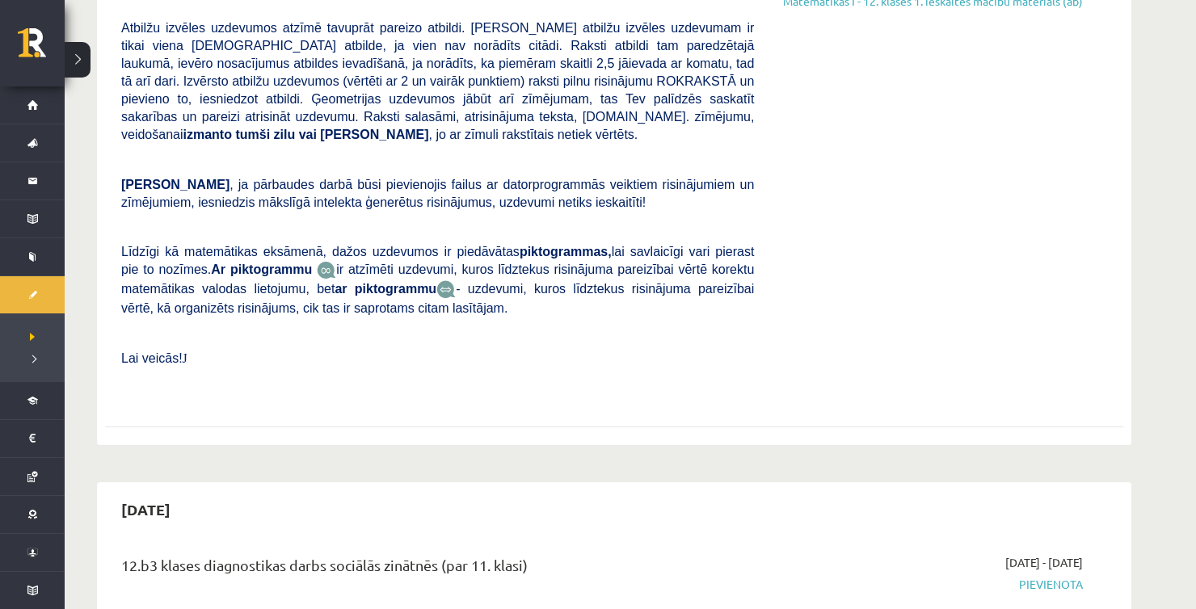
scroll to position [727, 0]
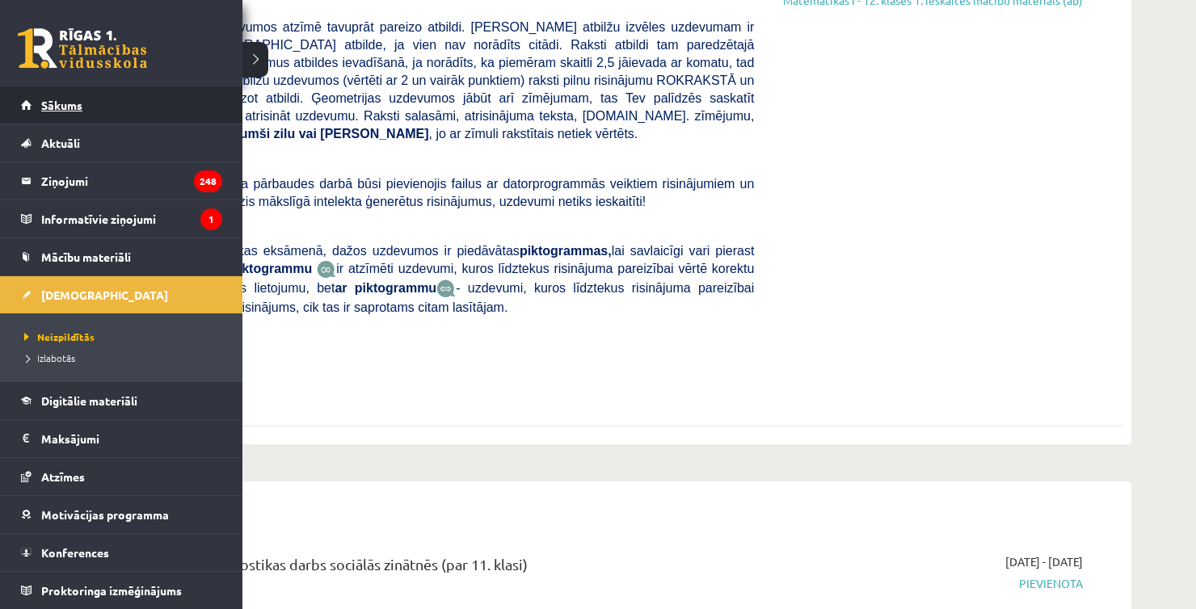
click at [37, 101] on link "Sākums" at bounding box center [121, 104] width 201 height 37
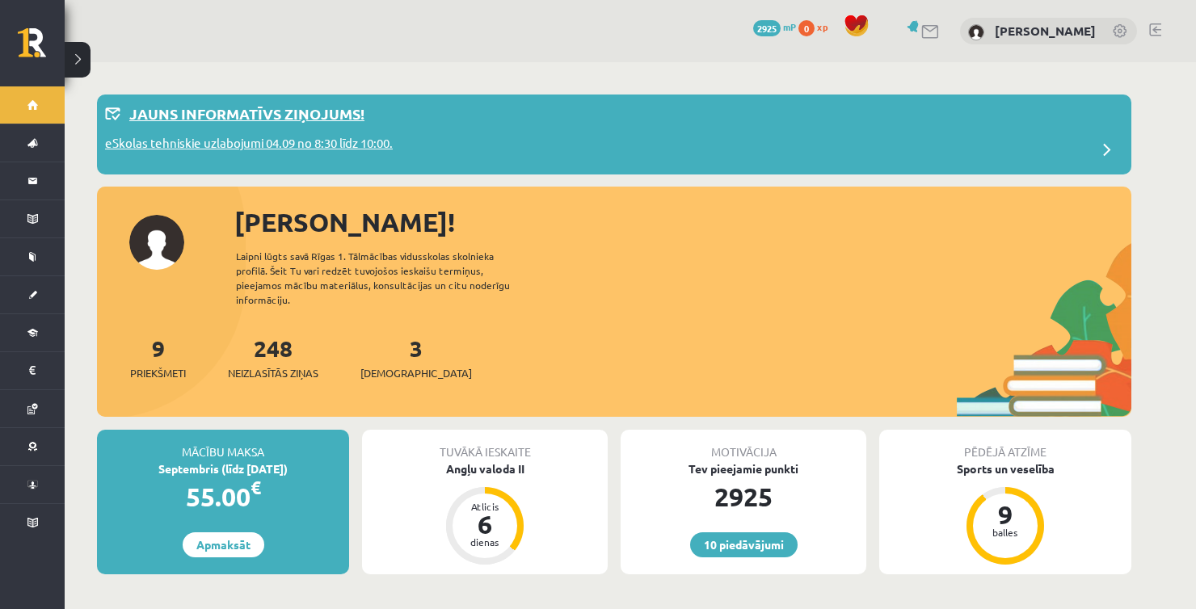
click at [233, 144] on p "eSkolas tehniskie uzlabojumi 04.09 no 8:30 līdz 10:00." at bounding box center [249, 145] width 288 height 23
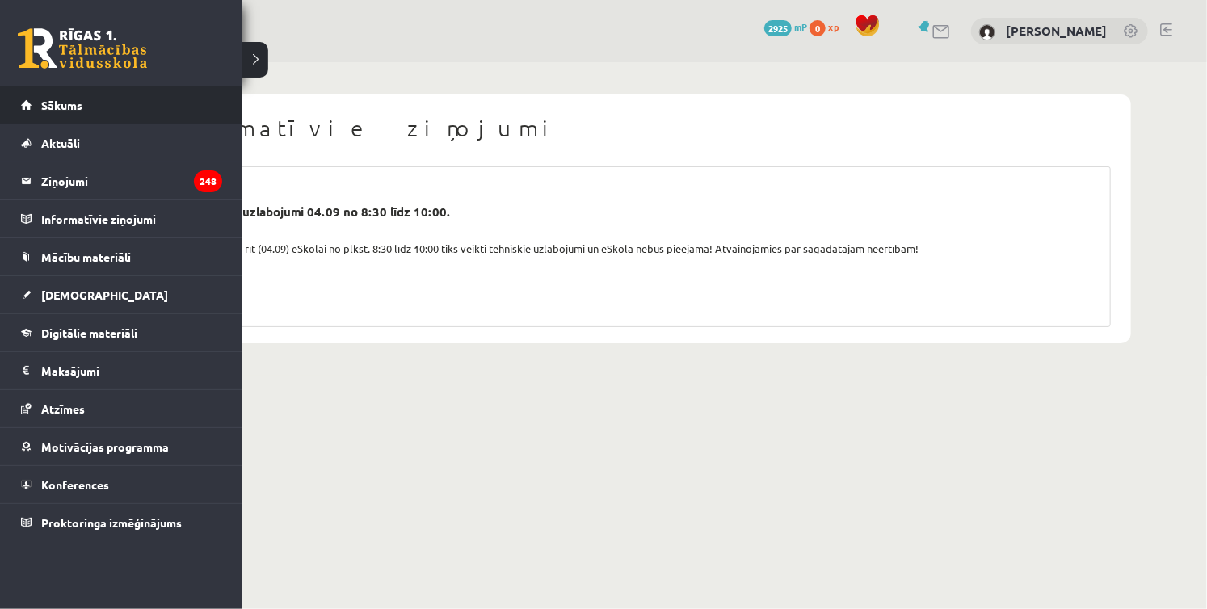
click at [26, 110] on link "Sākums" at bounding box center [121, 104] width 201 height 37
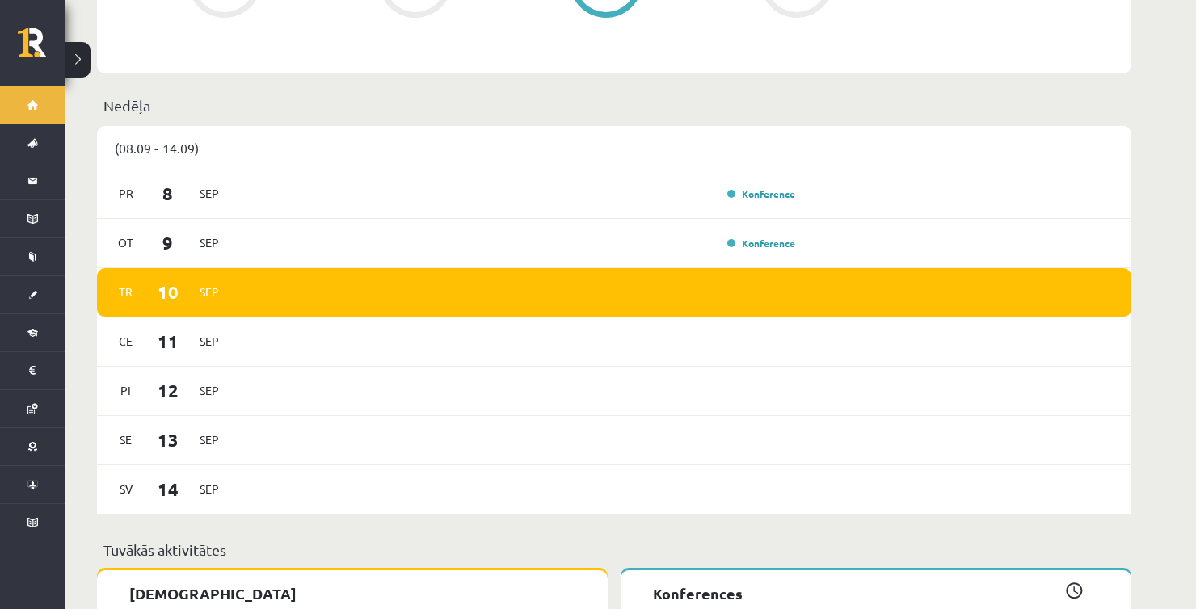
scroll to position [808, 0]
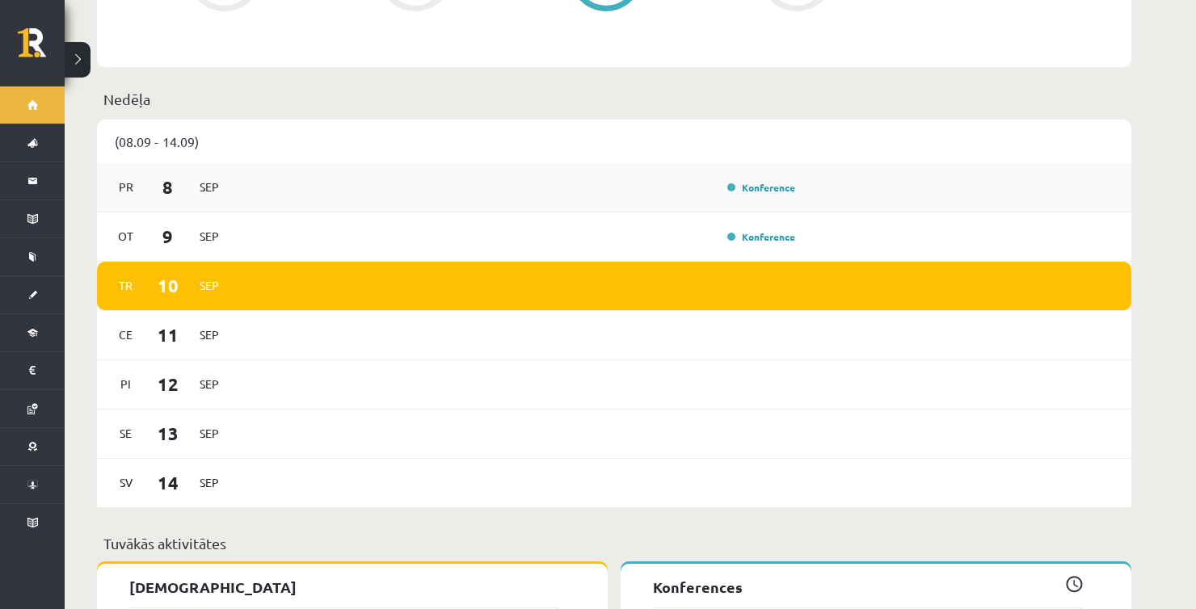
click at [746, 180] on div "Konference" at bounding box center [759, 187] width 81 height 16
click at [750, 181] on link "Konference" at bounding box center [761, 187] width 68 height 13
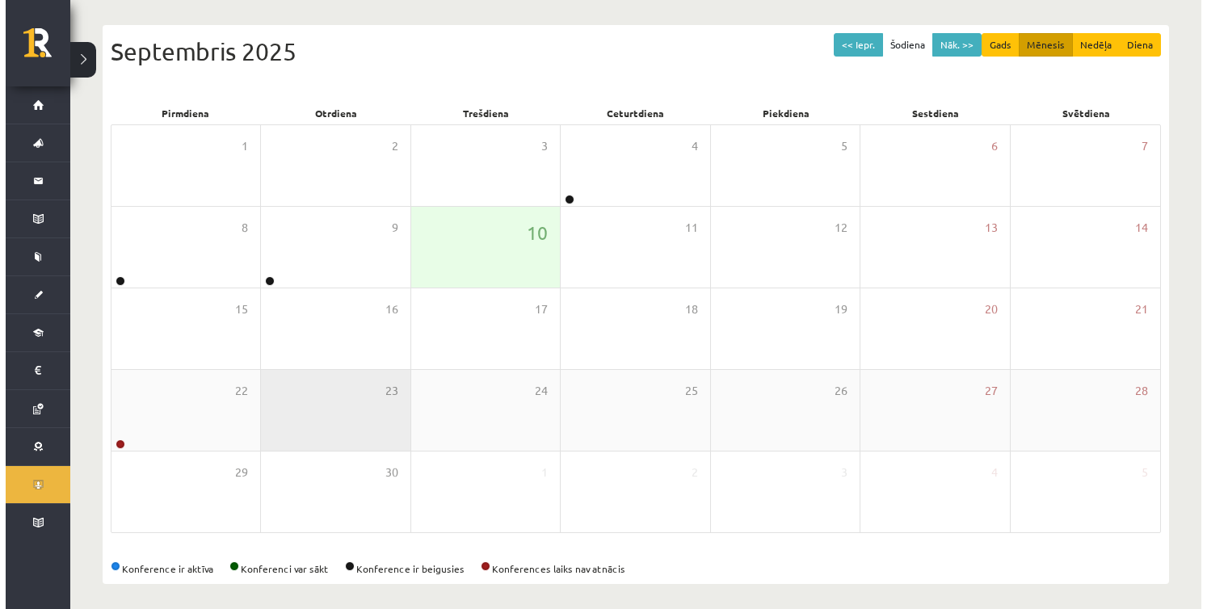
scroll to position [162, 0]
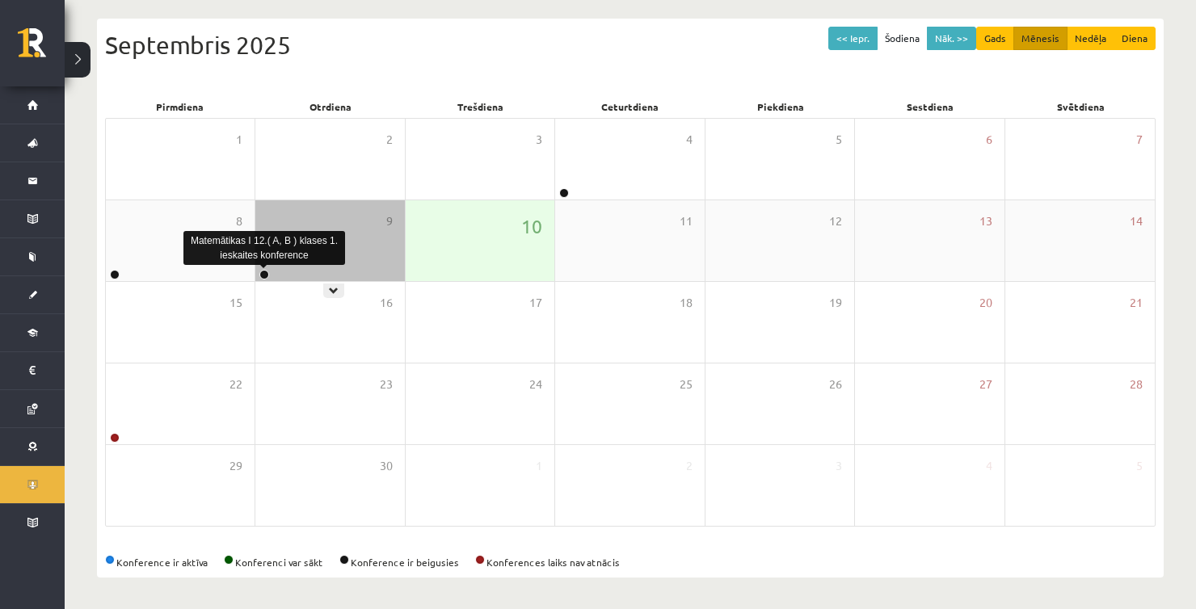
click at [264, 273] on link at bounding box center [264, 275] width 10 height 10
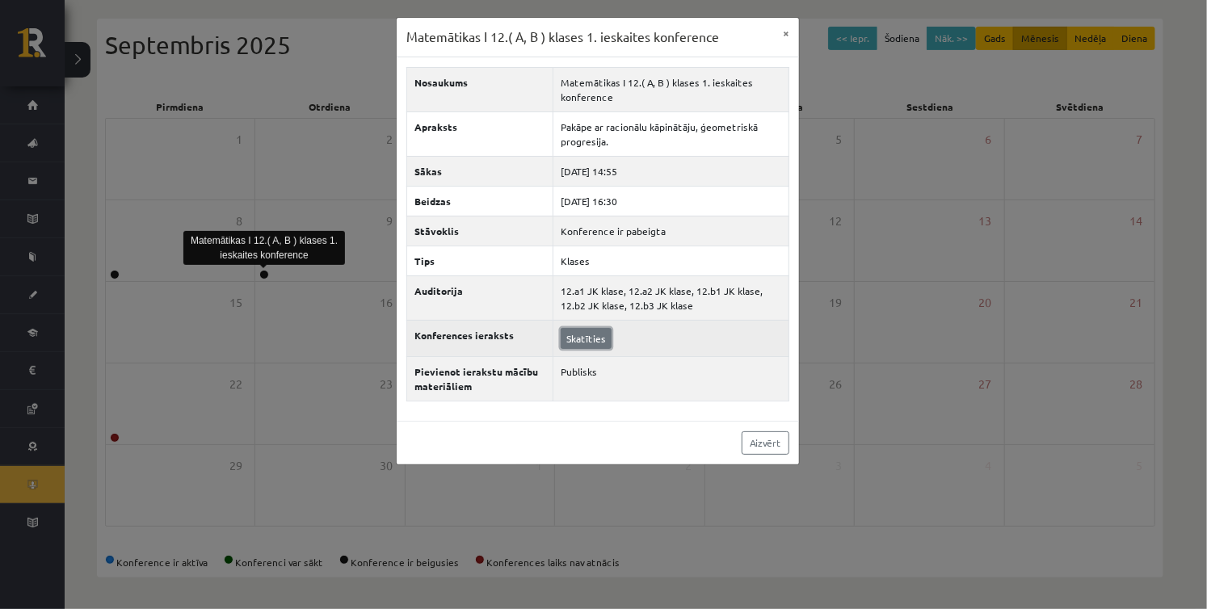
click at [595, 338] on link "Skatīties" at bounding box center [586, 338] width 51 height 21
